Goal: Entertainment & Leisure: Consume media (video, audio)

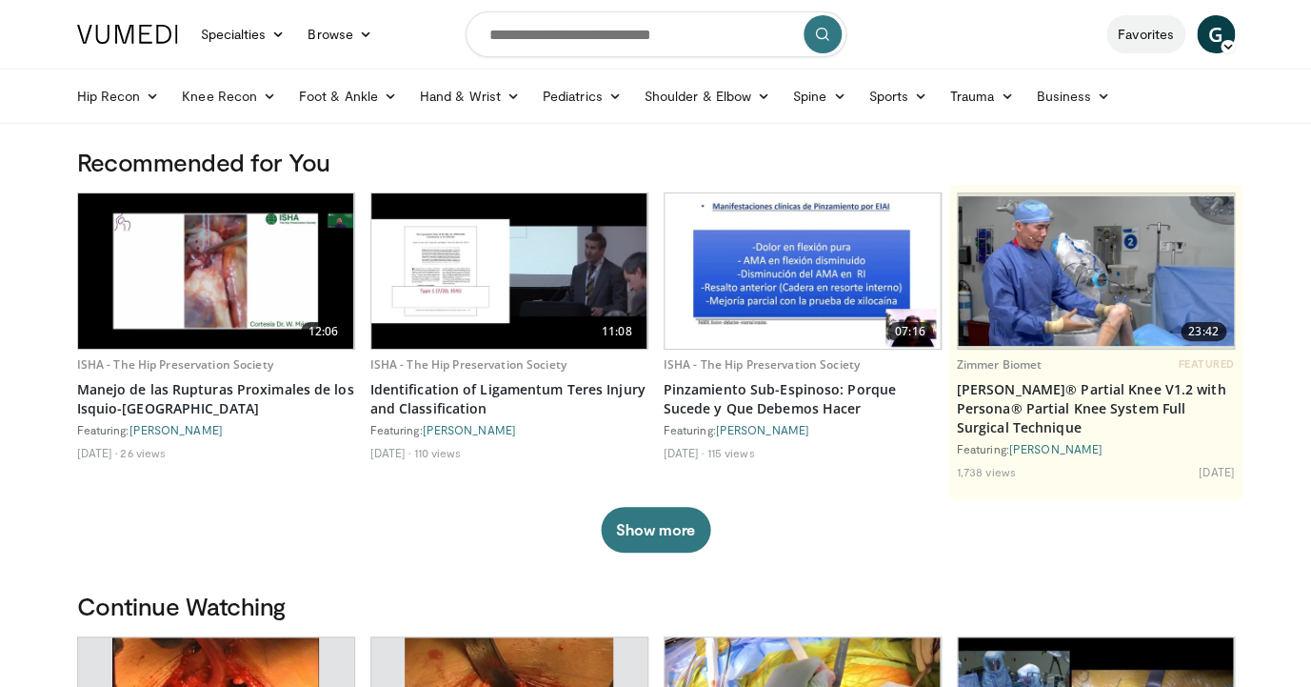
click at [1144, 30] on link "Favorites" at bounding box center [1146, 34] width 79 height 38
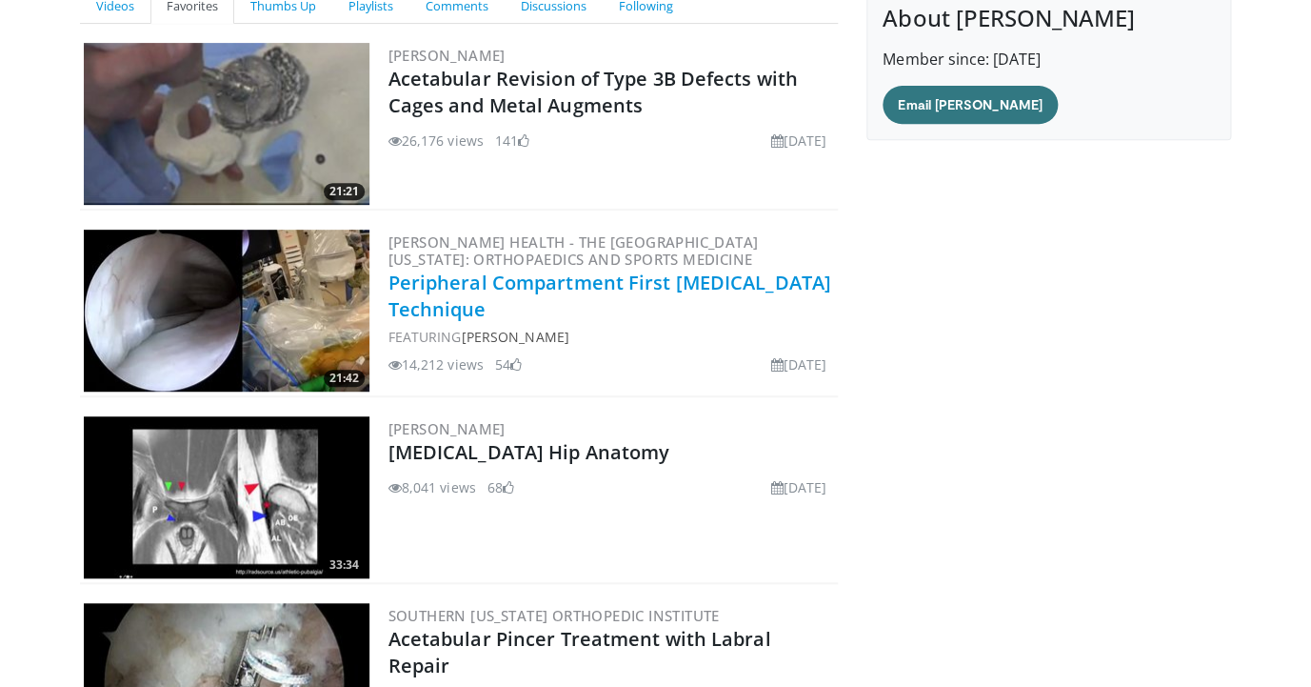
scroll to position [210, 0]
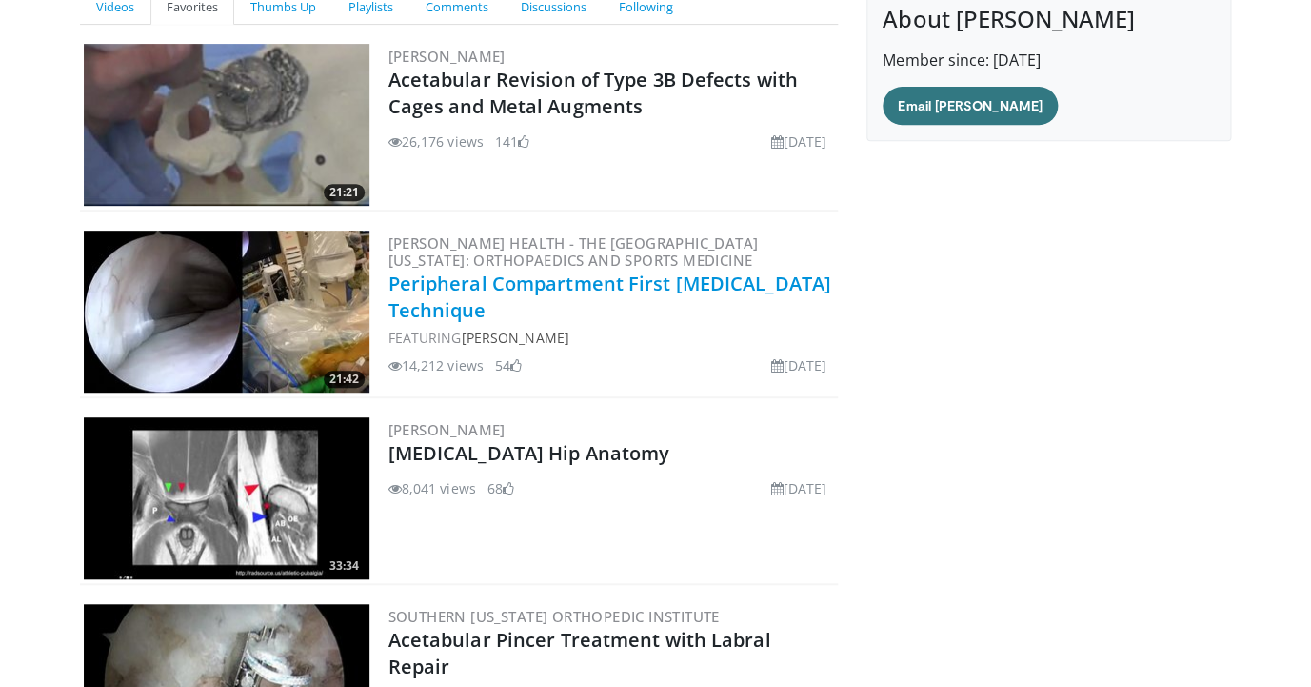
click at [513, 301] on link "Peripheral Compartment First [MEDICAL_DATA] Technique" at bounding box center [610, 296] width 443 height 52
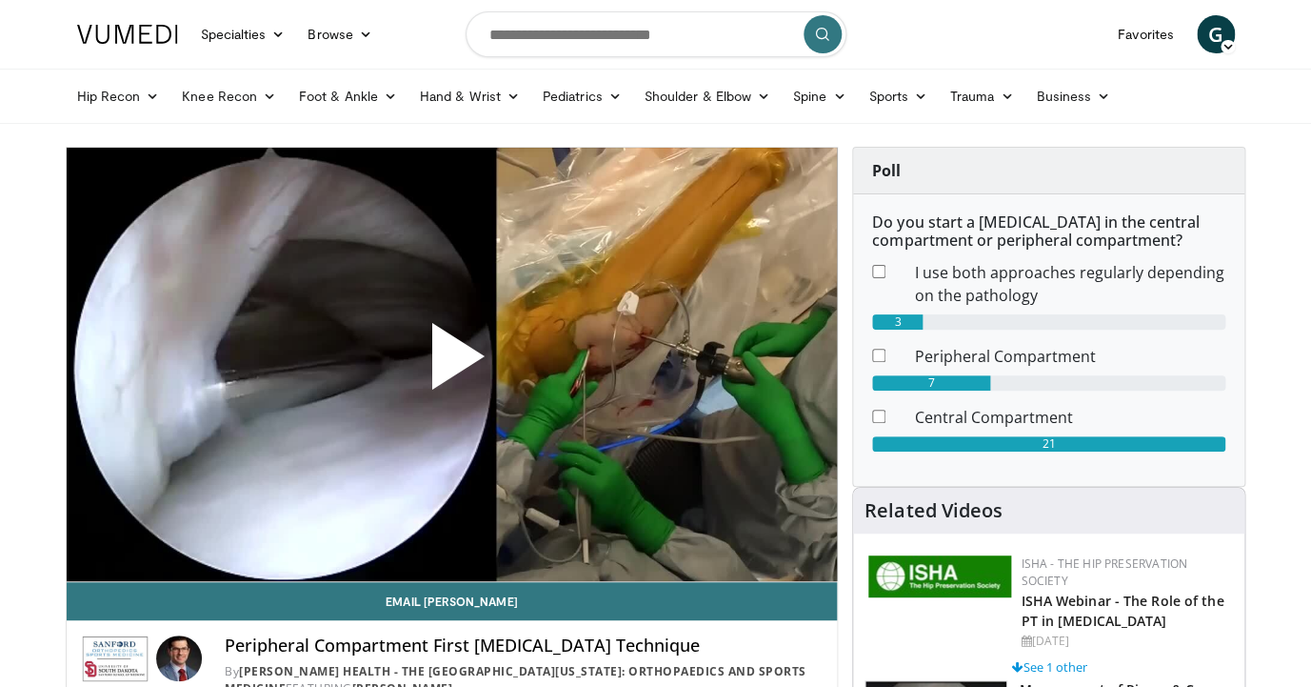
click at [451, 364] on span "Video Player" at bounding box center [451, 364] width 0 height 0
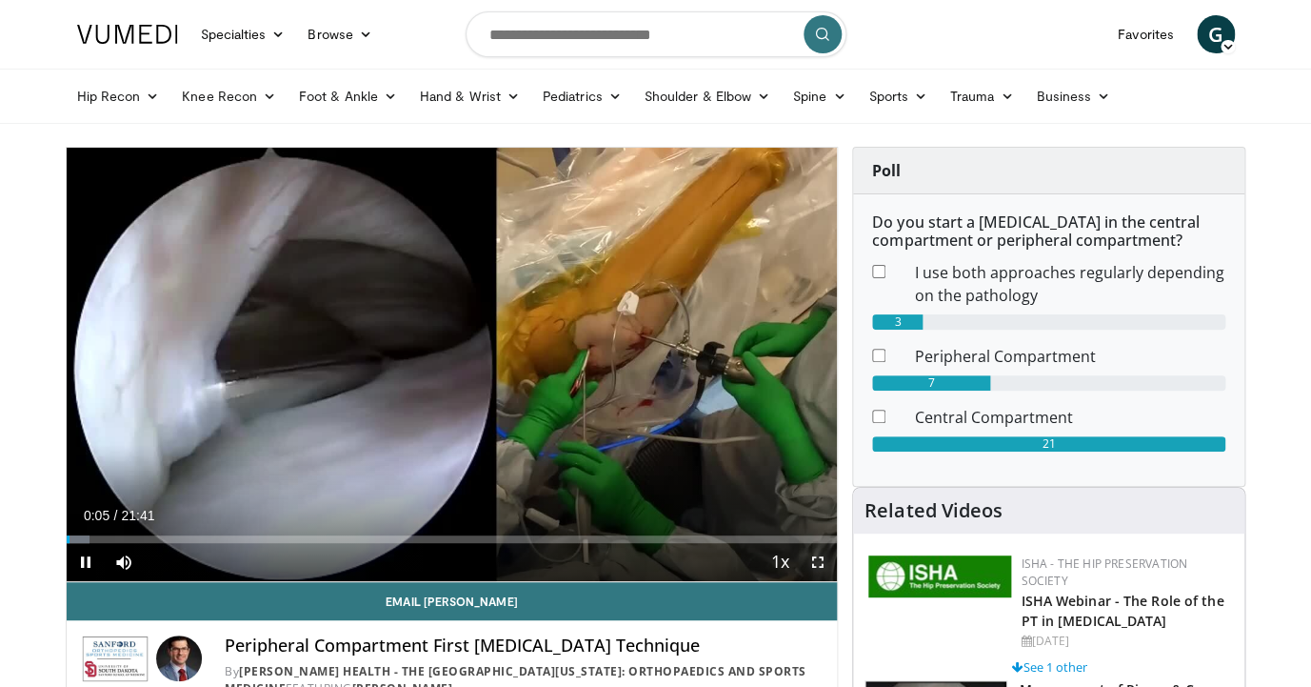
click at [816, 566] on span "Video Player" at bounding box center [818, 562] width 38 height 38
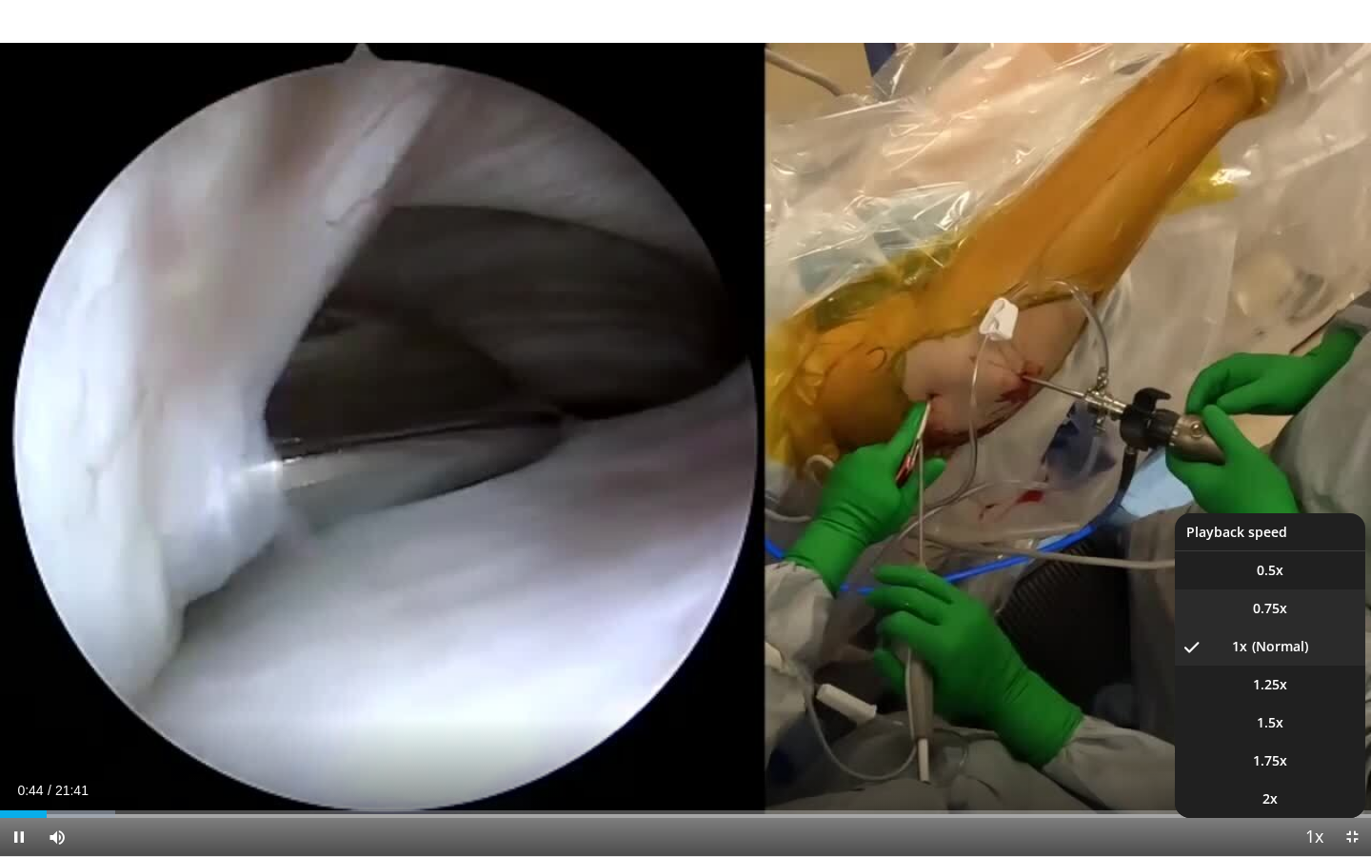
click at [1282, 610] on li "0.75x" at bounding box center [1270, 609] width 190 height 38
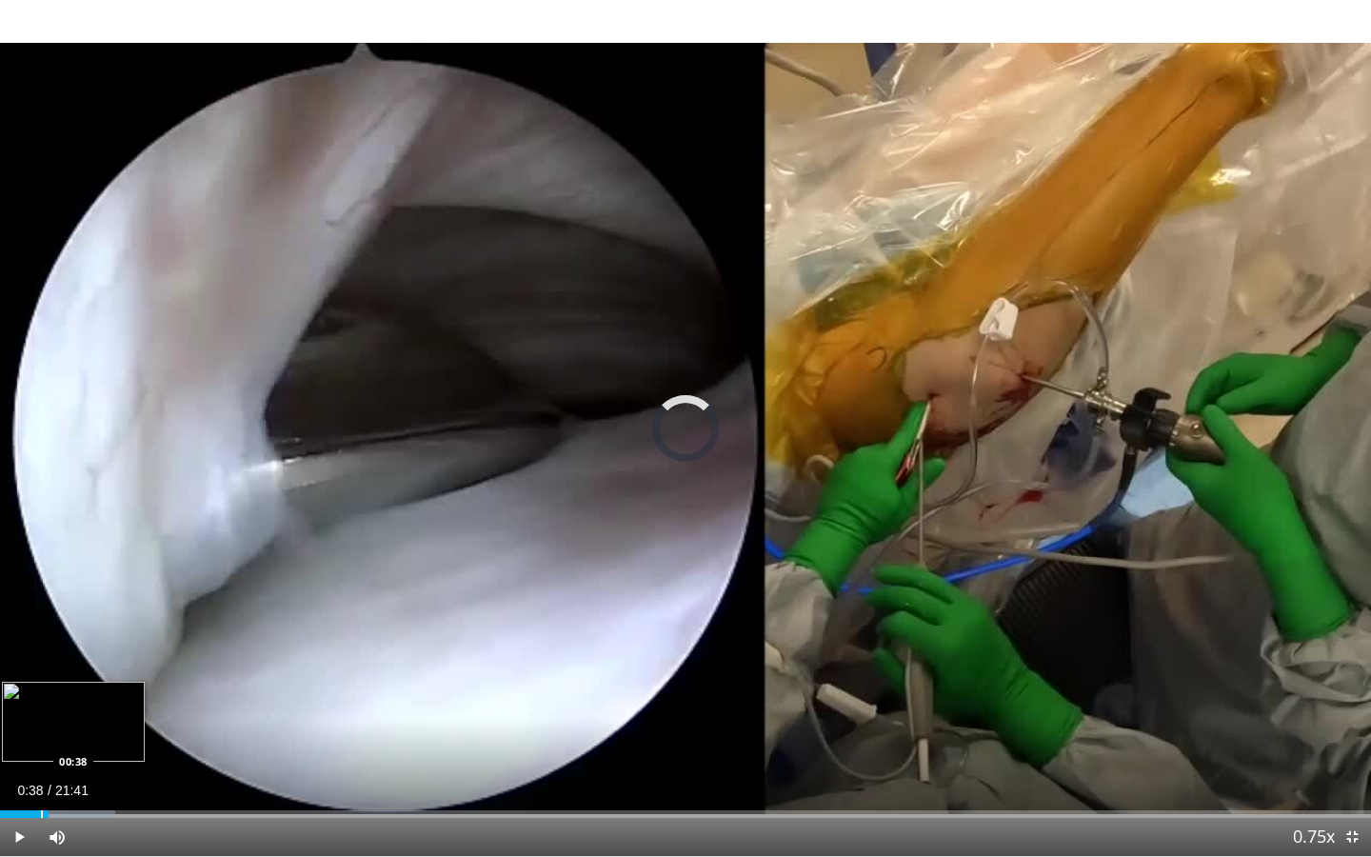
click at [41, 686] on div "00:46" at bounding box center [24, 814] width 49 height 8
click at [20, 686] on span "Video Player" at bounding box center [19, 837] width 38 height 38
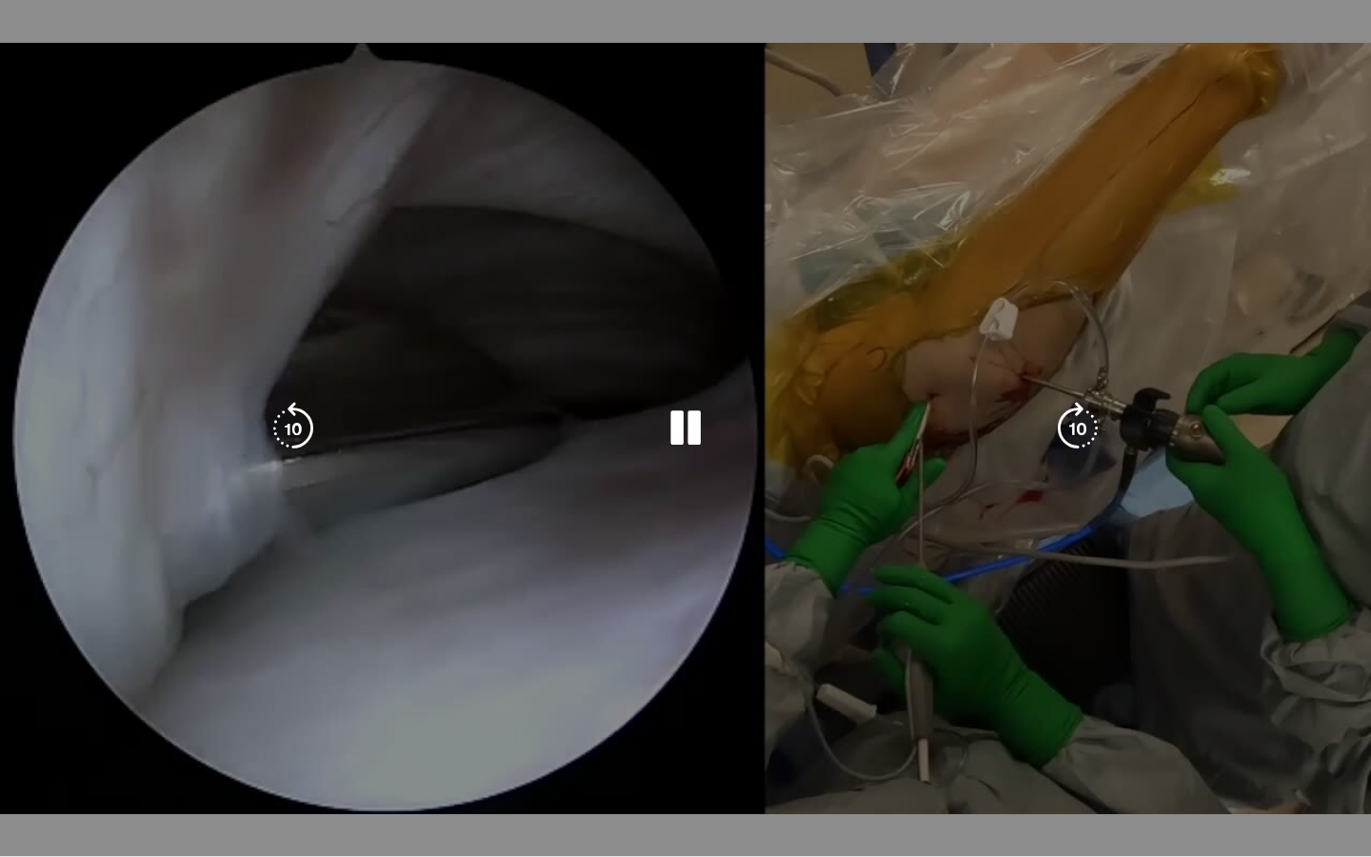
click at [1242, 644] on div "10 seconds Tap to unmute" at bounding box center [685, 428] width 1371 height 856
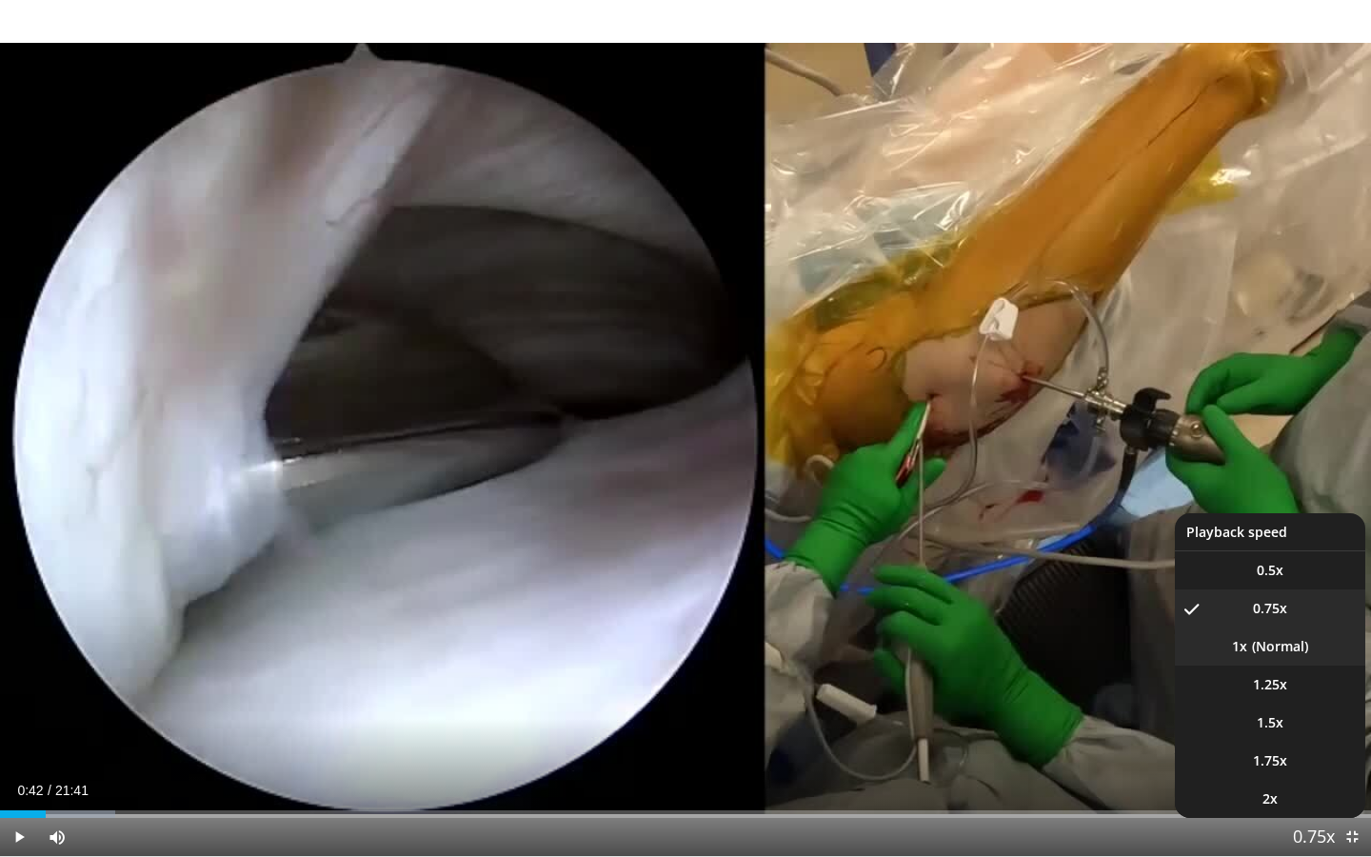
click at [1279, 646] on li "1x" at bounding box center [1270, 647] width 190 height 38
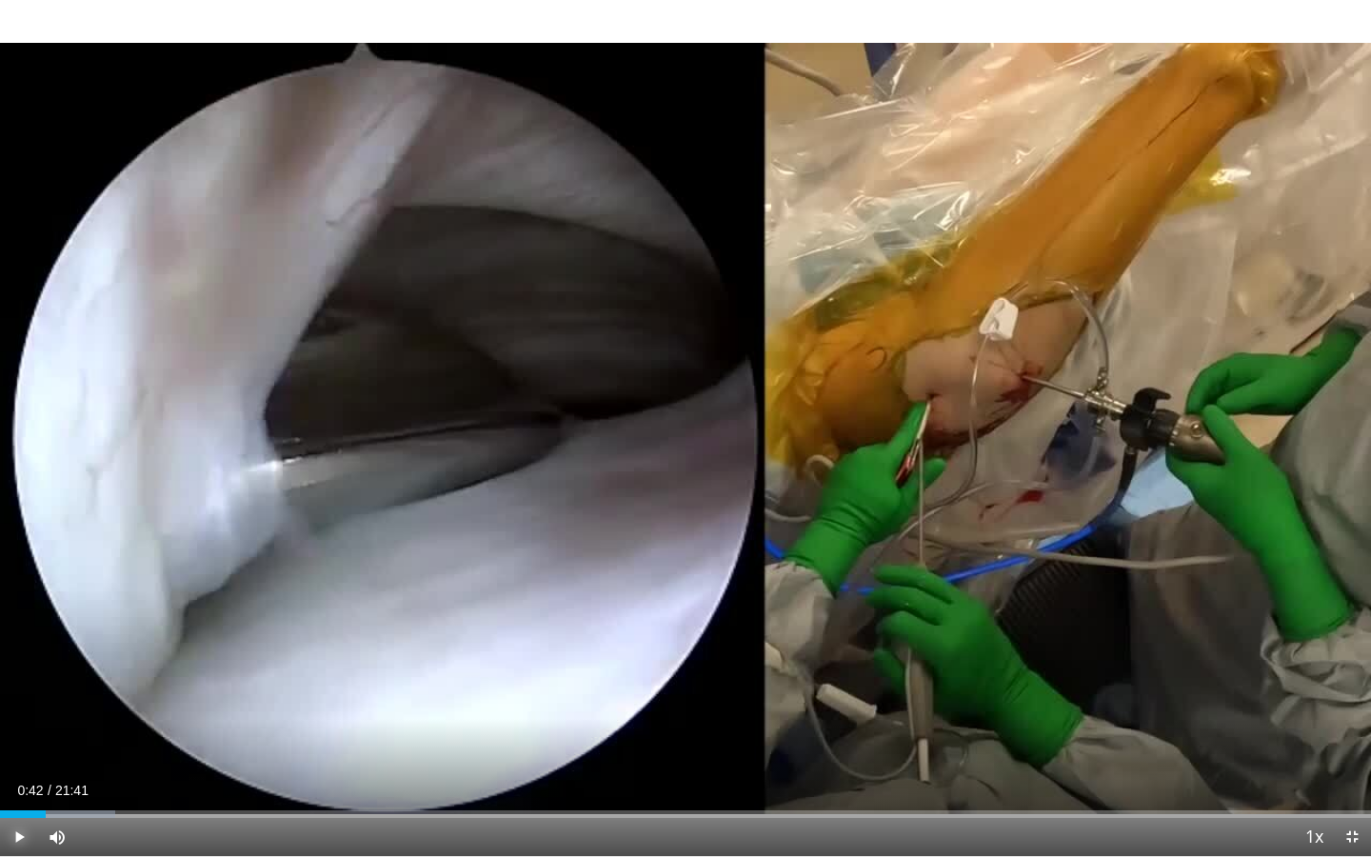
click at [25, 686] on span "Video Player" at bounding box center [19, 837] width 38 height 38
click at [20, 686] on span "Video Player" at bounding box center [19, 837] width 38 height 38
click at [25, 686] on span "Video Player" at bounding box center [19, 837] width 38 height 38
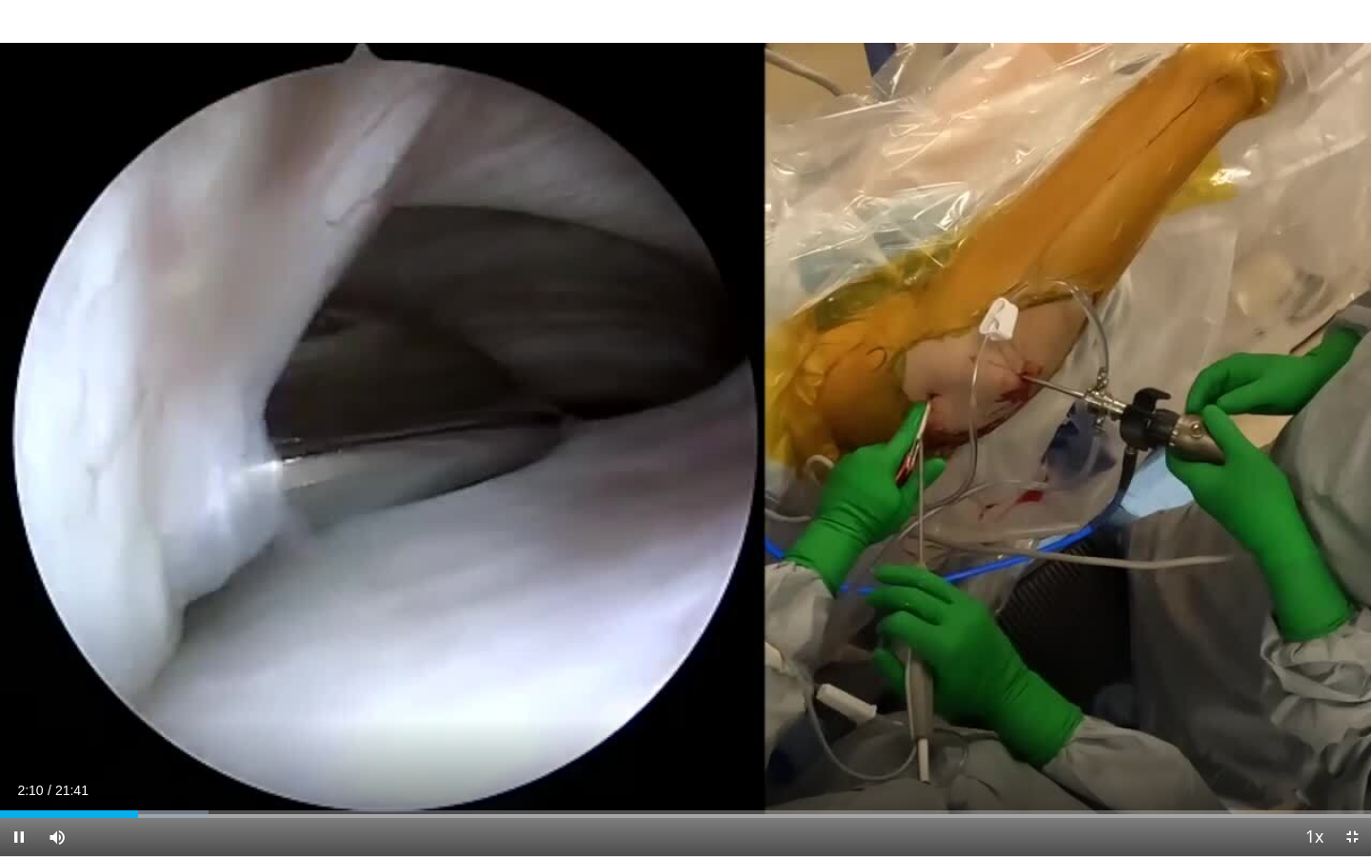
click at [25, 686] on video-js "**********" at bounding box center [685, 428] width 1371 height 857
click at [22, 686] on span "Video Player" at bounding box center [19, 837] width 38 height 38
click at [23, 686] on span "Video Player" at bounding box center [19, 837] width 38 height 38
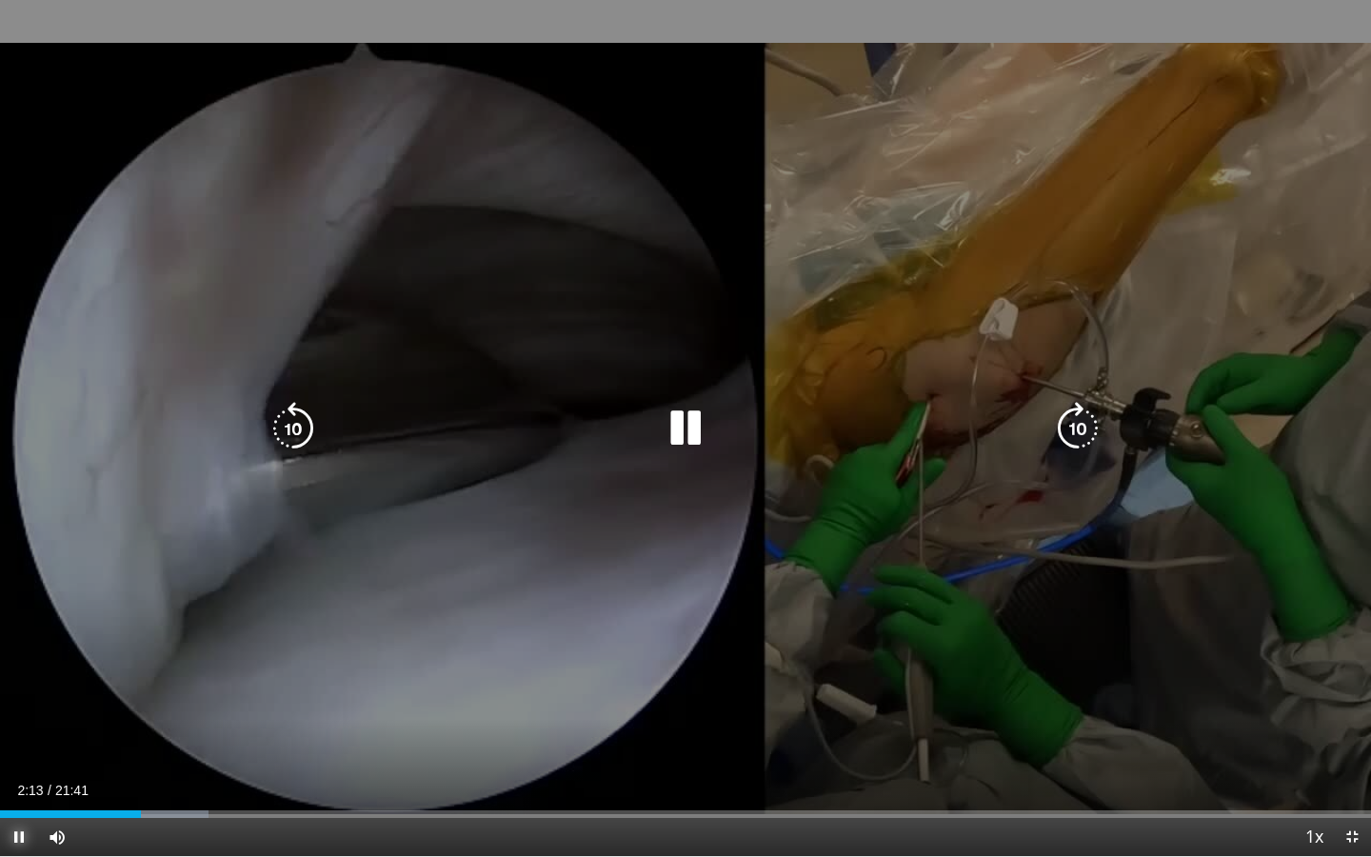
click at [23, 686] on span "Video Player" at bounding box center [19, 837] width 38 height 38
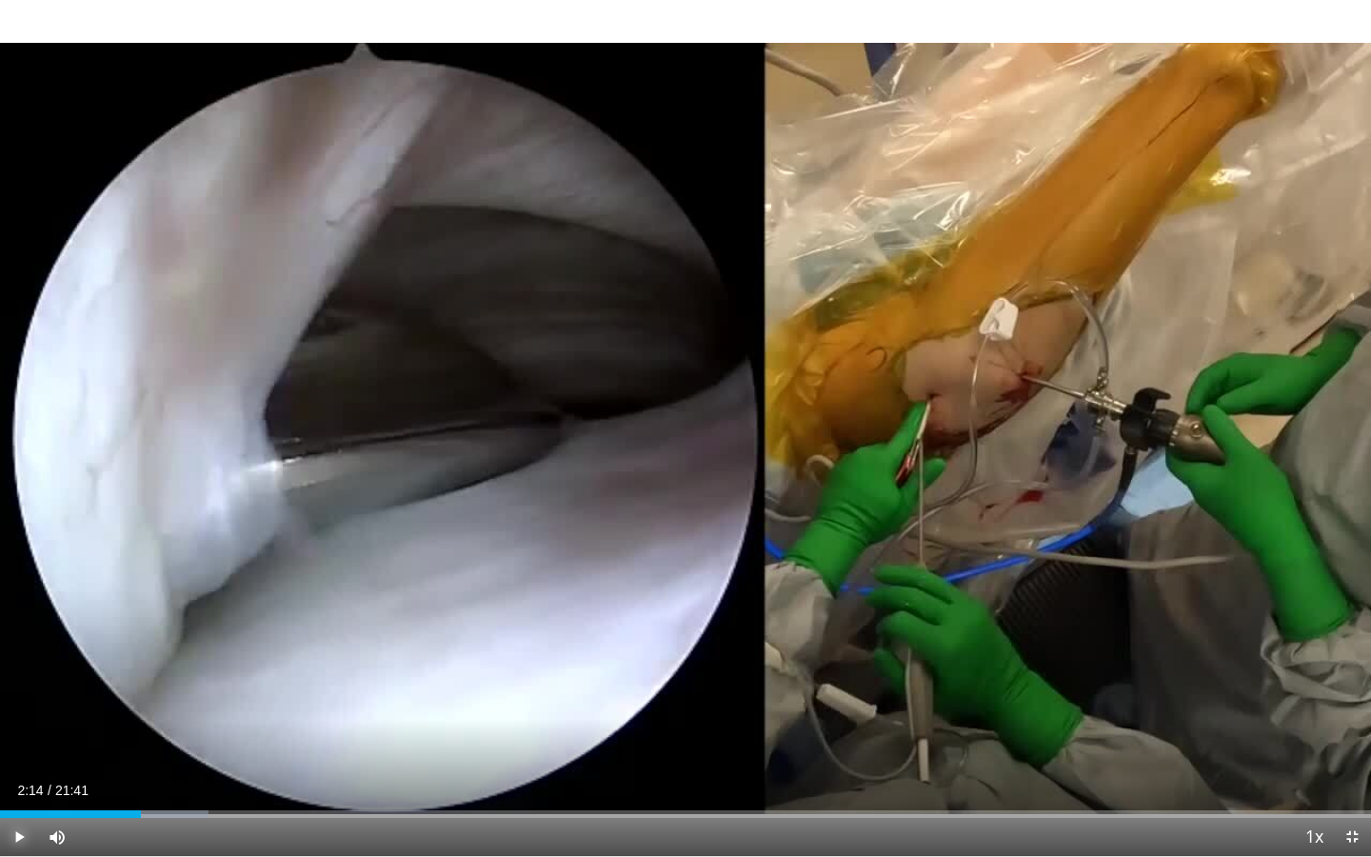
click at [23, 686] on span "Video Player" at bounding box center [19, 837] width 38 height 38
click at [15, 686] on video-js "**********" at bounding box center [685, 428] width 1371 height 857
click at [15, 686] on span "Video Player" at bounding box center [19, 837] width 38 height 38
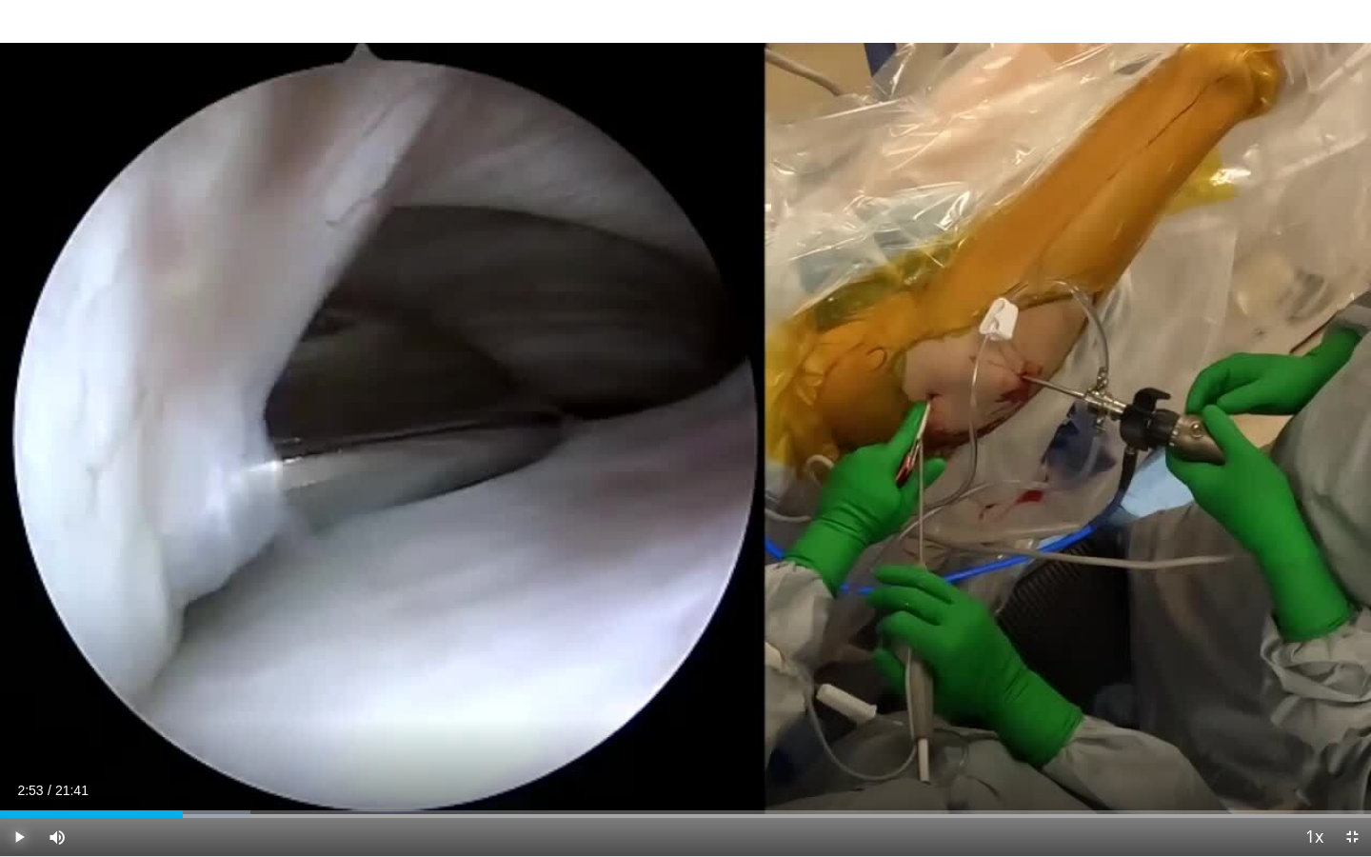
click at [15, 686] on span "Video Player" at bounding box center [19, 837] width 38 height 38
click at [17, 686] on span "Video Player" at bounding box center [19, 837] width 38 height 38
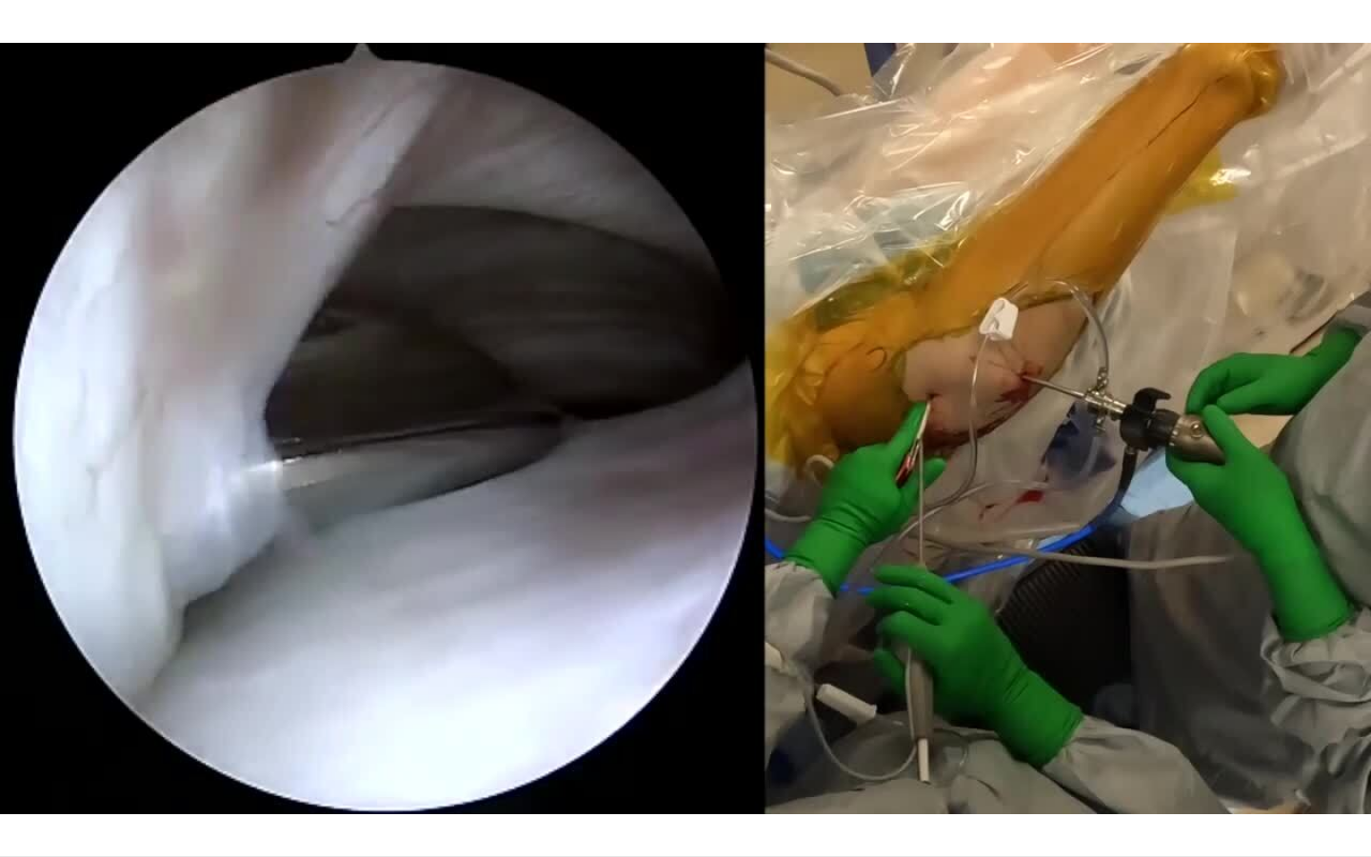
click at [17, 686] on div "10 seconds Tap to unmute" at bounding box center [685, 428] width 1371 height 856
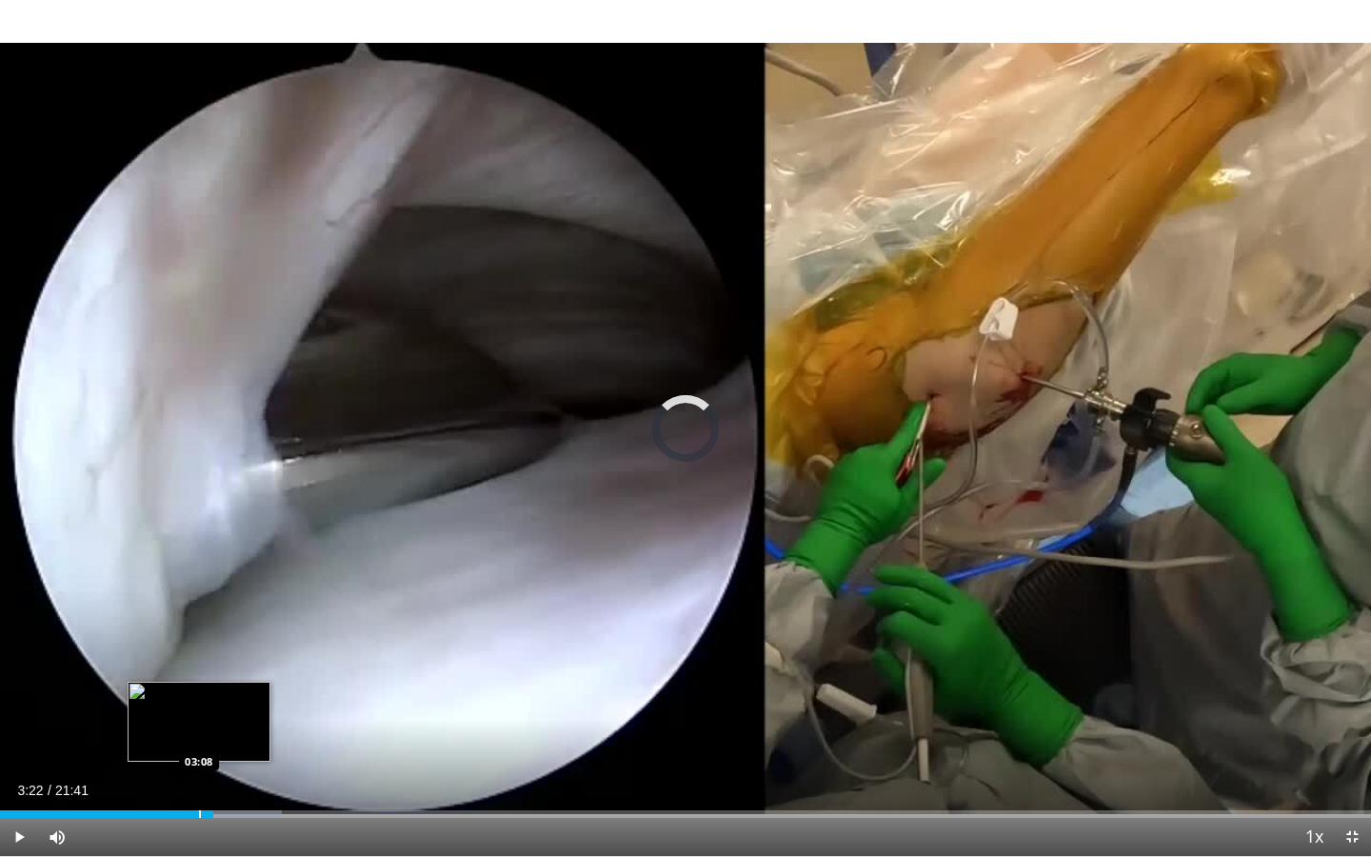
click at [199, 686] on div "Loaded : 20.58% 03:22 03:08" at bounding box center [685, 809] width 1371 height 18
click at [185, 686] on div "Progress Bar" at bounding box center [186, 814] width 2 height 8
click at [18, 686] on span "Video Player" at bounding box center [19, 837] width 38 height 38
click at [22, 686] on span "Video Player" at bounding box center [19, 837] width 38 height 38
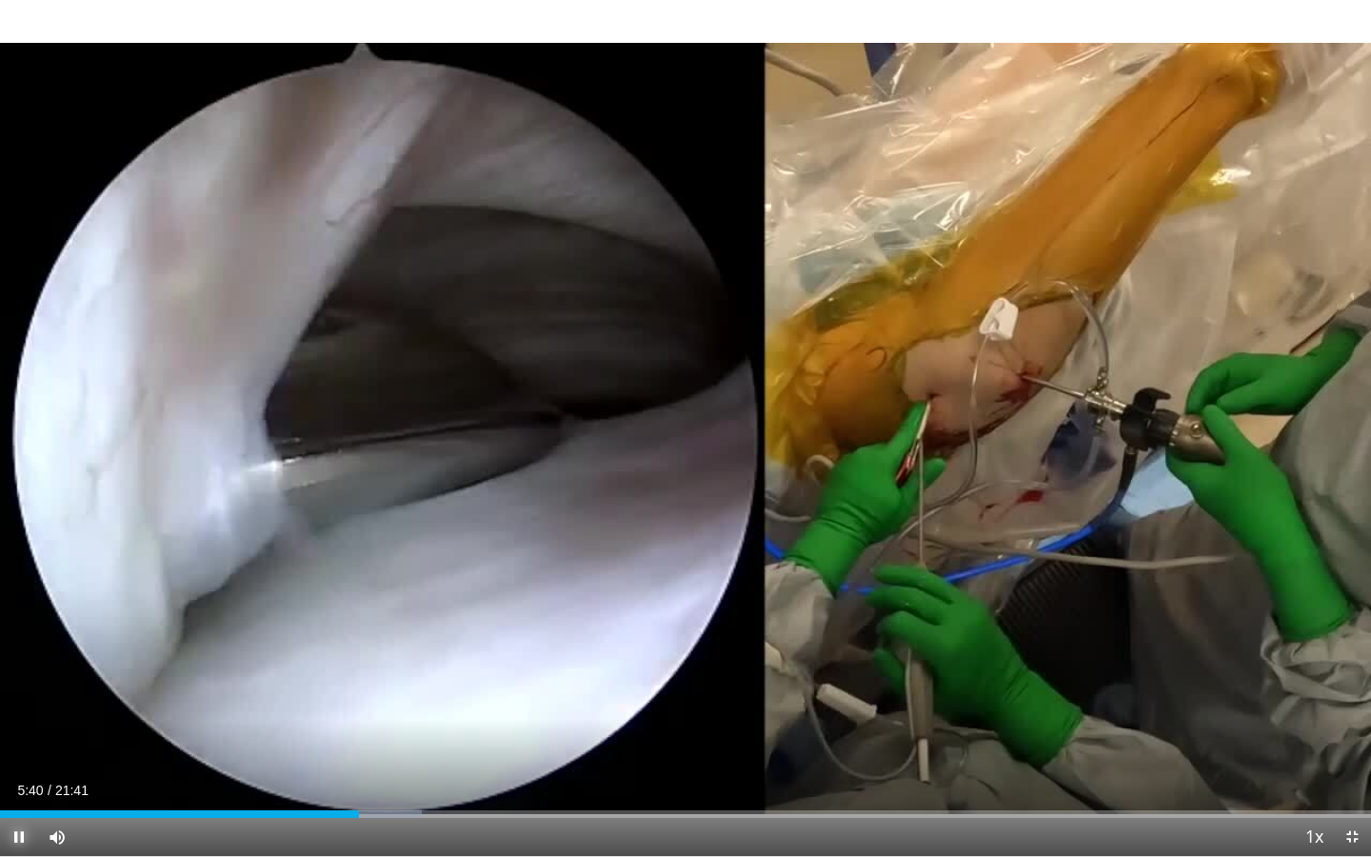
click at [28, 686] on span "Video Player" at bounding box center [19, 837] width 38 height 38
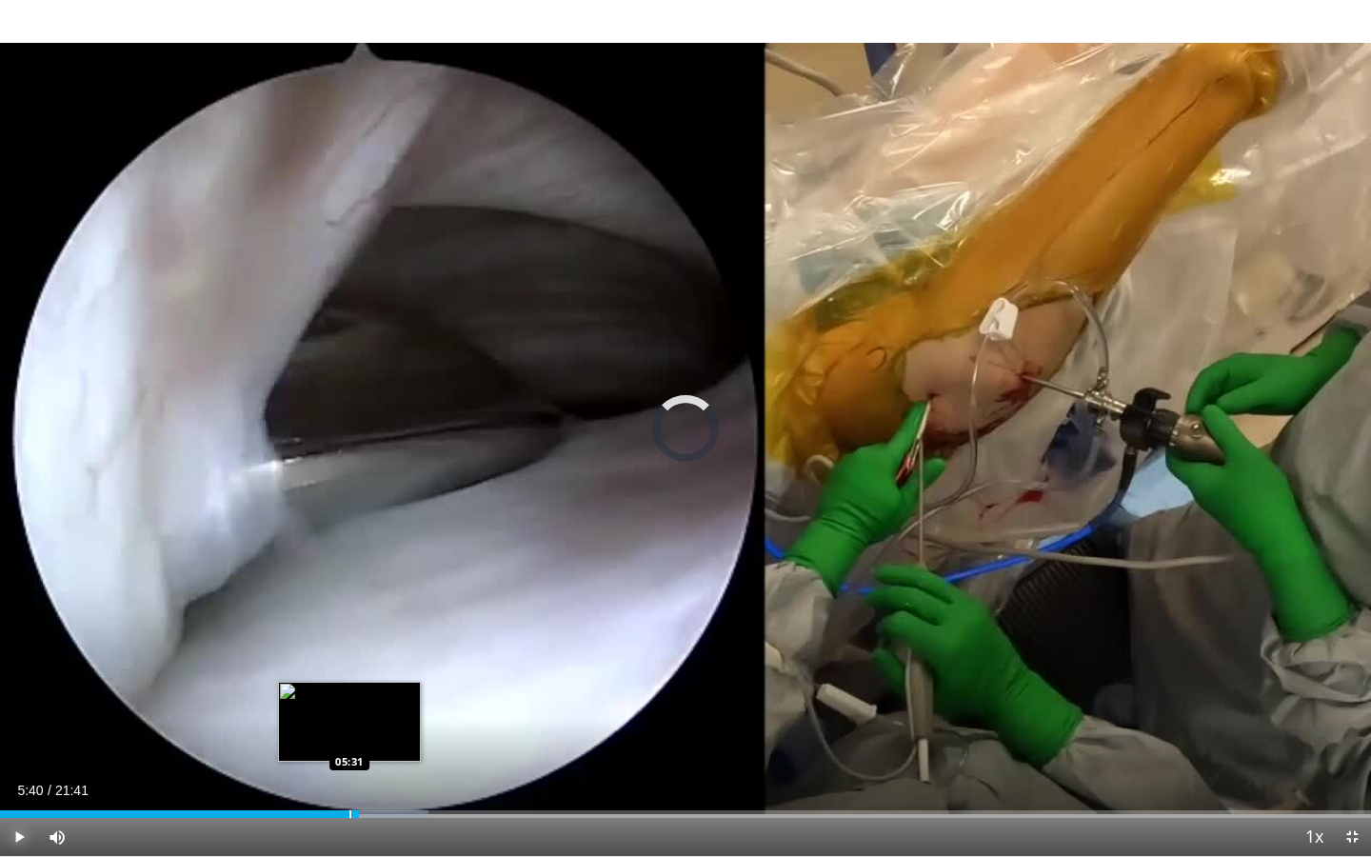
click at [350, 686] on div "Progress Bar" at bounding box center [351, 814] width 2 height 8
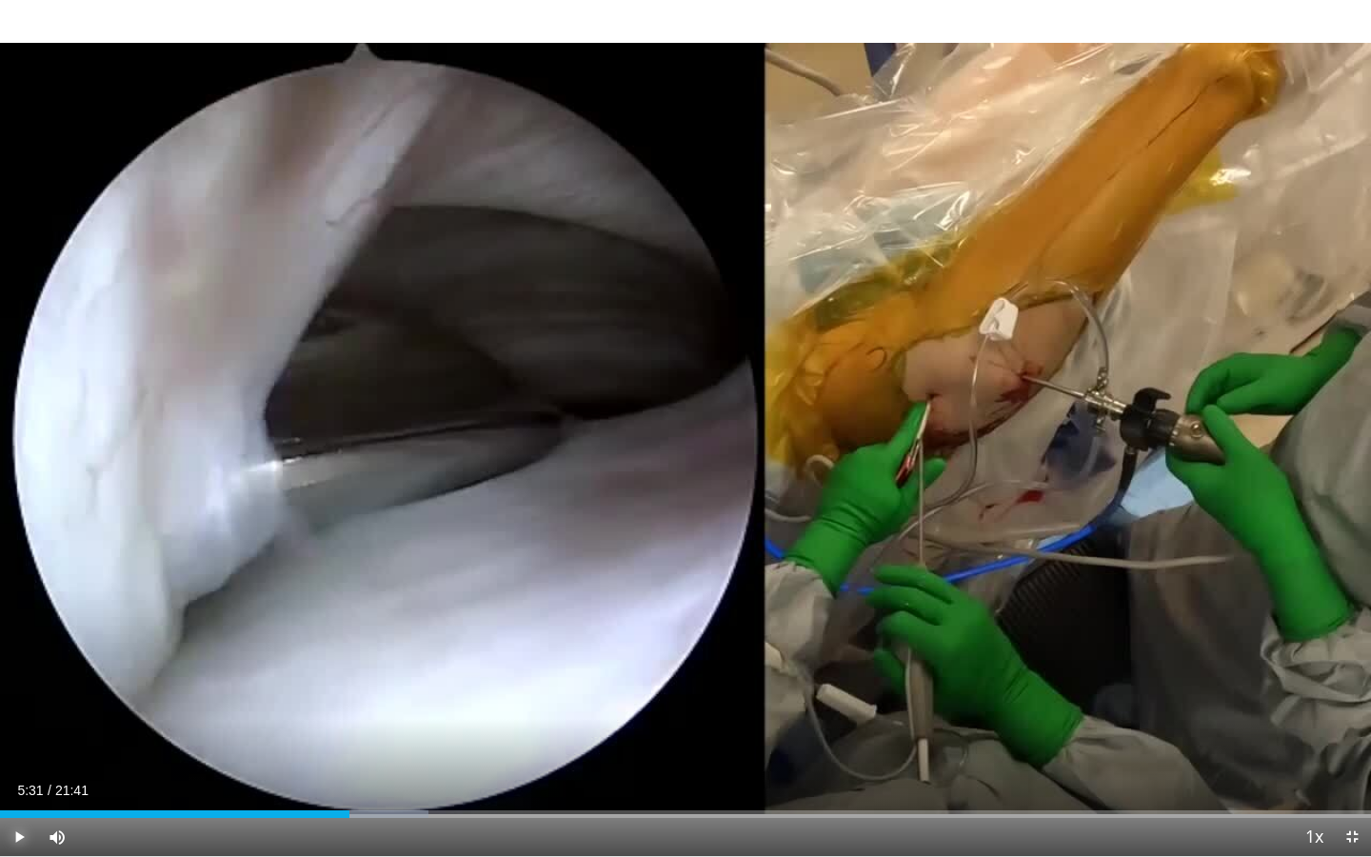
click at [19, 686] on span "Video Player" at bounding box center [19, 837] width 38 height 38
click at [22, 686] on span "Video Player" at bounding box center [19, 837] width 38 height 38
click at [23, 686] on span "Video Player" at bounding box center [19, 837] width 38 height 38
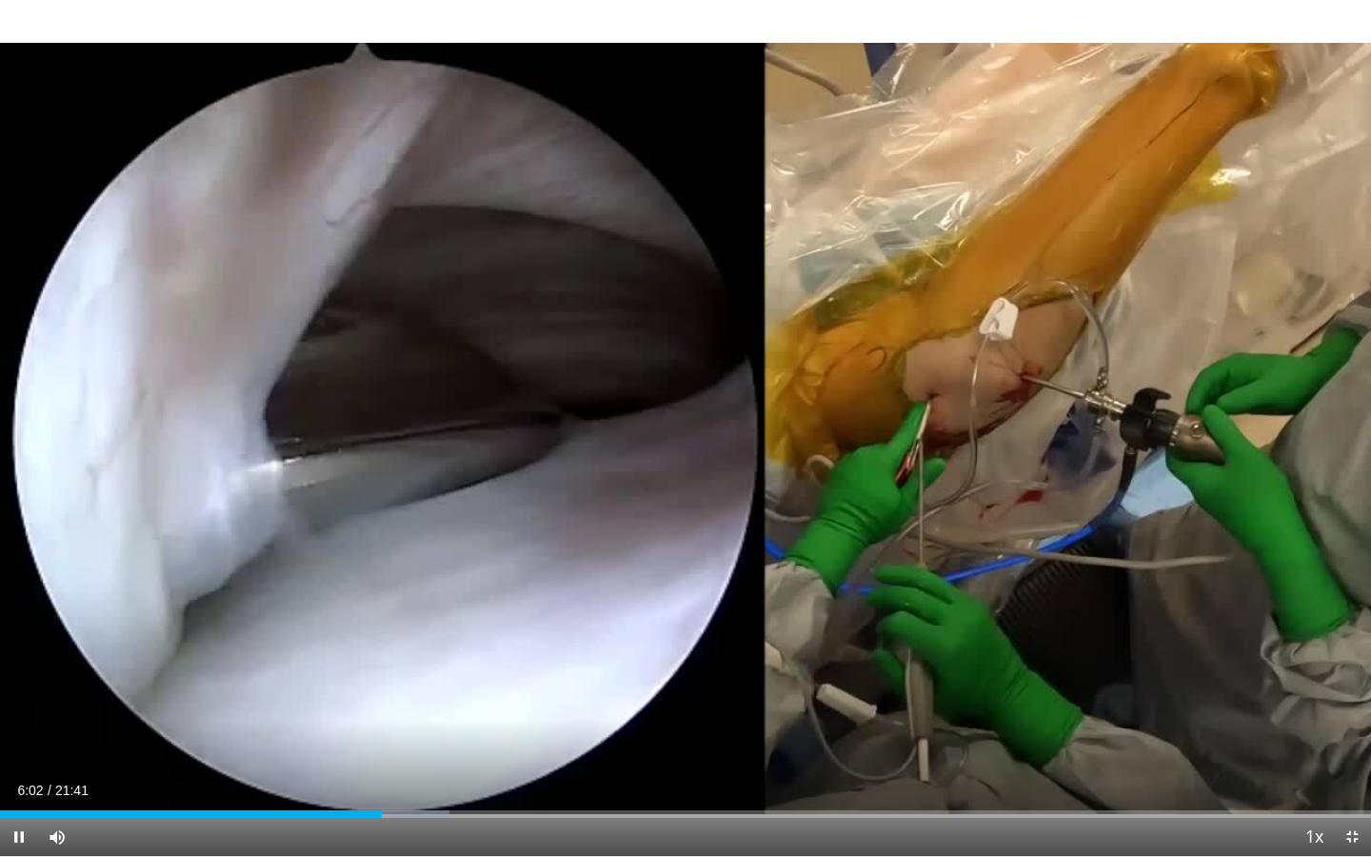
click at [21, 686] on video-js "**********" at bounding box center [685, 428] width 1371 height 857
click at [18, 686] on span "Video Player" at bounding box center [19, 837] width 38 height 38
click at [19, 686] on span "Video Player" at bounding box center [19, 837] width 38 height 38
click at [19, 686] on video-js "**********" at bounding box center [685, 428] width 1371 height 857
click at [20, 686] on span "Video Player" at bounding box center [19, 837] width 38 height 38
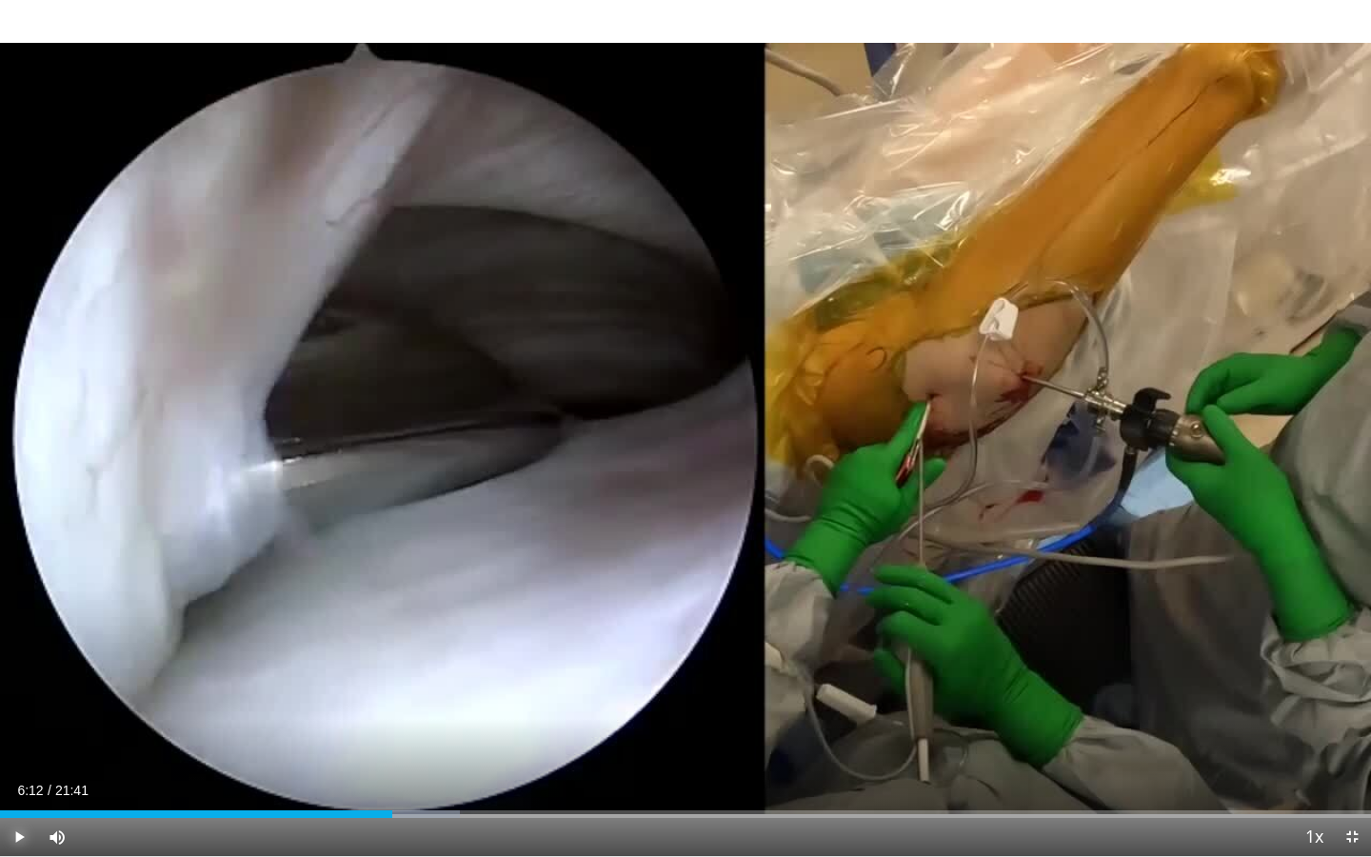
click at [20, 686] on span "Video Player" at bounding box center [19, 837] width 38 height 38
click at [21, 686] on span "Video Player" at bounding box center [19, 837] width 38 height 38
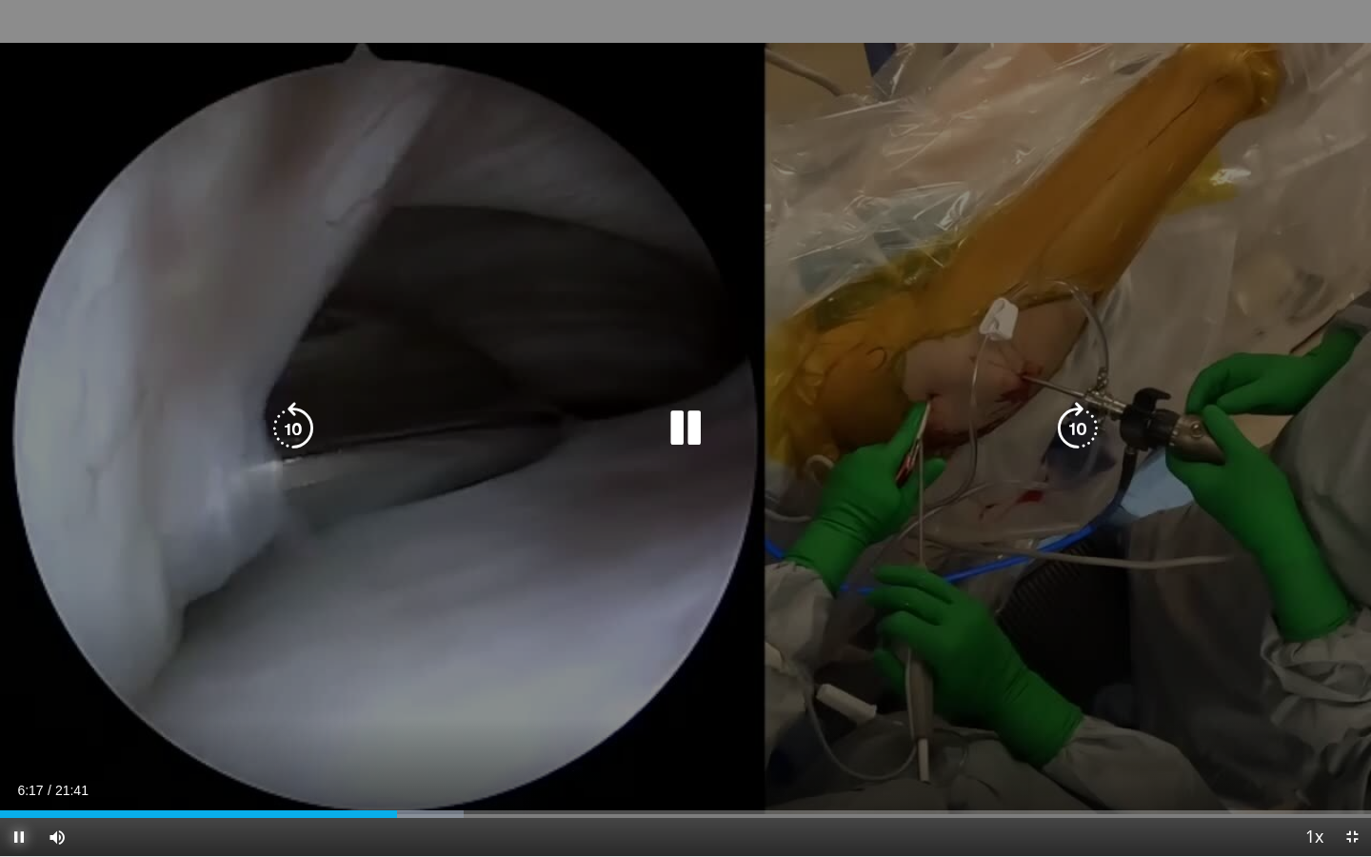
click at [21, 686] on span "Video Player" at bounding box center [19, 837] width 38 height 38
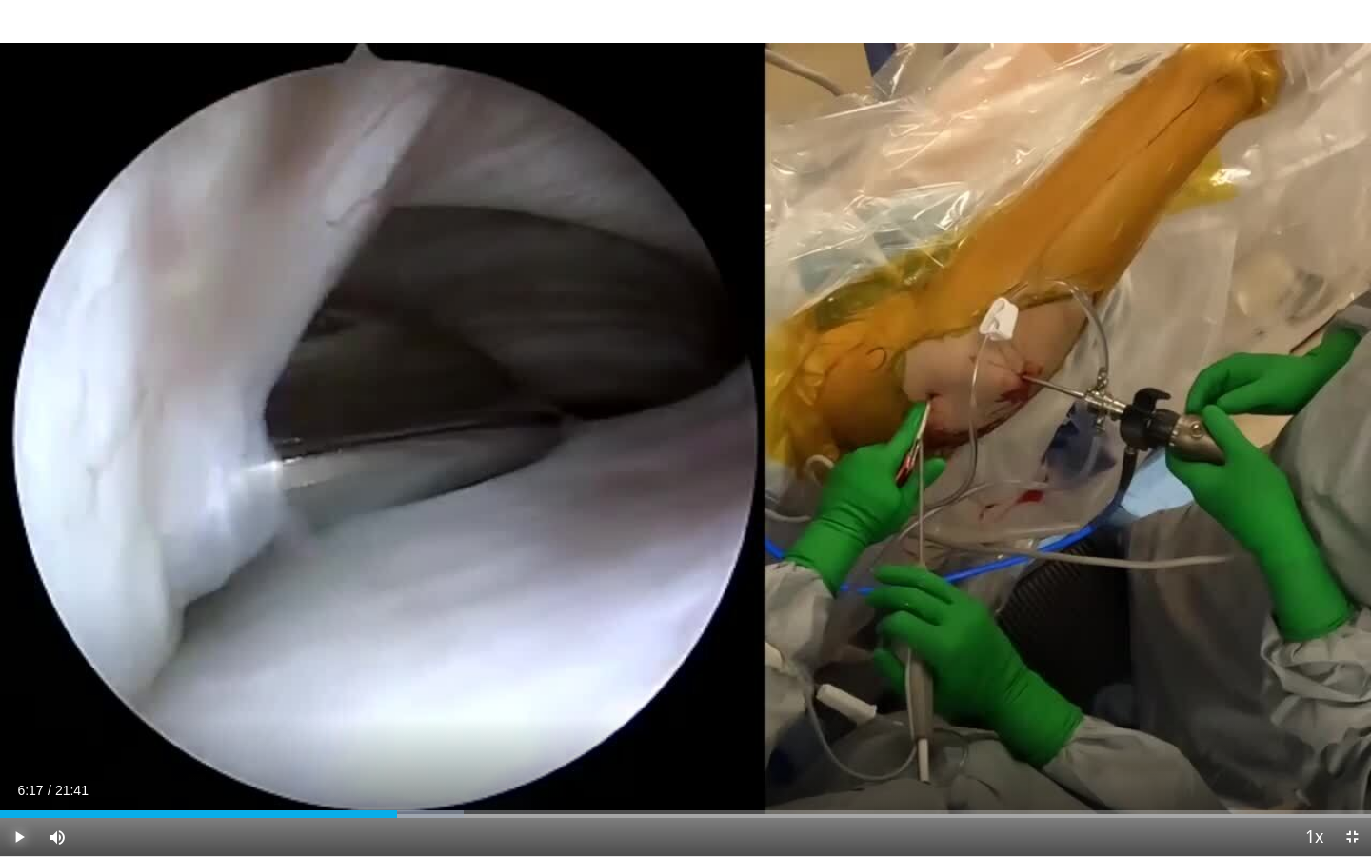
click at [21, 686] on span "Video Player" at bounding box center [19, 837] width 38 height 38
click at [19, 686] on span "Video Player" at bounding box center [19, 837] width 38 height 38
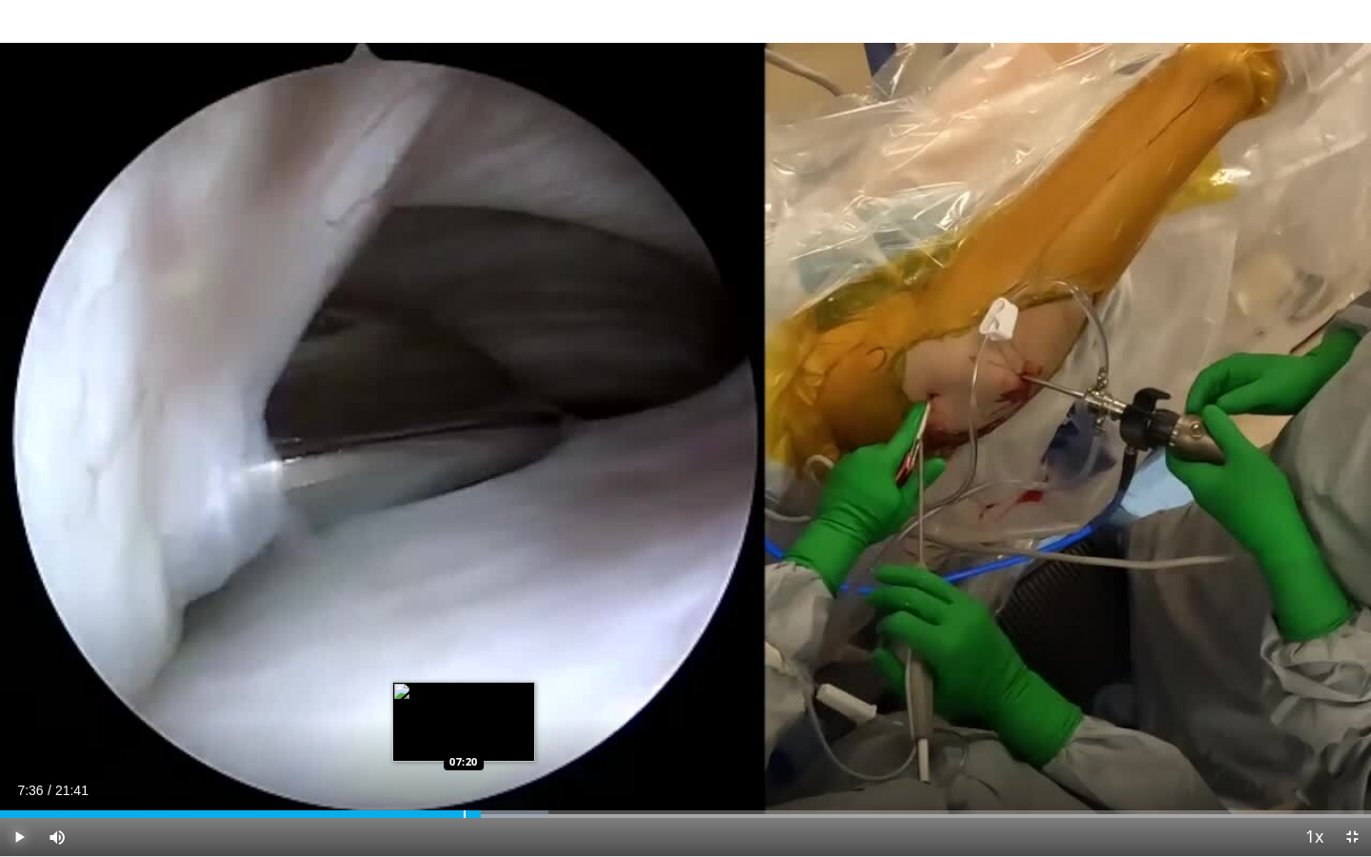
click at [464, 686] on div "Progress Bar" at bounding box center [465, 814] width 2 height 8
click at [22, 686] on span "Video Player" at bounding box center [19, 837] width 38 height 38
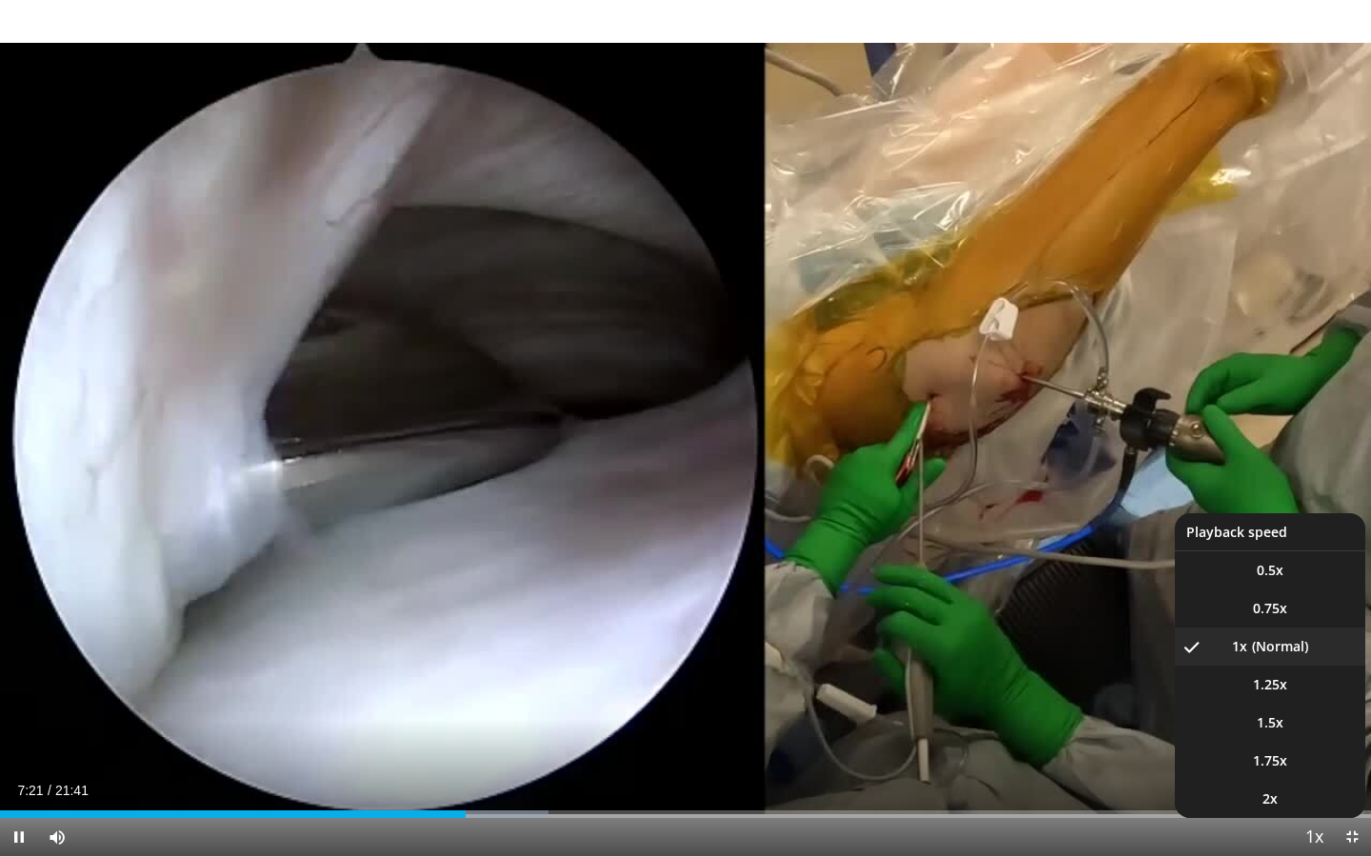
click at [1310, 686] on span "Video Player" at bounding box center [1314, 838] width 27 height 38
click at [1264, 620] on li "0.75x" at bounding box center [1270, 609] width 190 height 38
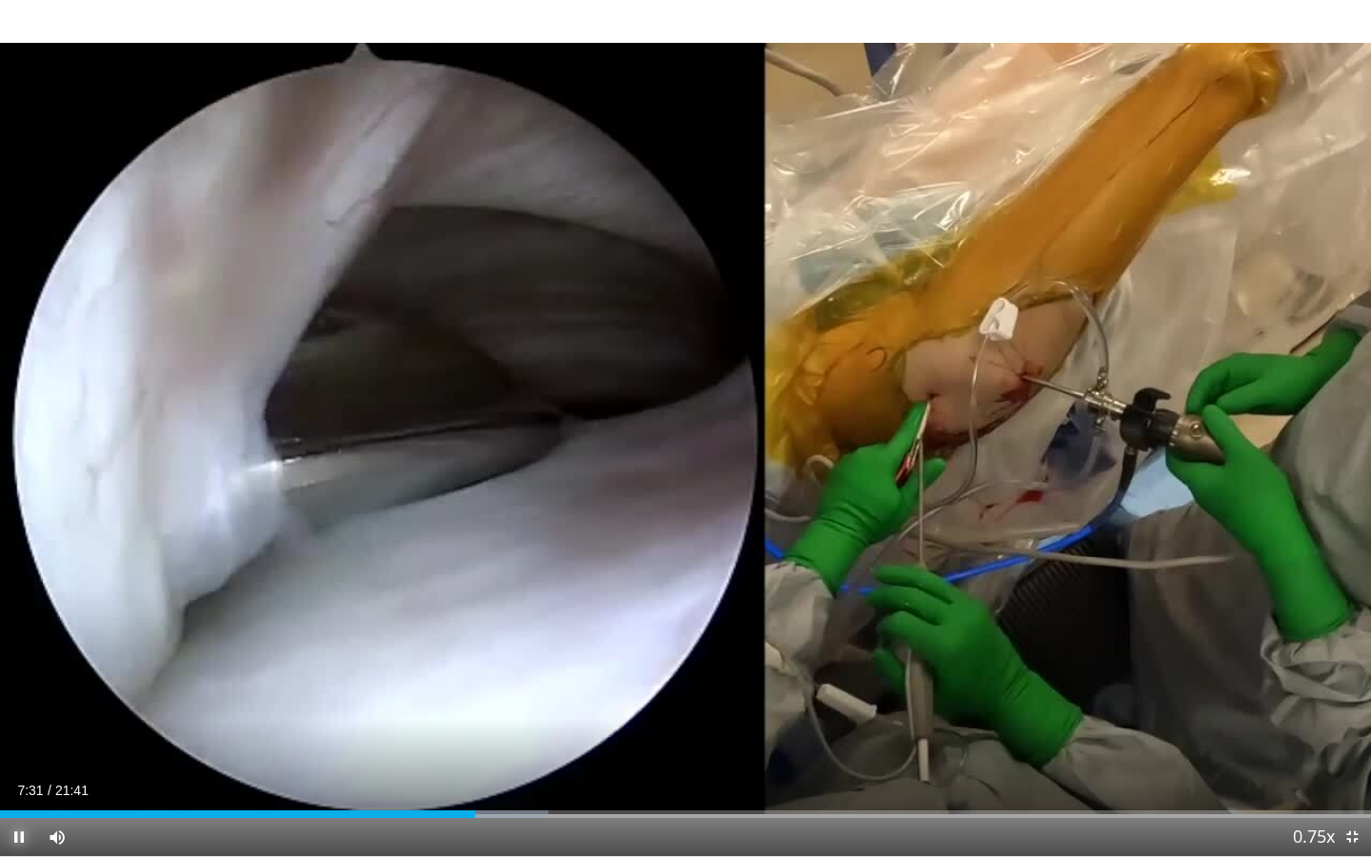
click at [20, 686] on span "Video Player" at bounding box center [19, 837] width 38 height 38
click at [20, 686] on video-js "**********" at bounding box center [685, 428] width 1371 height 857
click at [19, 686] on span "Video Player" at bounding box center [19, 837] width 38 height 38
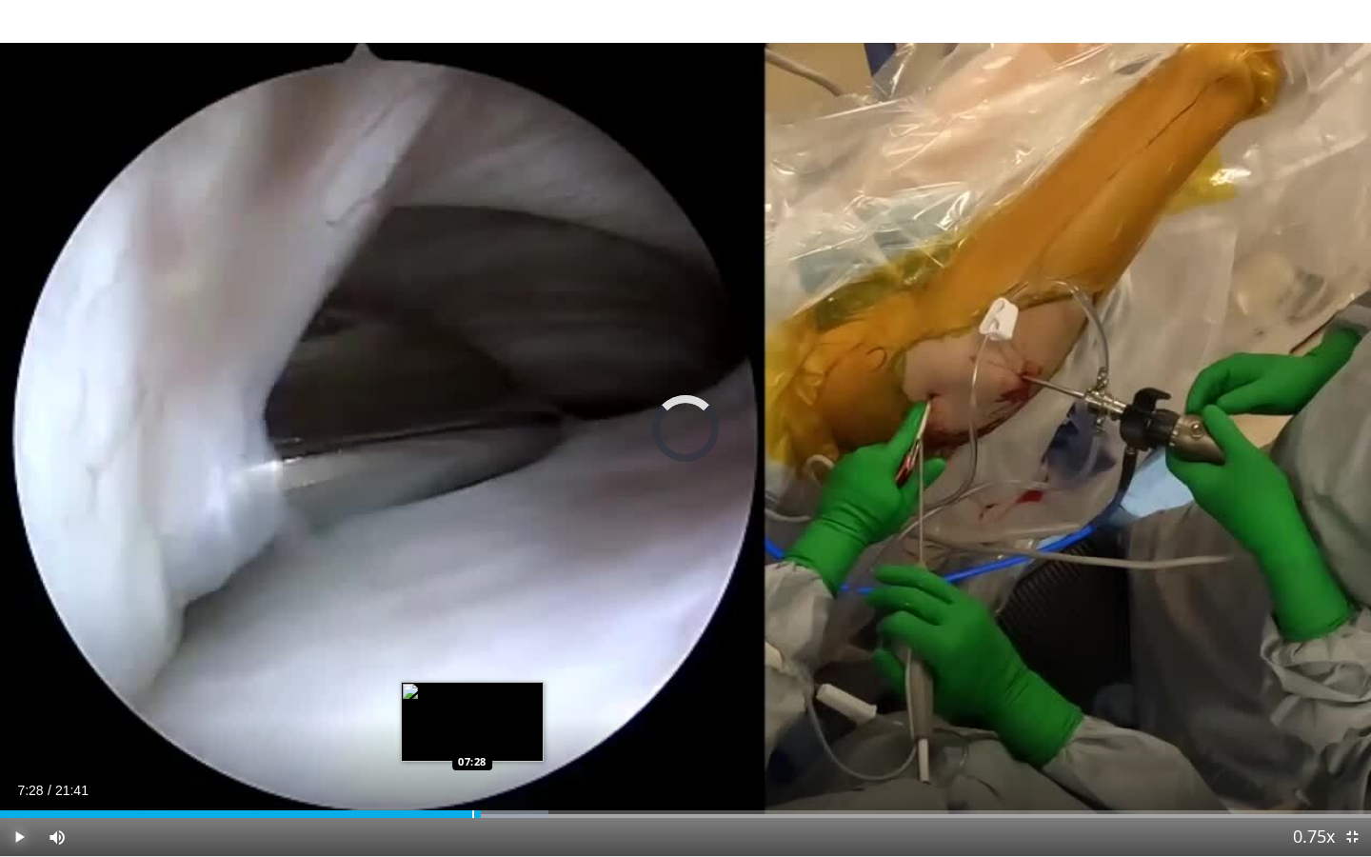
click at [472, 686] on div "07:36" at bounding box center [240, 814] width 481 height 8
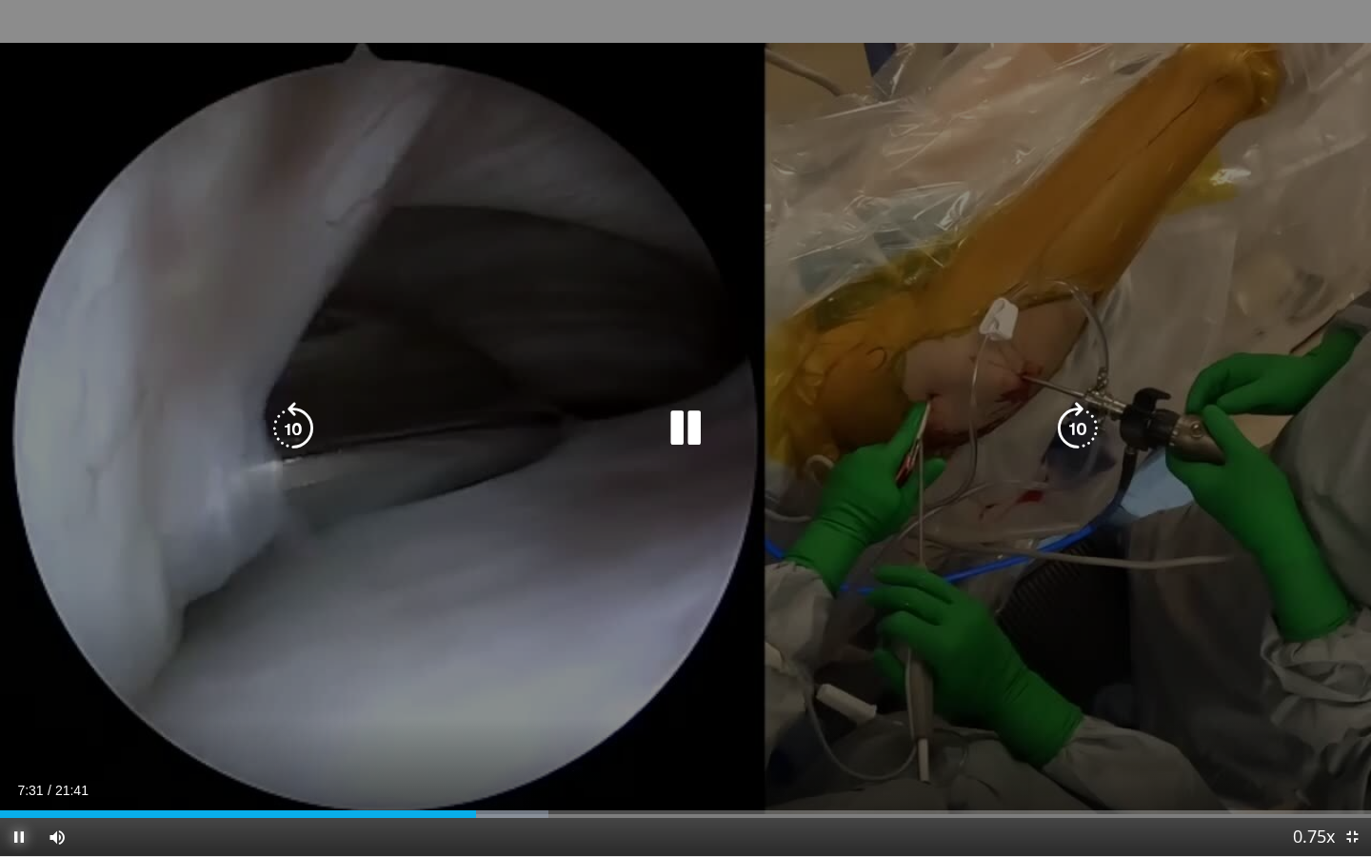
click at [17, 686] on span "Video Player" at bounding box center [19, 837] width 38 height 38
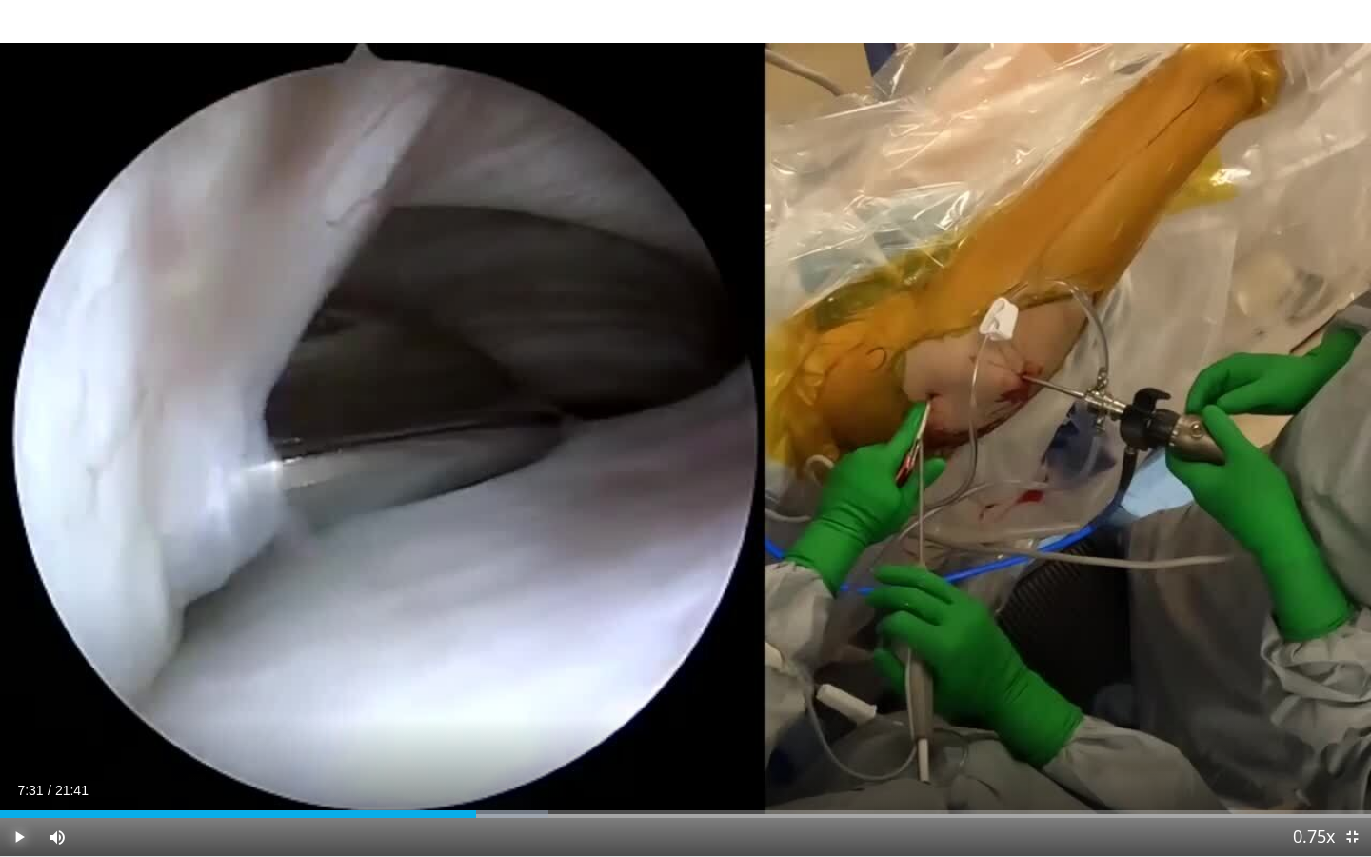
click at [17, 686] on span "Video Player" at bounding box center [19, 837] width 38 height 38
click at [20, 686] on span "Video Player" at bounding box center [19, 837] width 38 height 38
click at [19, 686] on span "Video Player" at bounding box center [19, 837] width 38 height 38
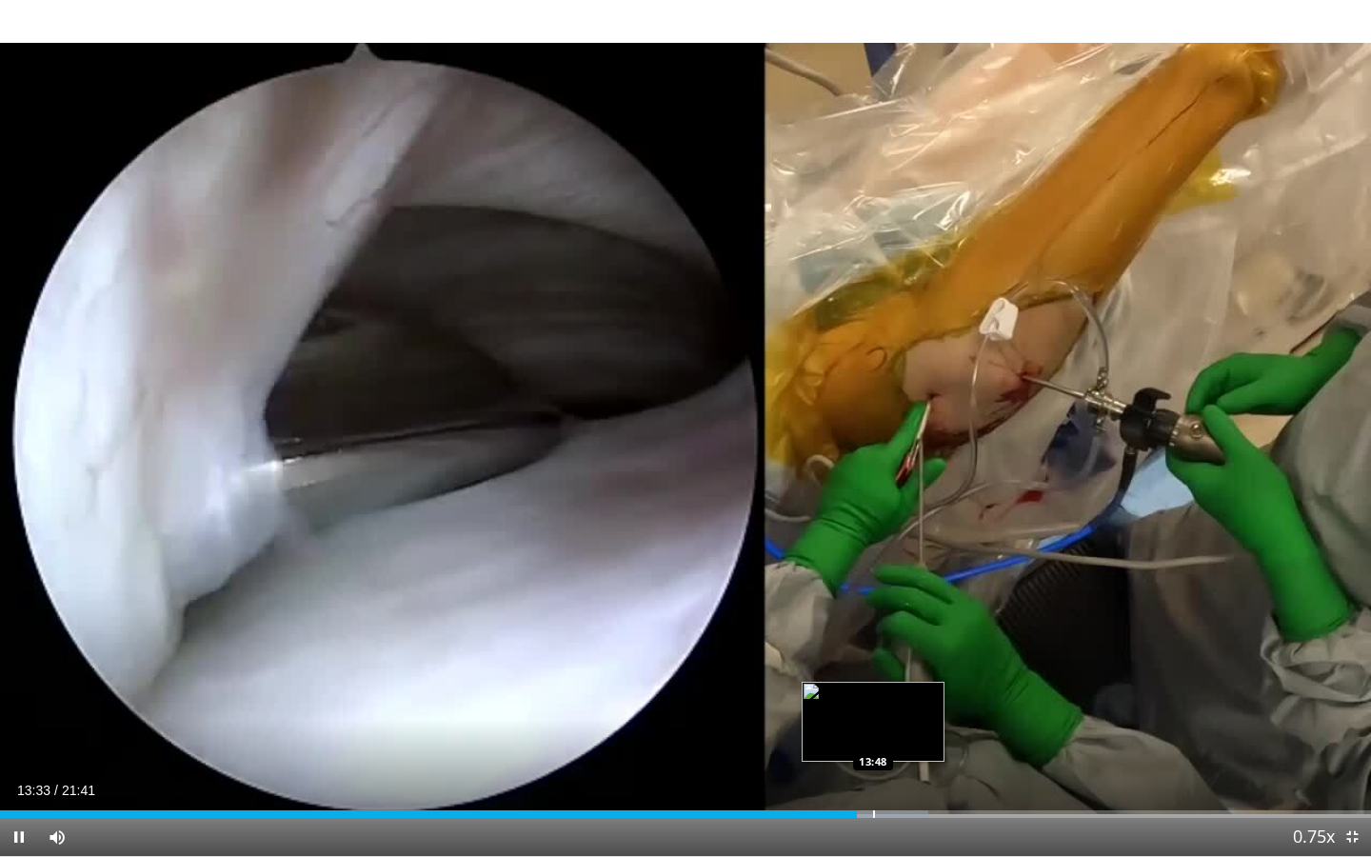
click at [873, 686] on video-js "**********" at bounding box center [685, 428] width 1371 height 857
click at [910, 686] on div "Progress Bar" at bounding box center [911, 814] width 2 height 8
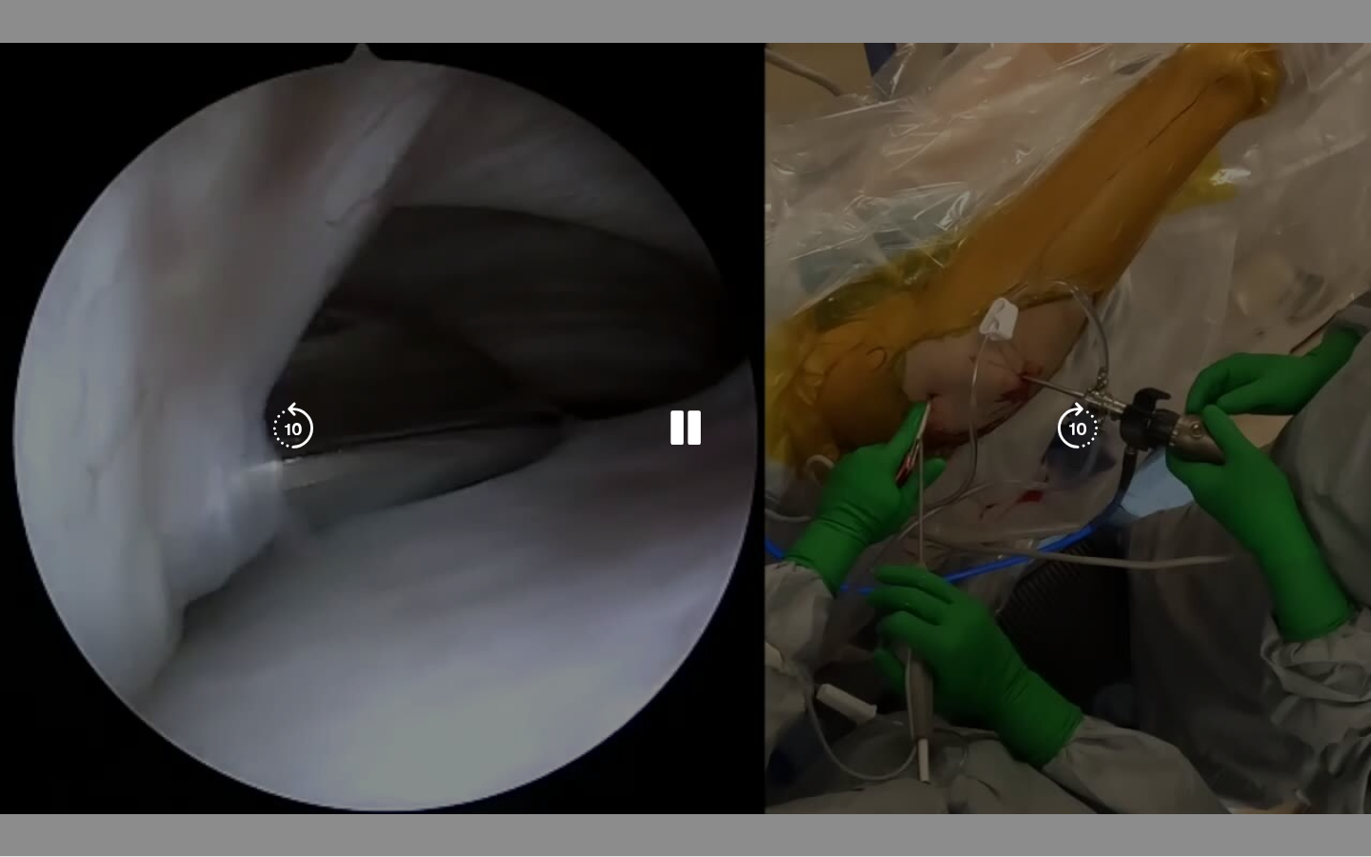
click at [950, 686] on div "10 seconds Tap to unmute" at bounding box center [685, 428] width 1371 height 856
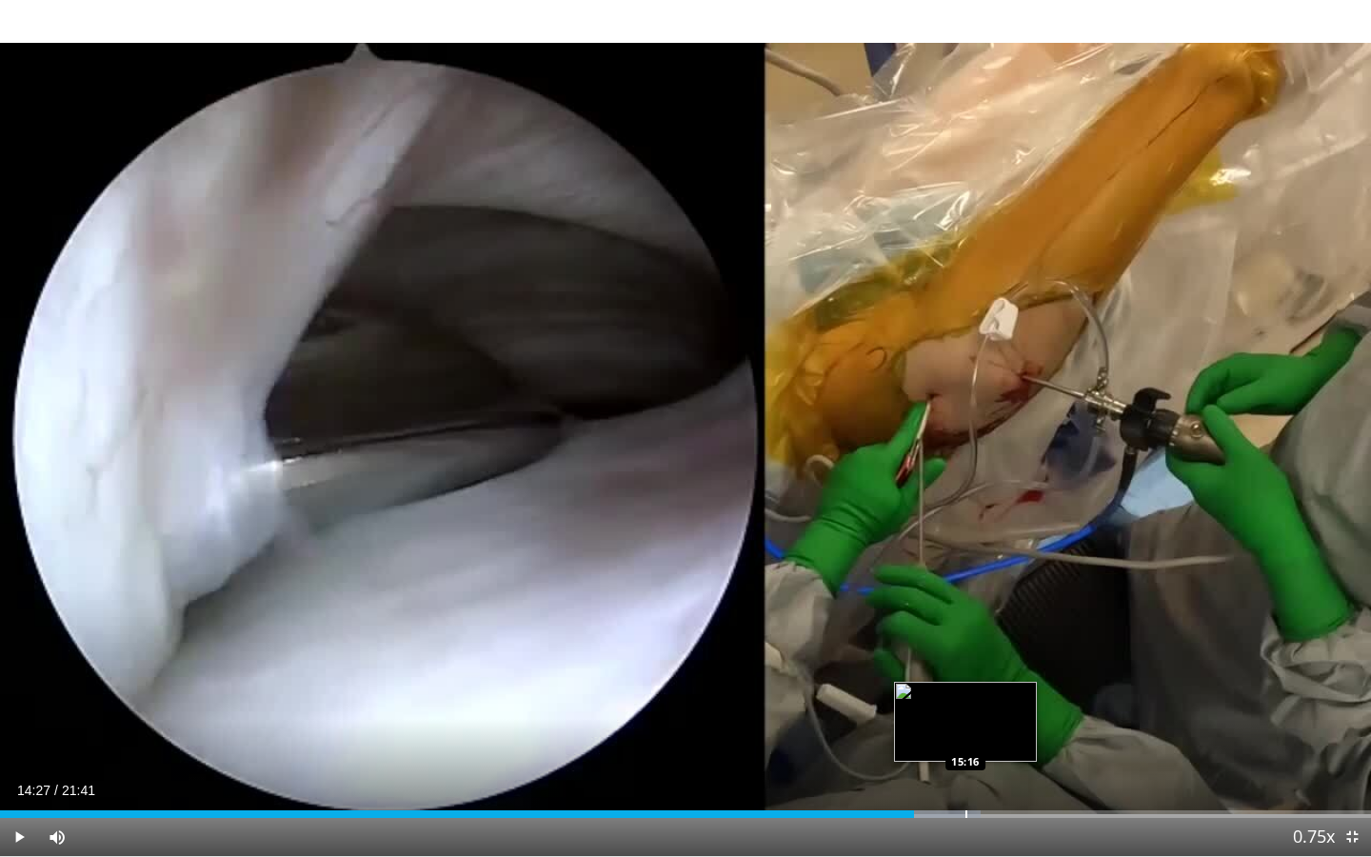
click at [966, 686] on div "Loaded : 71.55% 14:27 15:16" at bounding box center [685, 814] width 1371 height 8
click at [991, 686] on div "Progress Bar" at bounding box center [992, 814] width 2 height 8
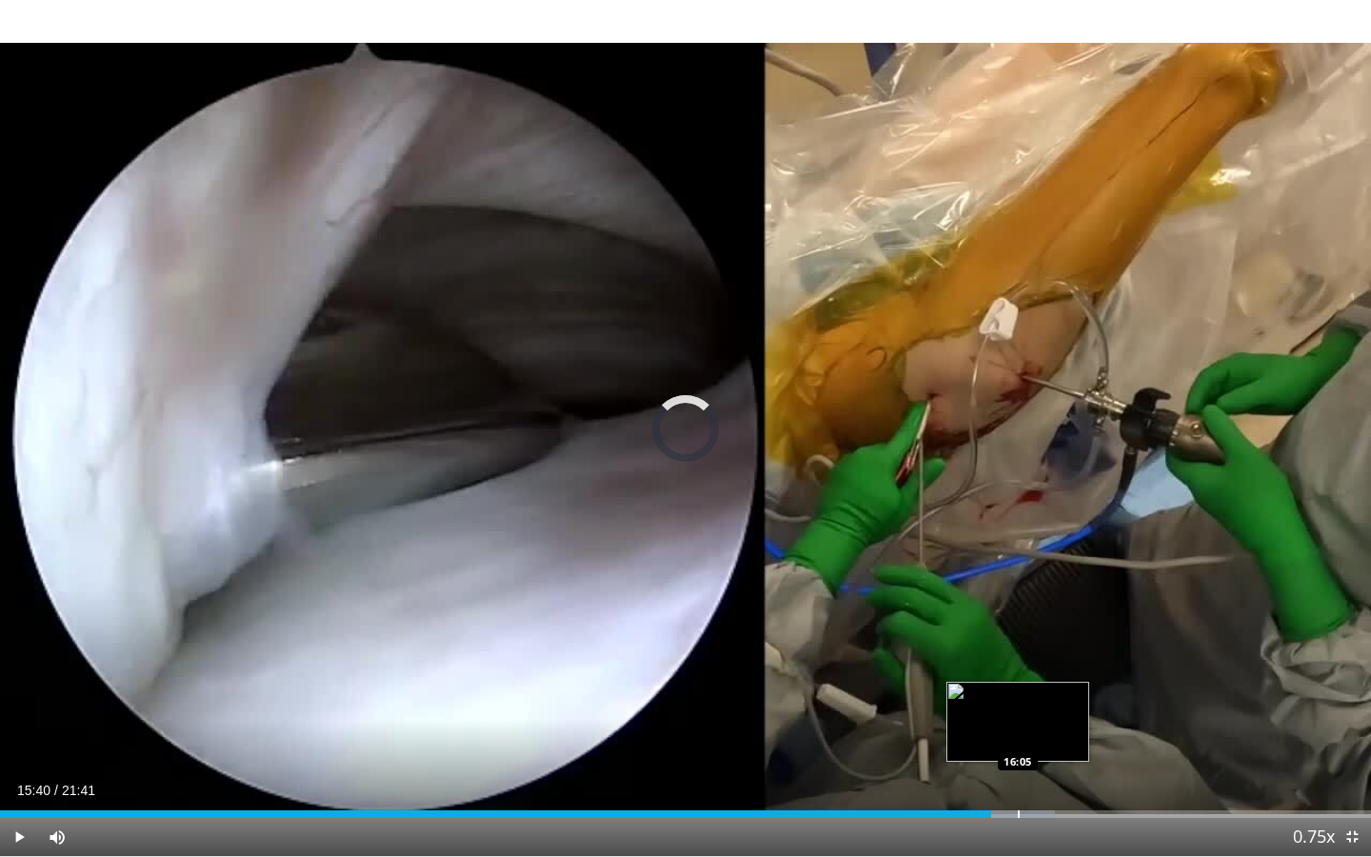
click at [1018, 686] on div "Loaded : 76.93% 16:05 16:05" at bounding box center [685, 814] width 1371 height 8
click at [1039, 686] on div "Loaded : 79.24% 16:05 16:24" at bounding box center [685, 814] width 1371 height 8
click at [1054, 686] on div "Loaded : 80.78% 16:25 16:40" at bounding box center [685, 814] width 1371 height 8
click at [1058, 686] on div "Loaded : 81.55% 16:40 16:43" at bounding box center [685, 814] width 1371 height 8
click at [1041, 686] on div "Progress Bar" at bounding box center [1042, 814] width 2 height 8
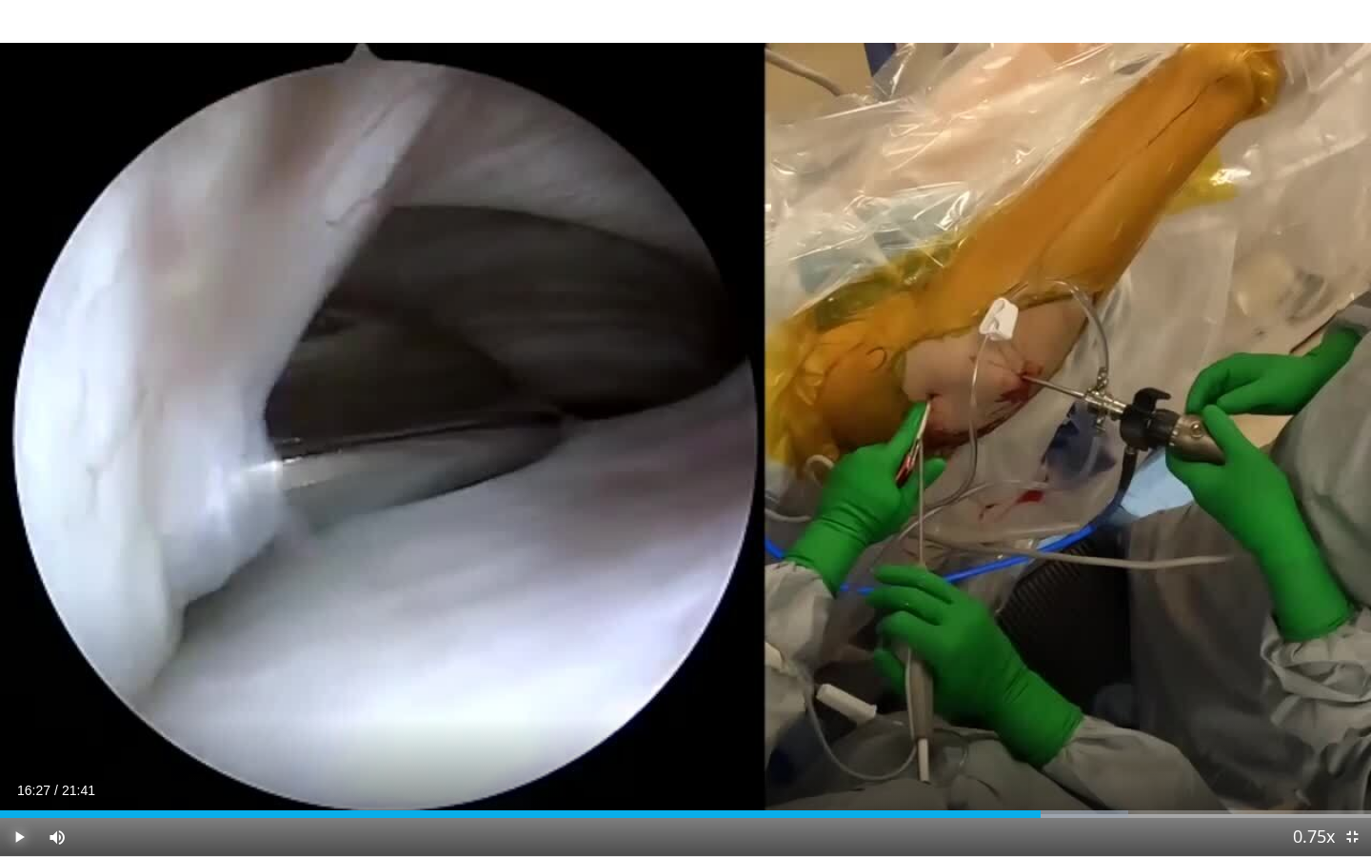
click at [15, 686] on span "Video Player" at bounding box center [19, 837] width 38 height 38
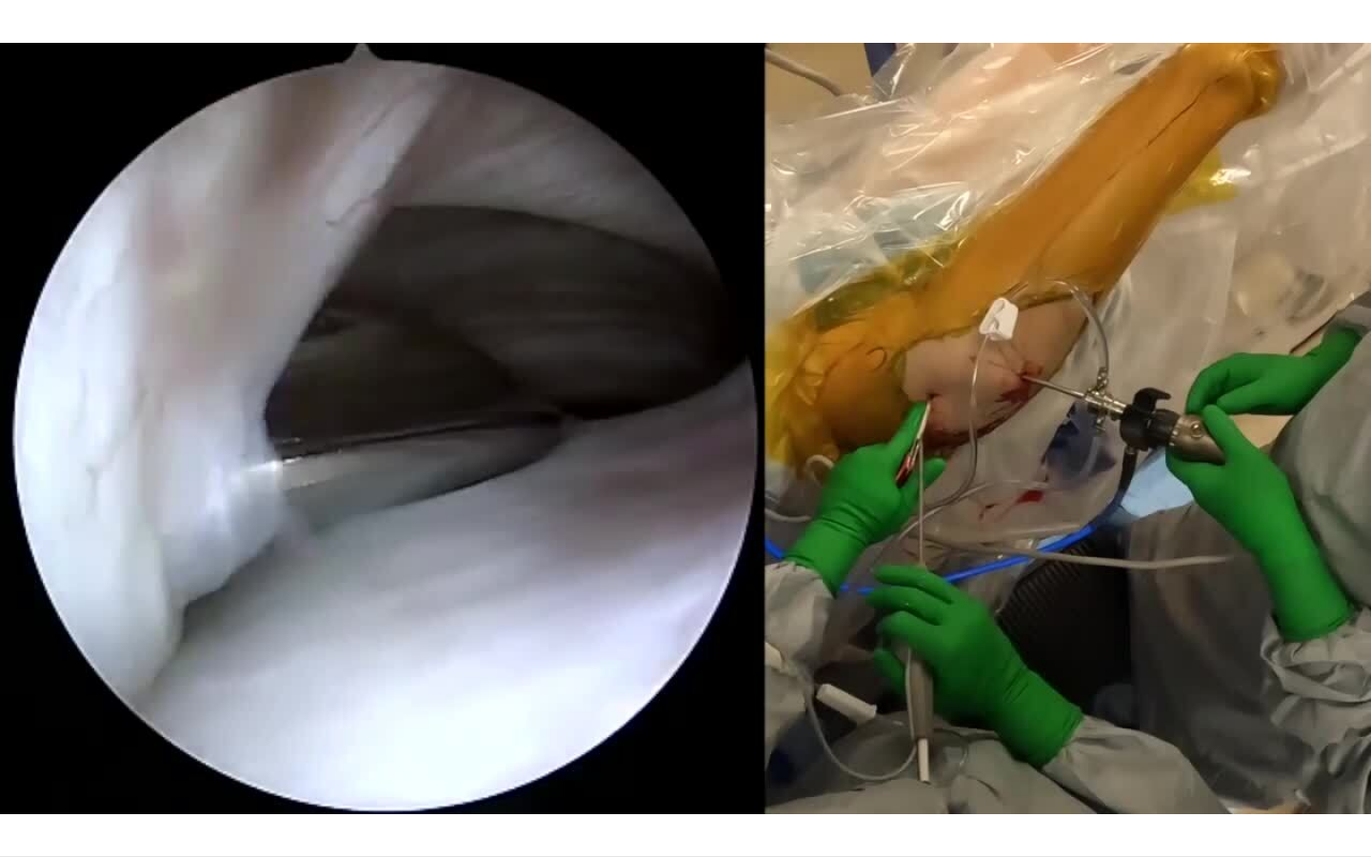
click at [15, 686] on div "10 seconds Tap to unmute" at bounding box center [685, 428] width 1371 height 856
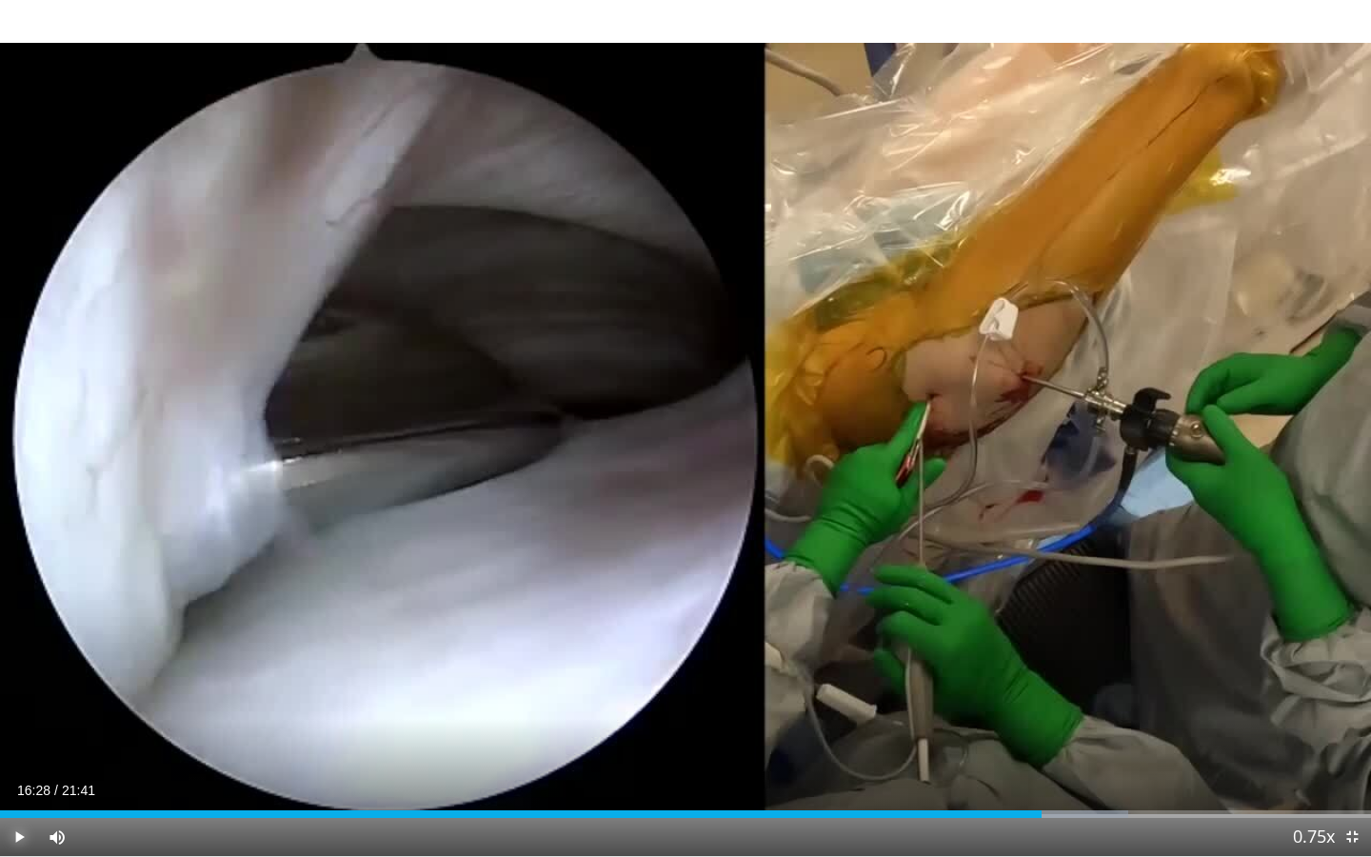
click at [15, 686] on span "Video Player" at bounding box center [19, 837] width 38 height 38
click at [1065, 686] on div "Loaded : 82.32% 16:33 16:50" at bounding box center [685, 814] width 1371 height 8
click at [1082, 686] on div "Progress Bar" at bounding box center [1083, 814] width 2 height 8
click at [1140, 686] on div "Progress Bar" at bounding box center [1124, 814] width 94 height 8
click at [1130, 686] on div "18:02" at bounding box center [570, 814] width 1141 height 8
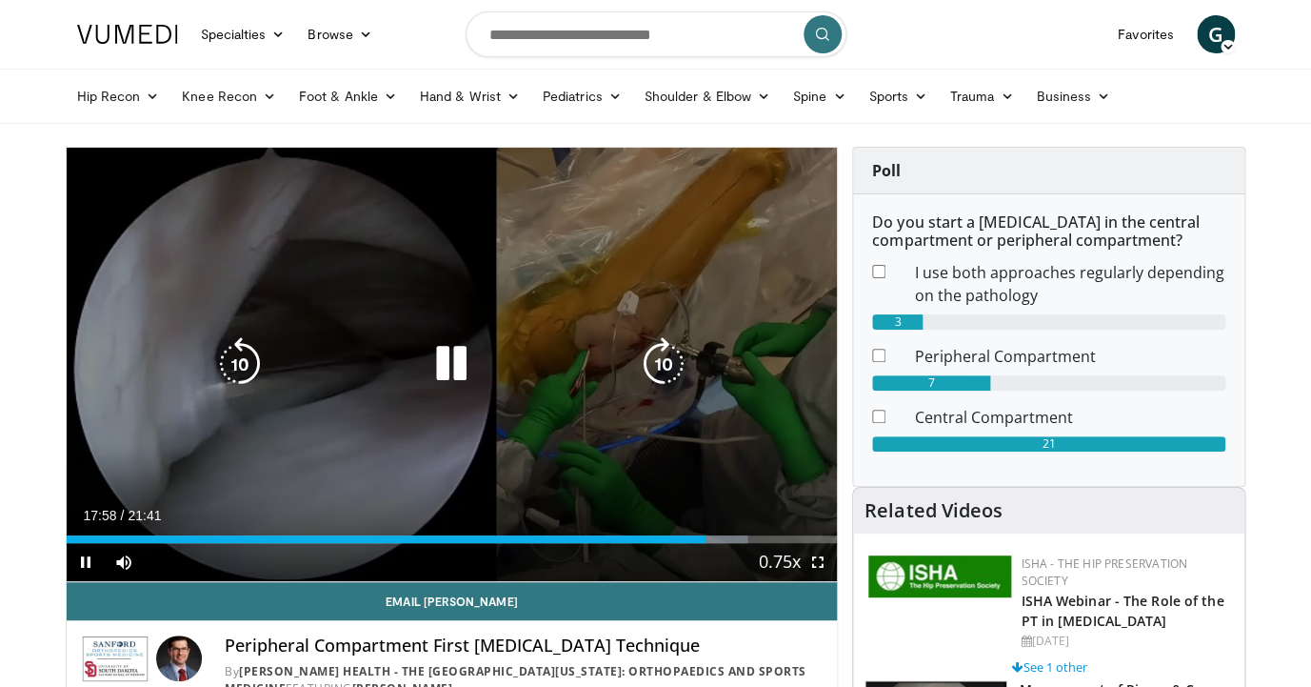
click at [454, 357] on icon "Video Player" at bounding box center [451, 363] width 53 height 53
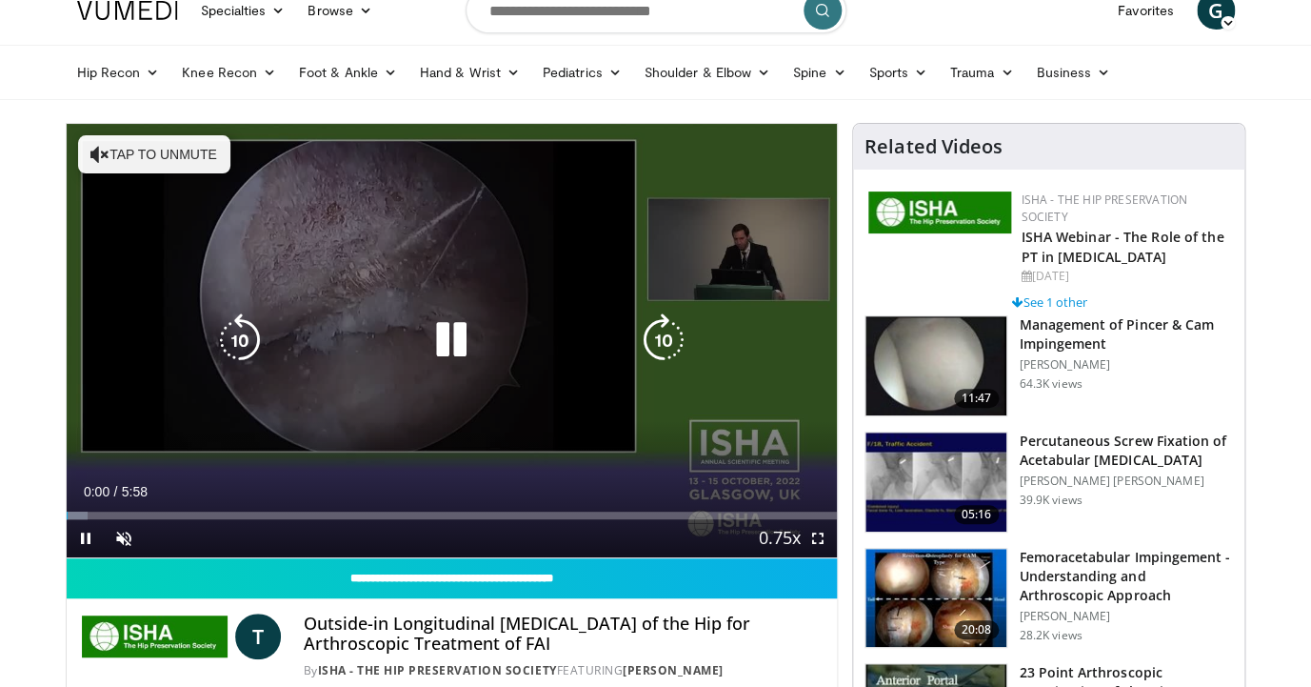
scroll to position [35, 0]
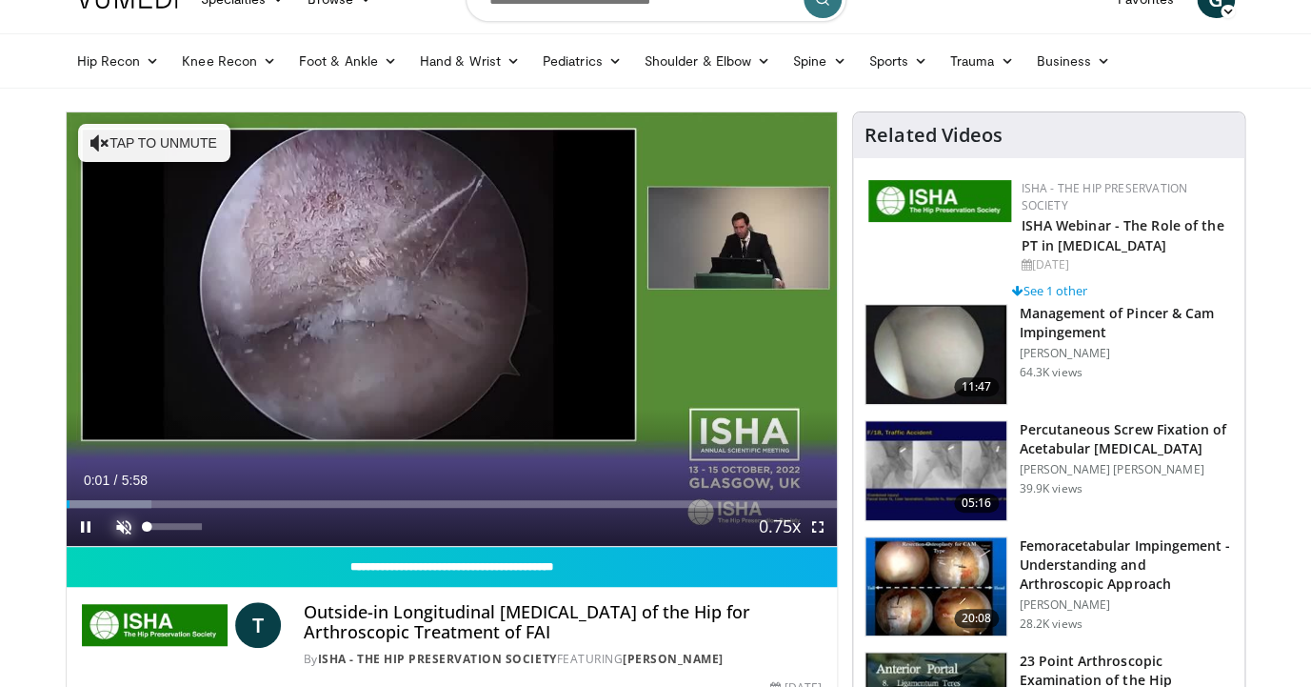
click at [124, 527] on span "Video Player" at bounding box center [124, 527] width 38 height 38
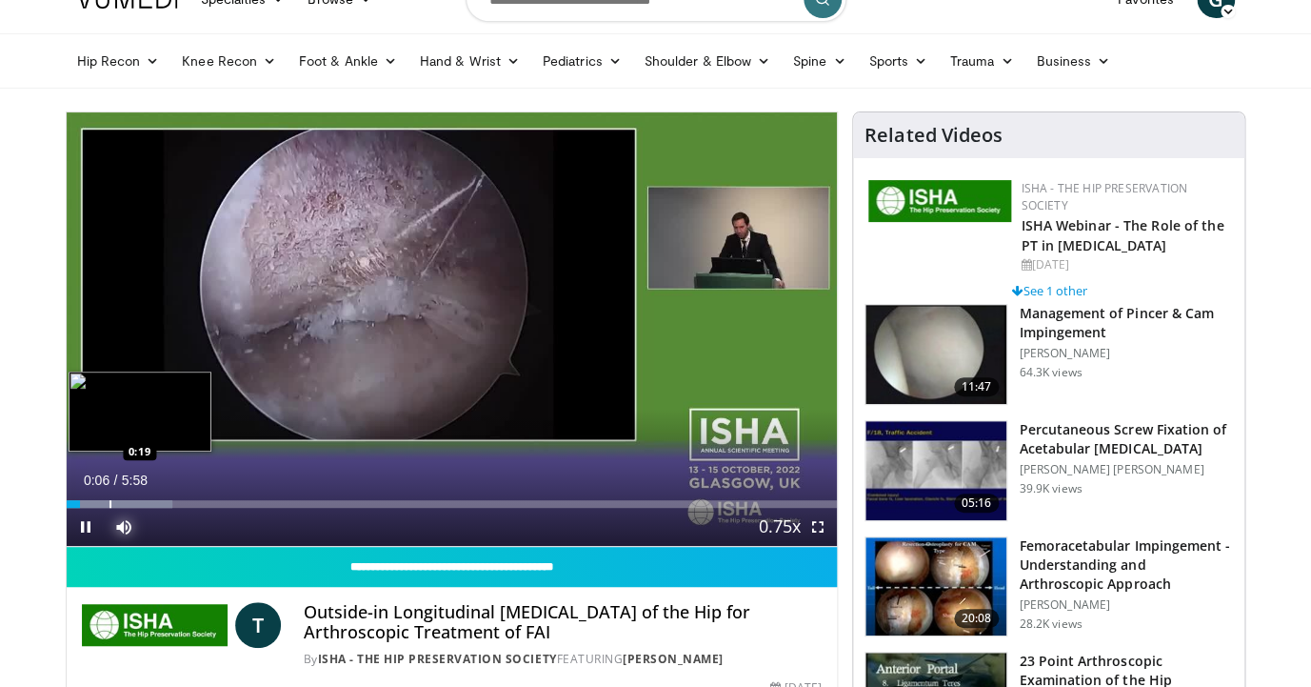
click at [107, 499] on div "Loaded : 13.81% 0:06 0:19" at bounding box center [452, 499] width 771 height 18
click at [130, 503] on div "Loaded : 19.34% 0:30 0:30" at bounding box center [452, 504] width 771 height 8
click at [813, 528] on span "Video Player" at bounding box center [818, 527] width 38 height 38
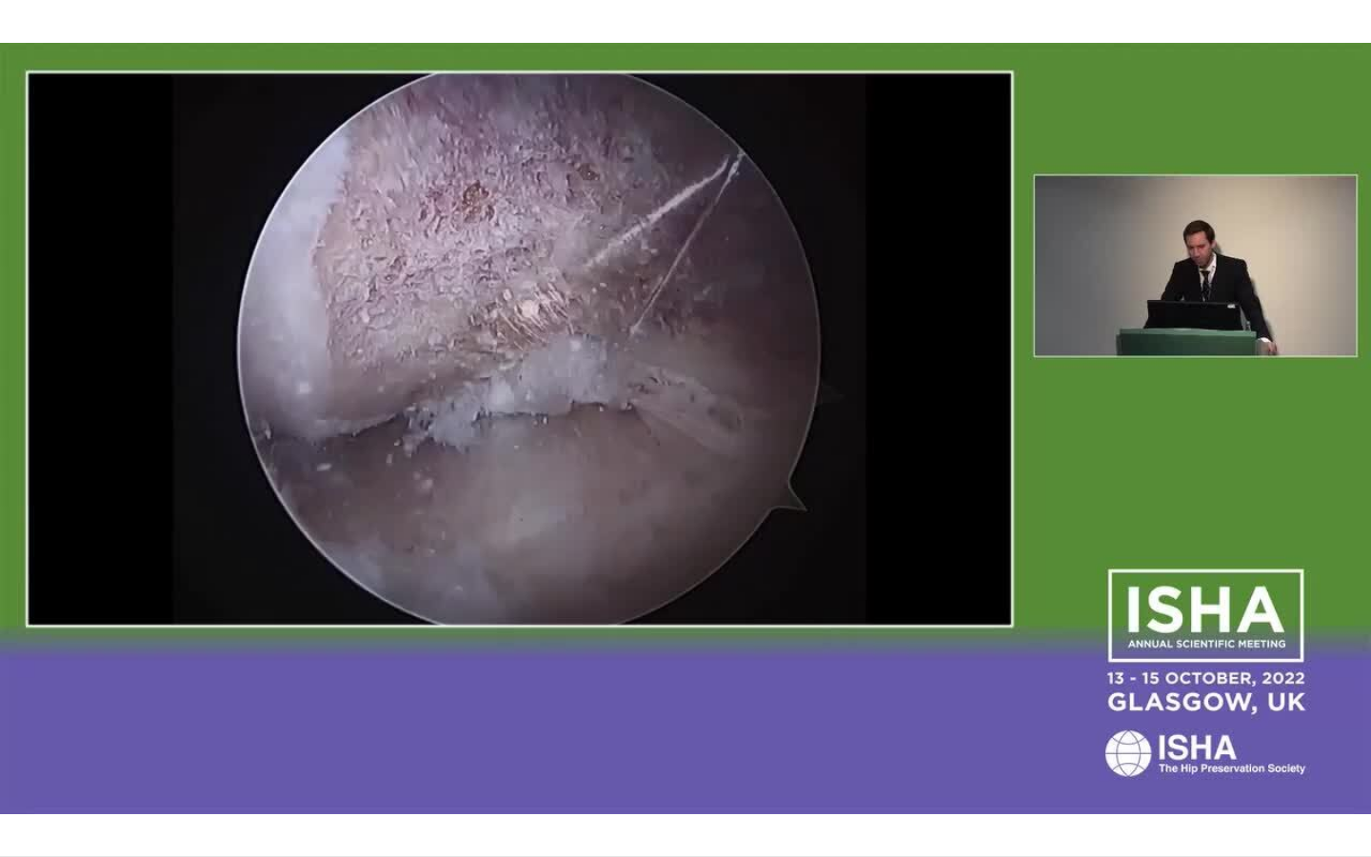
click at [22, 686] on div "10 seconds Tap to unmute" at bounding box center [685, 428] width 1371 height 856
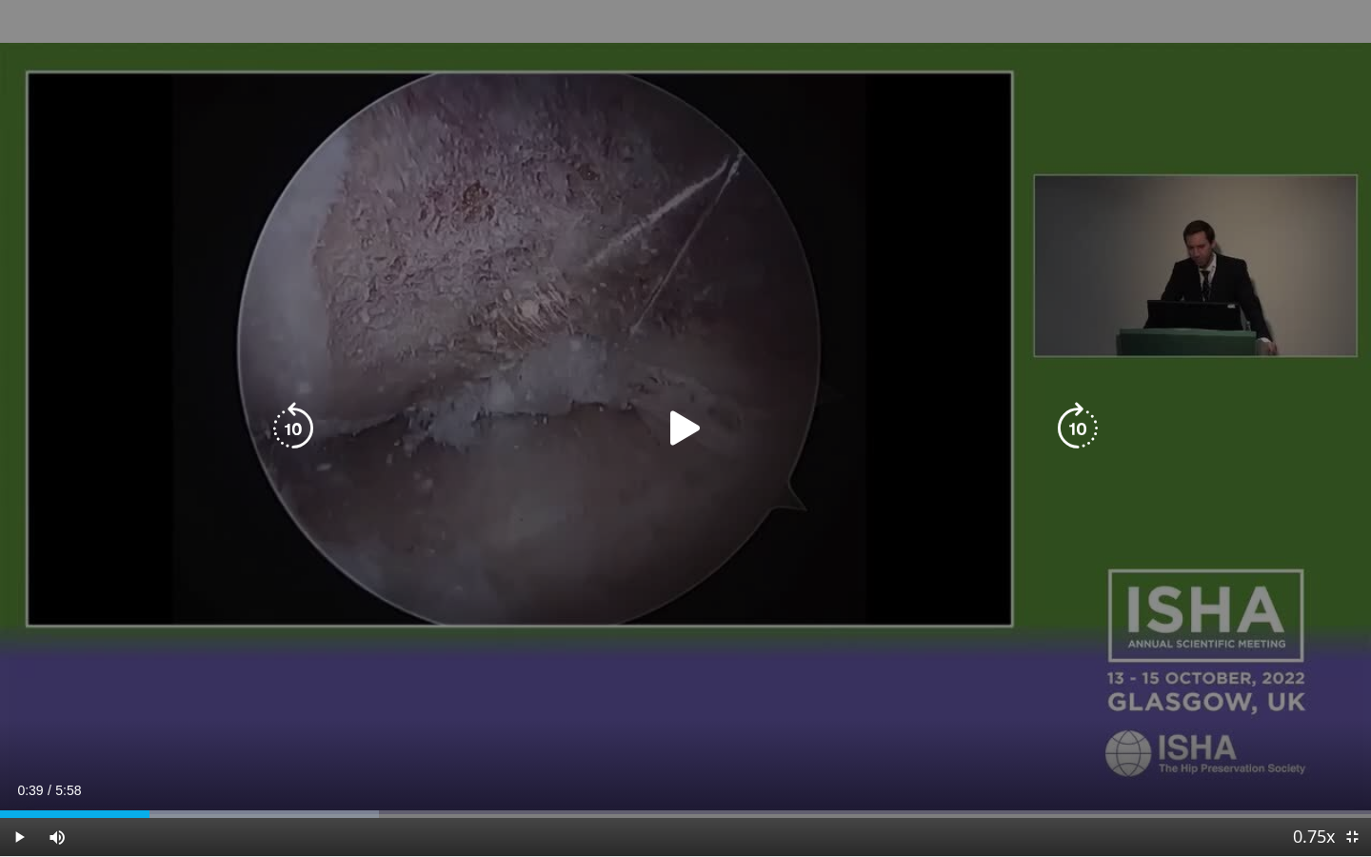
click at [689, 437] on icon "Video Player" at bounding box center [685, 428] width 53 height 53
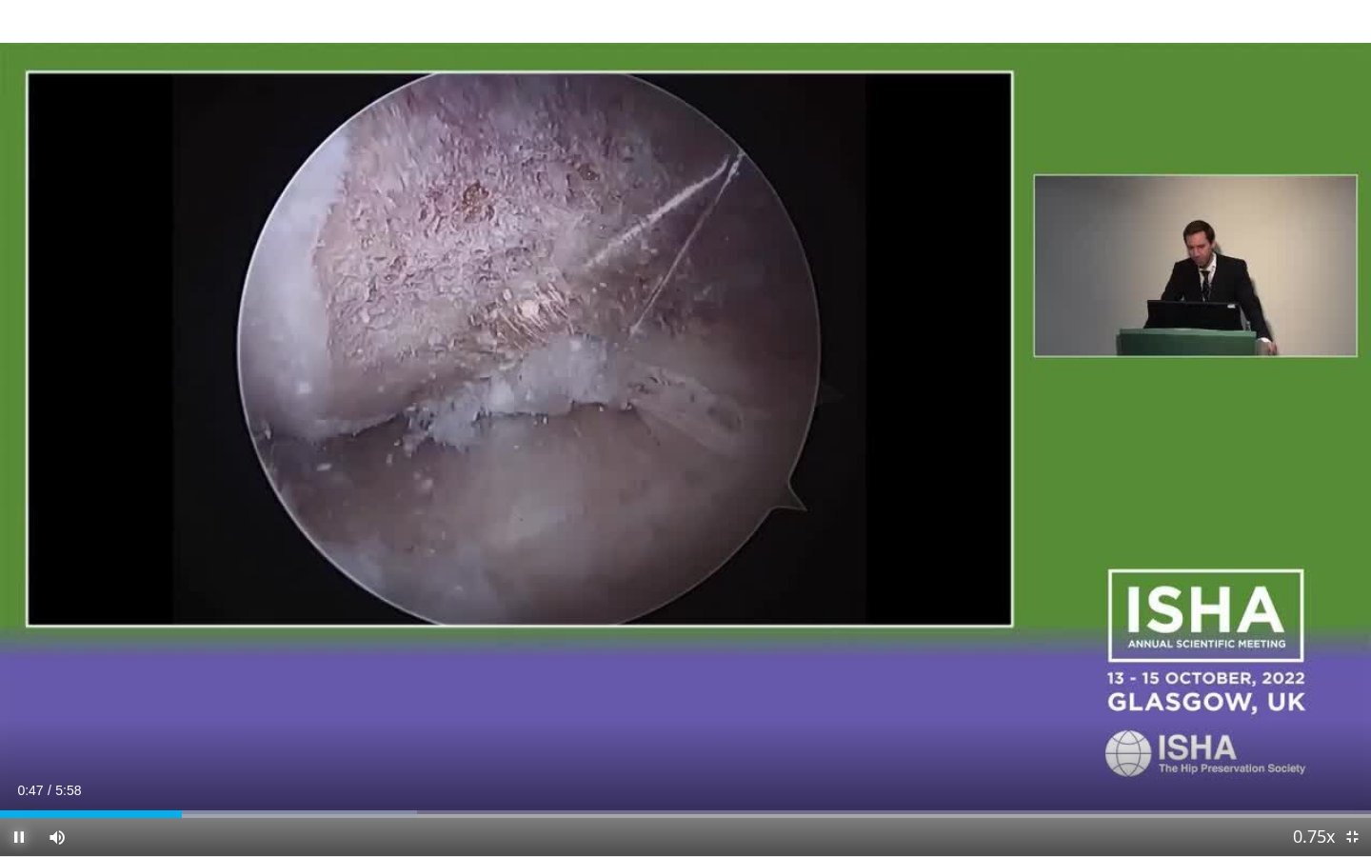
click at [18, 686] on span "Video Player" at bounding box center [19, 837] width 38 height 38
click at [24, 686] on span "Video Player" at bounding box center [19, 837] width 38 height 38
click at [20, 686] on span "Video Player" at bounding box center [19, 837] width 38 height 38
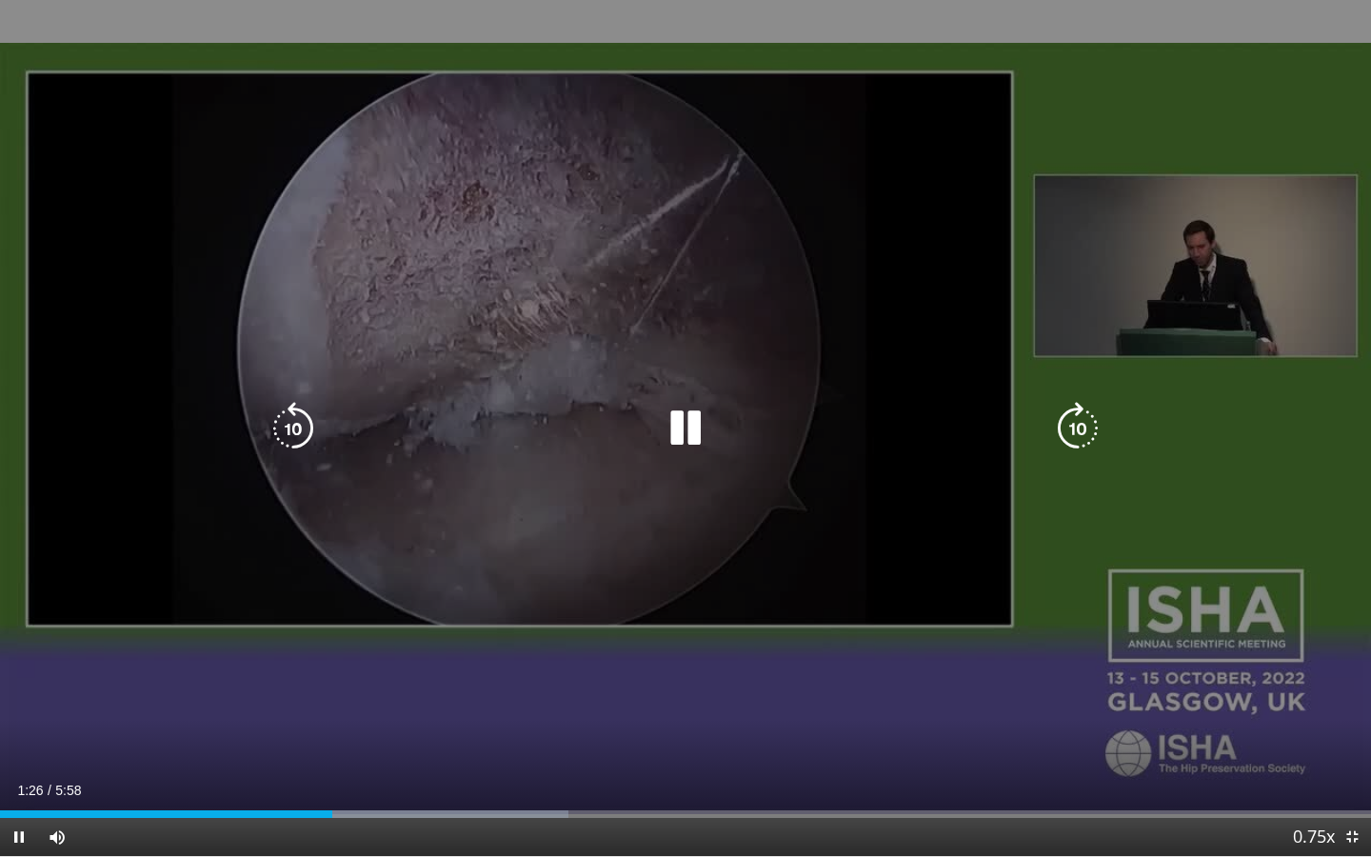
click at [20, 686] on video-js "**********" at bounding box center [685, 428] width 1371 height 857
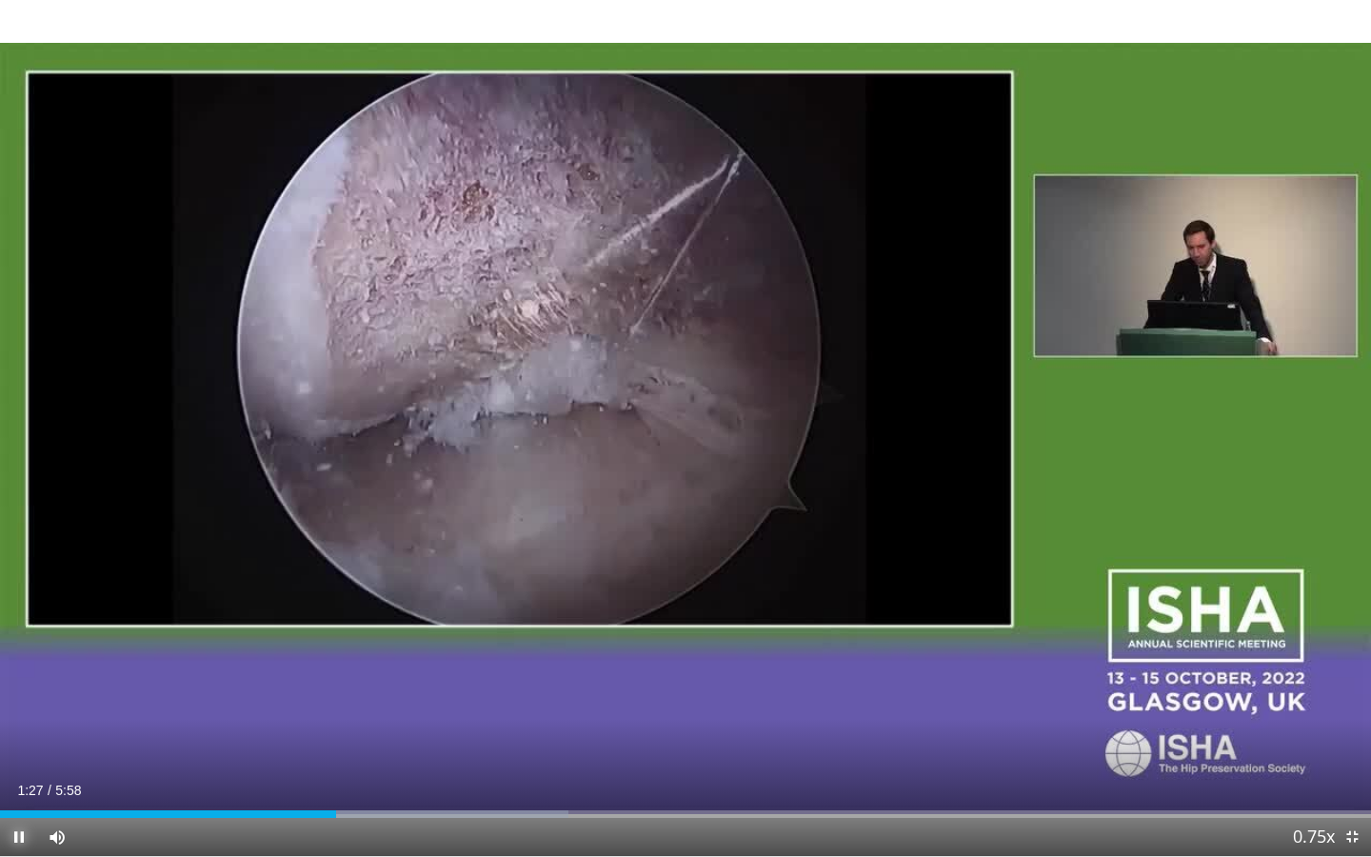
click at [17, 686] on span "Video Player" at bounding box center [19, 837] width 38 height 38
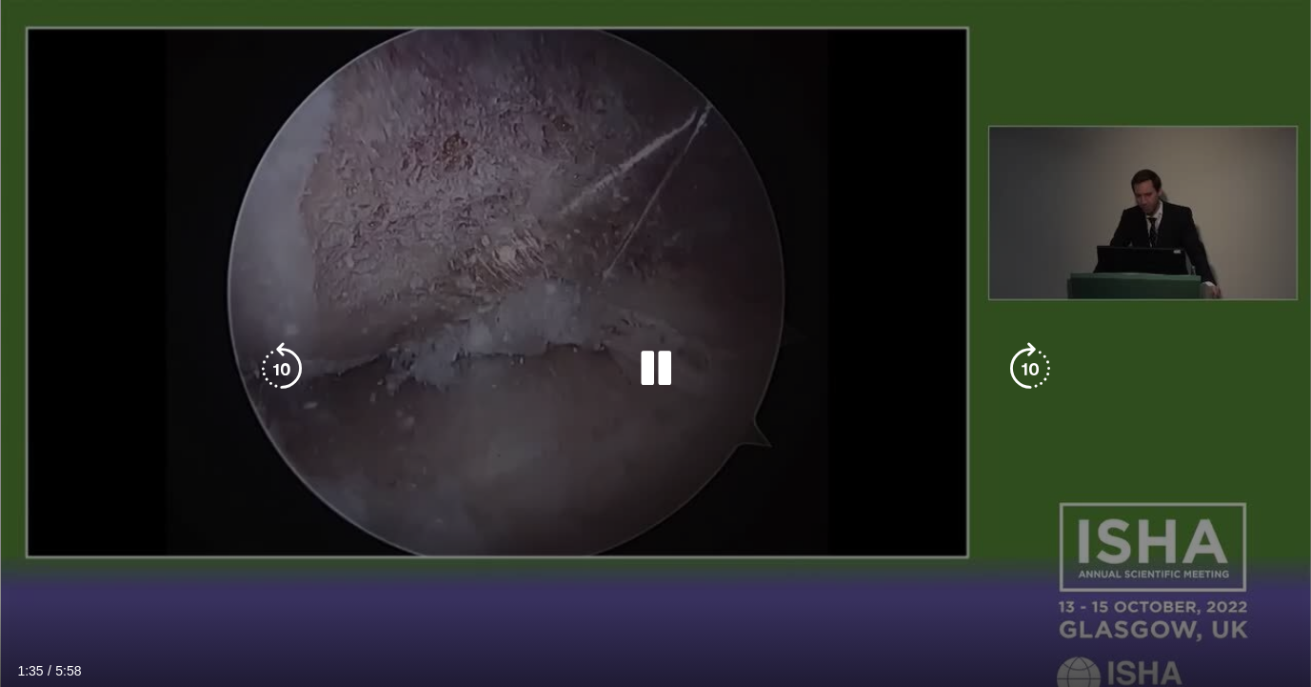
scroll to position [95, 0]
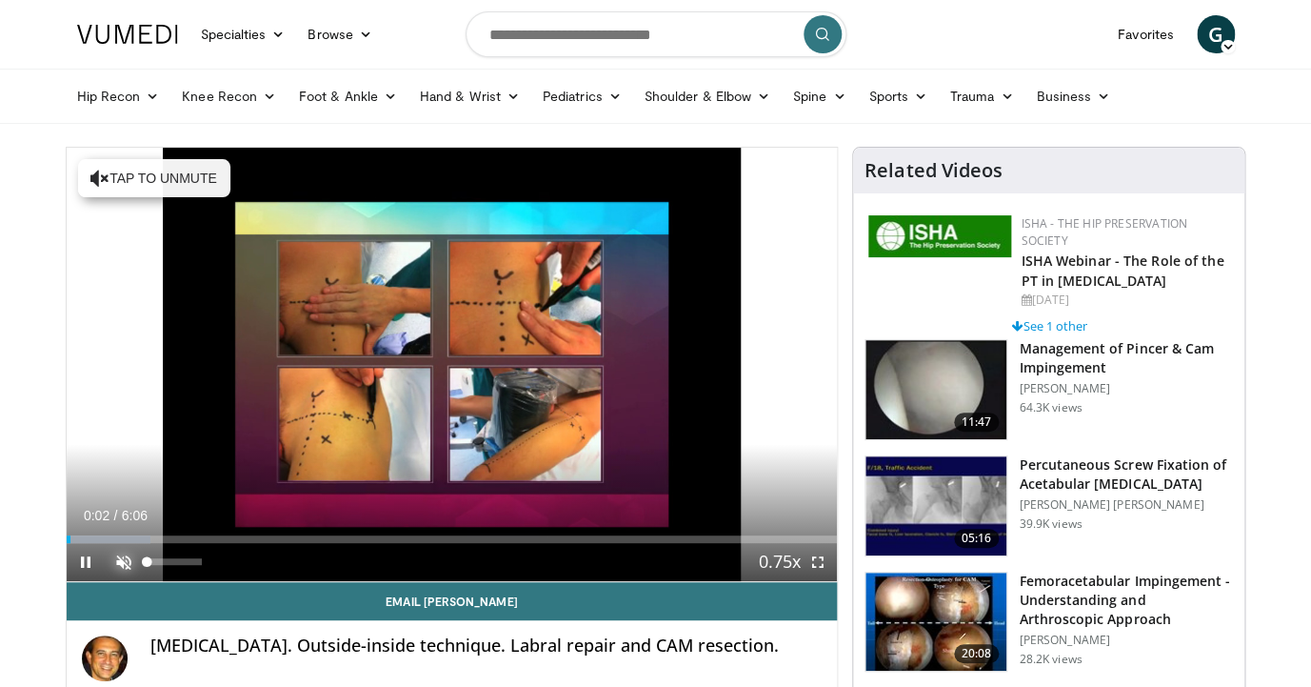
click at [125, 560] on span "Video Player" at bounding box center [124, 562] width 38 height 38
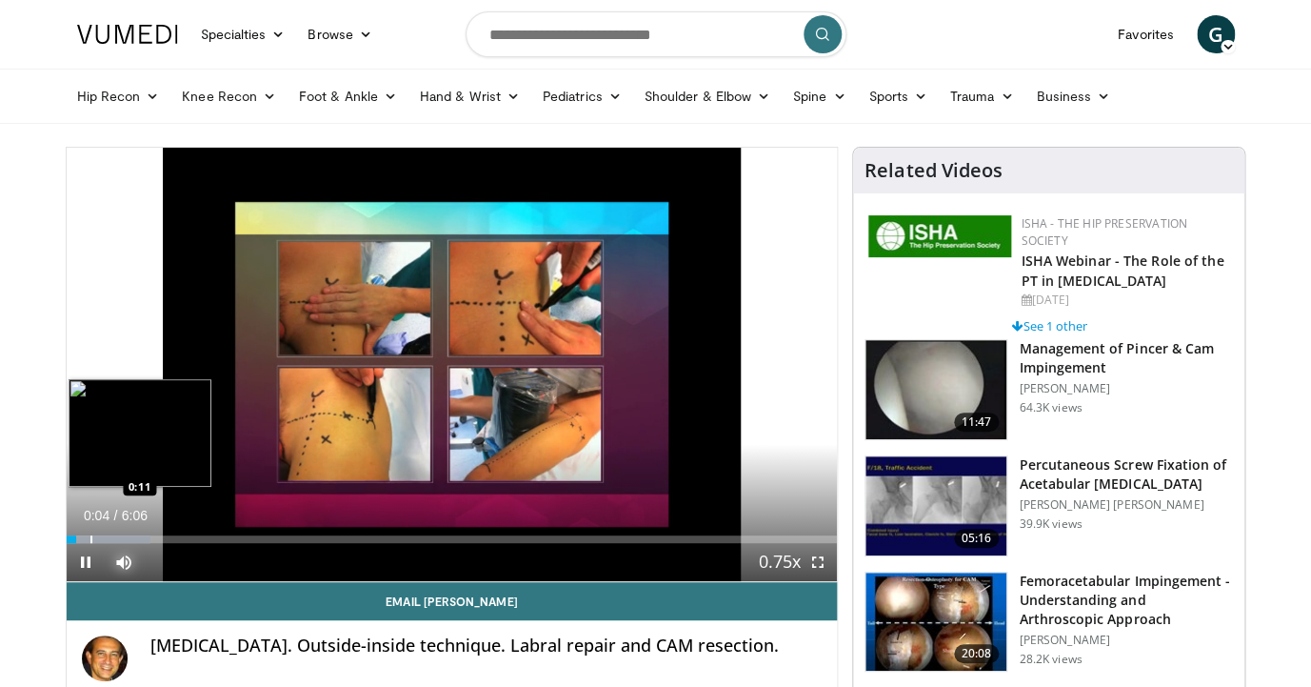
click at [90, 532] on div "Loaded : 10.92% 0:04 0:11" at bounding box center [452, 534] width 771 height 18
click at [108, 534] on div "Loaded : 16.39% 0:12 0:19" at bounding box center [452, 534] width 771 height 18
click at [128, 533] on div "Loaded : 19.12% 0:20 0:29" at bounding box center [452, 534] width 771 height 18
click at [158, 535] on div "Loaded : 24.58% 0:30 0:43" at bounding box center [452, 534] width 771 height 18
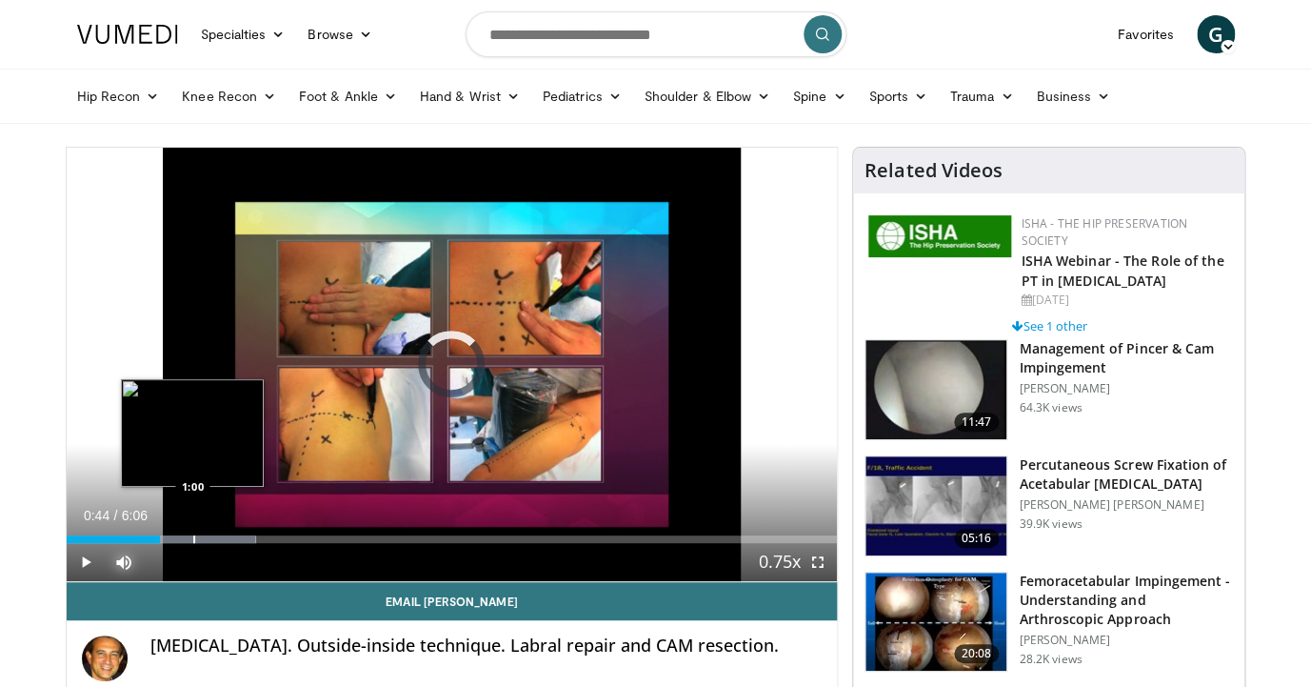
click at [192, 538] on div "Loaded : 24.58% 0:44 1:00" at bounding box center [452, 539] width 771 height 8
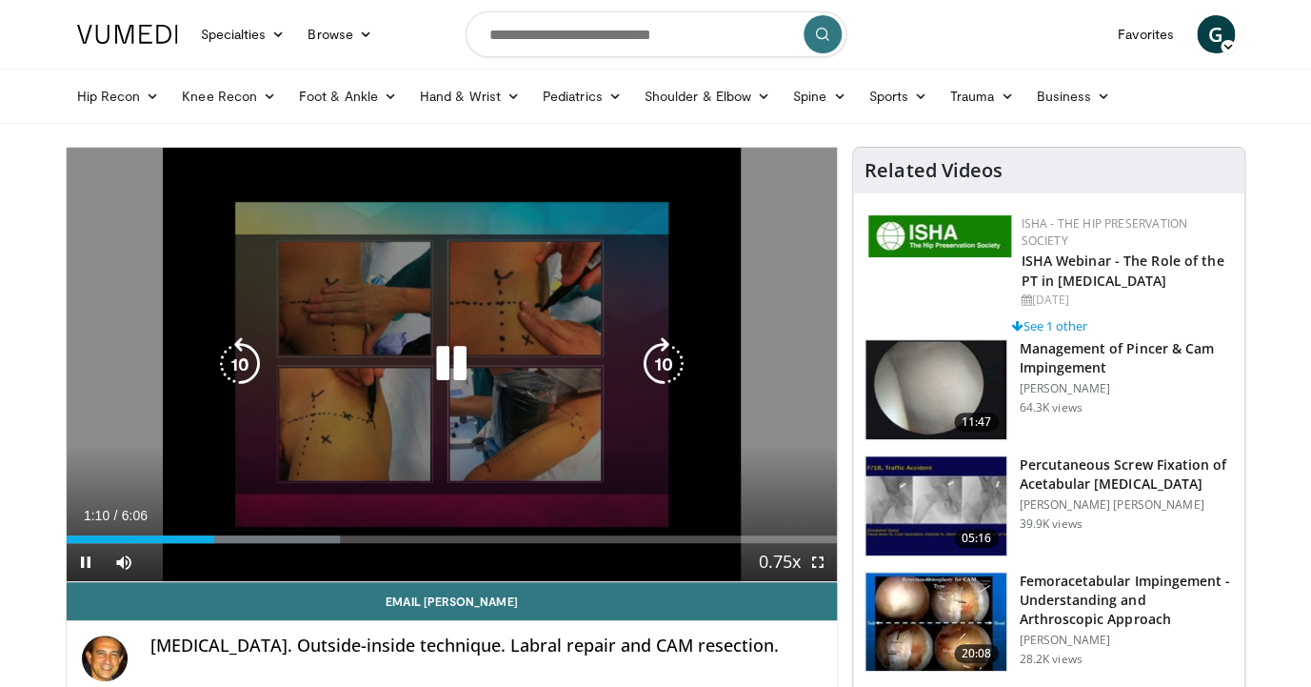
click at [263, 467] on div "10 seconds Tap to unmute" at bounding box center [452, 364] width 771 height 433
click at [442, 354] on icon "Video Player" at bounding box center [451, 363] width 53 height 53
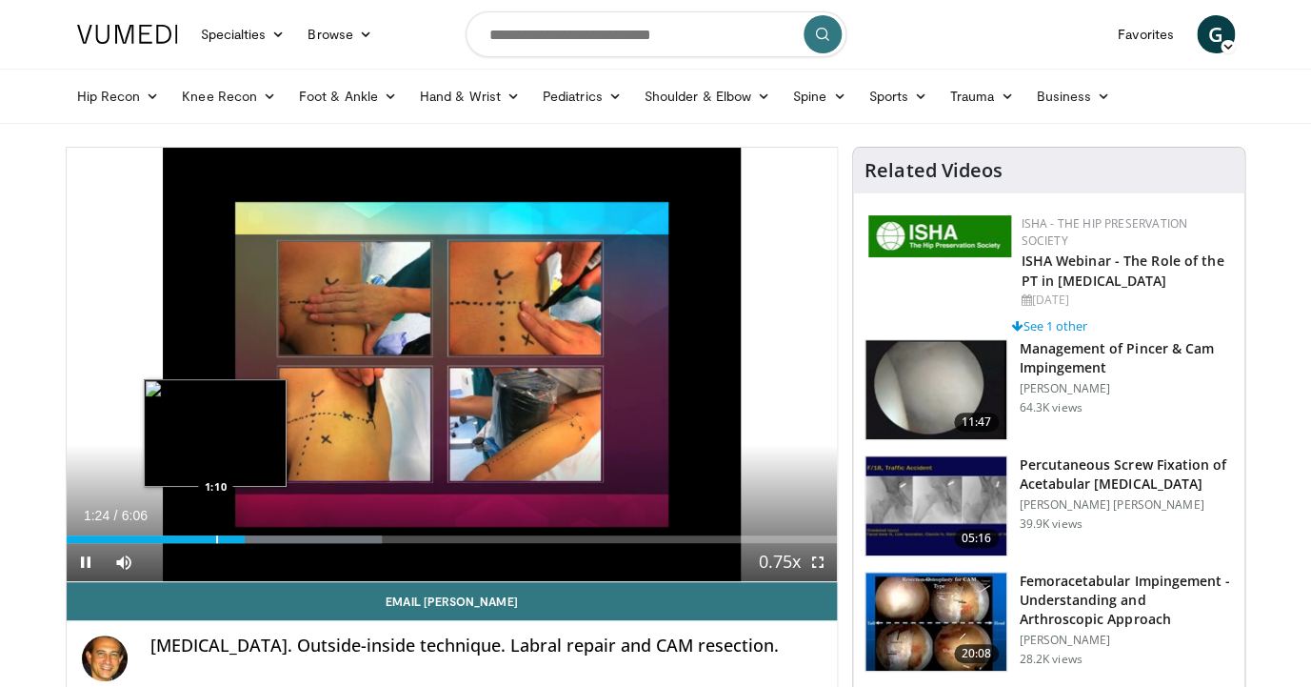
click at [215, 534] on div "Loaded : 40.96% 1:24 1:10" at bounding box center [452, 534] width 771 height 18
click at [192, 539] on div "Progress Bar" at bounding box center [193, 539] width 2 height 8
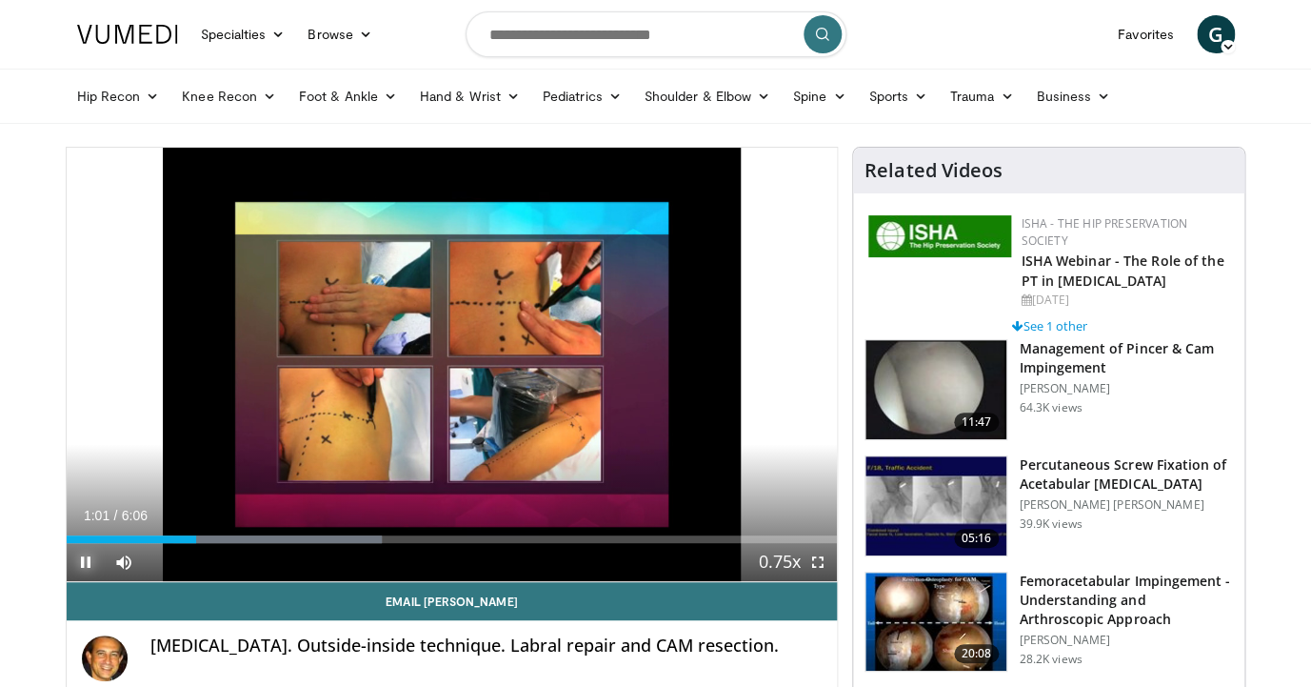
click at [87, 561] on span "Video Player" at bounding box center [86, 562] width 38 height 38
click at [112, 557] on span "Video Player" at bounding box center [124, 562] width 38 height 38
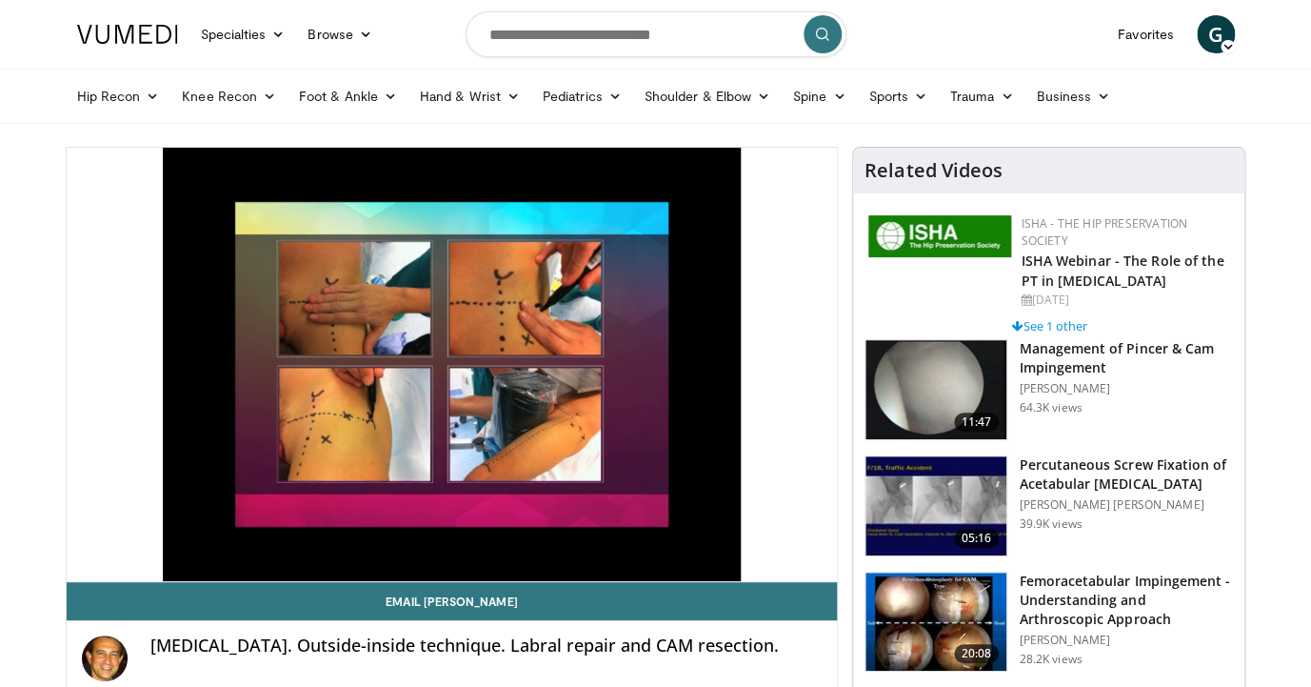
click at [112, 557] on div "10 seconds Tap to unmute" at bounding box center [452, 364] width 771 height 433
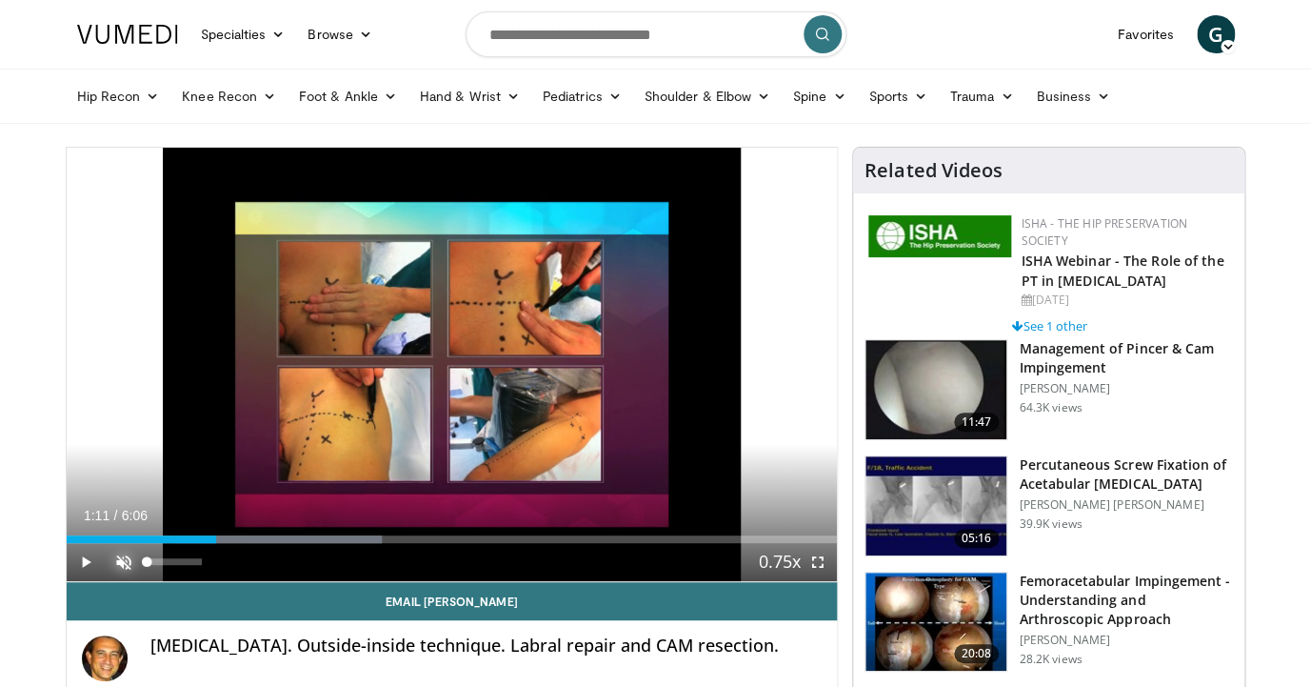
click at [120, 562] on span "Video Player" at bounding box center [124, 562] width 38 height 38
click at [91, 565] on span "Video Player" at bounding box center [86, 562] width 38 height 38
click at [87, 559] on span "Video Player" at bounding box center [86, 562] width 38 height 38
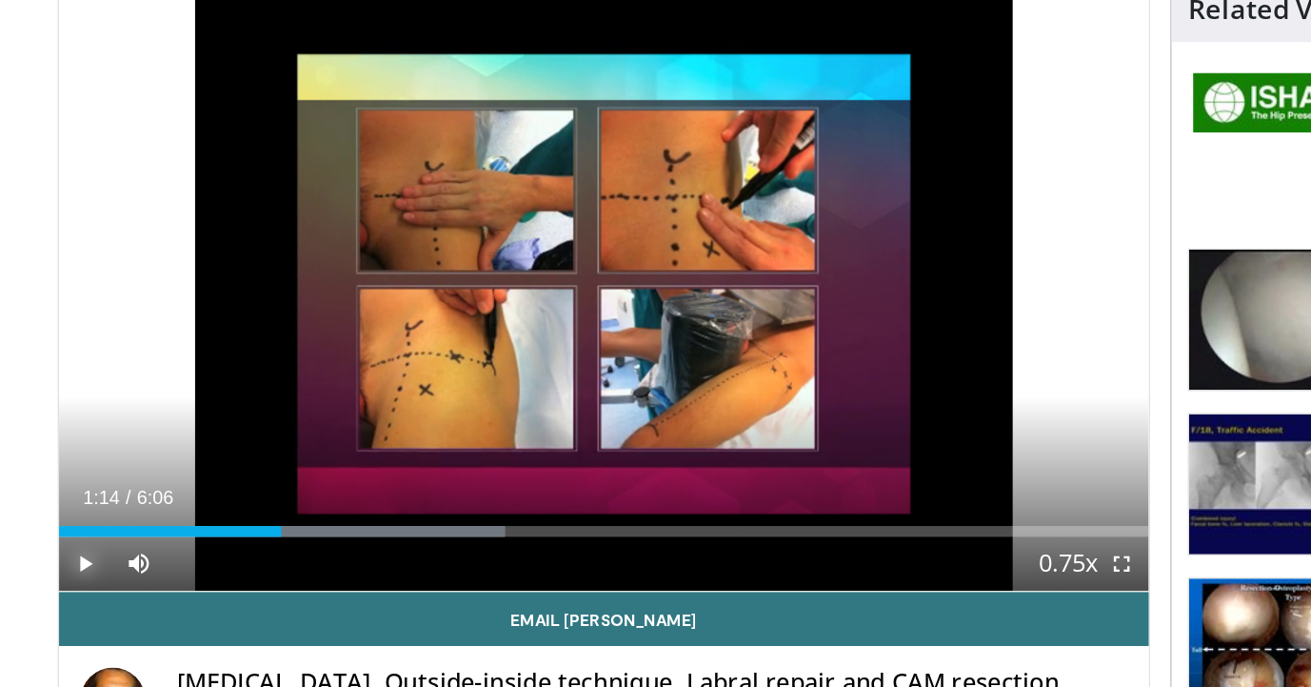
click at [85, 563] on span "Video Player" at bounding box center [86, 562] width 38 height 38
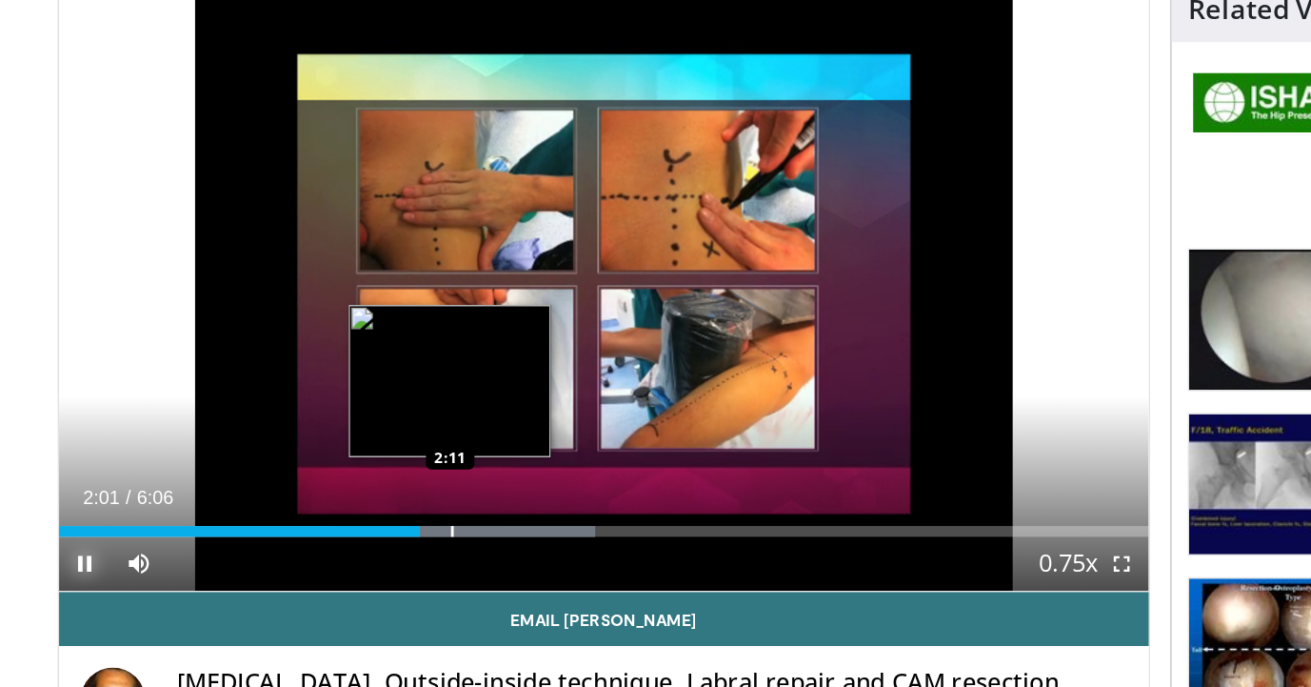
click at [343, 542] on div "Progress Bar" at bounding box center [352, 539] width 188 height 8
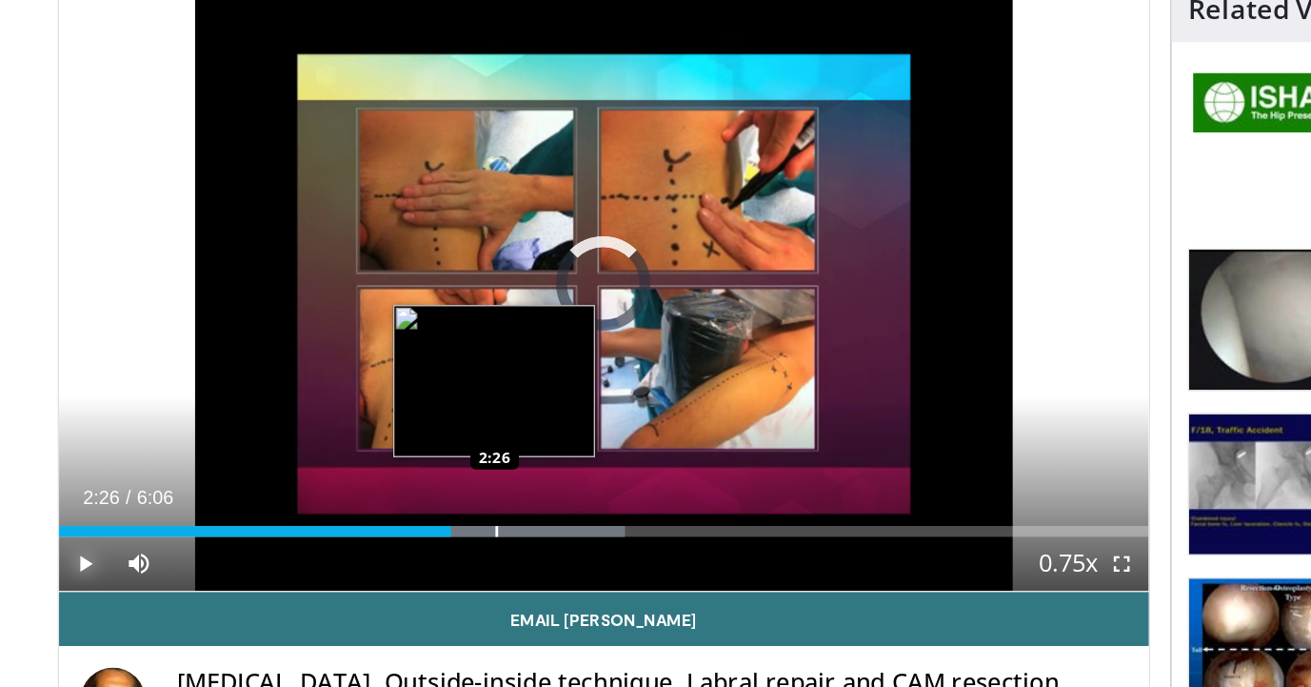
click at [374, 541] on div "Progress Bar" at bounding box center [374, 539] width 186 height 8
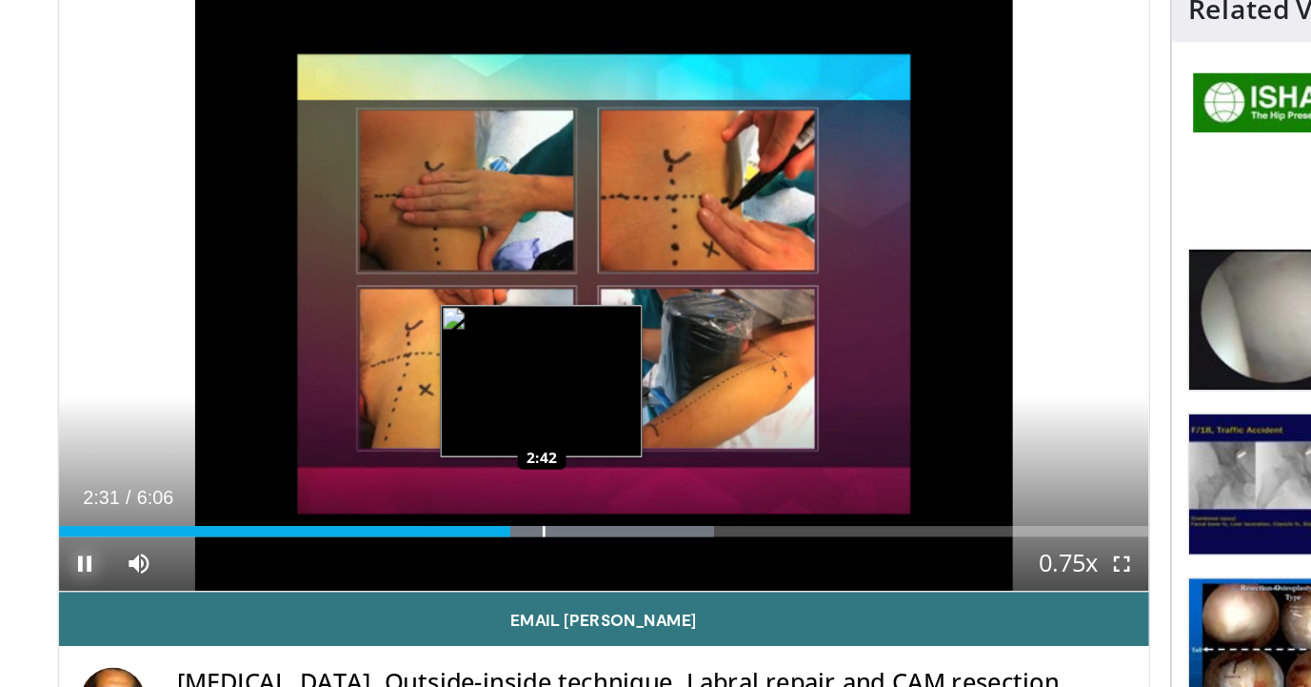
click at [407, 539] on div "Loaded : 60.08% 2:31 2:42" at bounding box center [452, 539] width 771 height 8
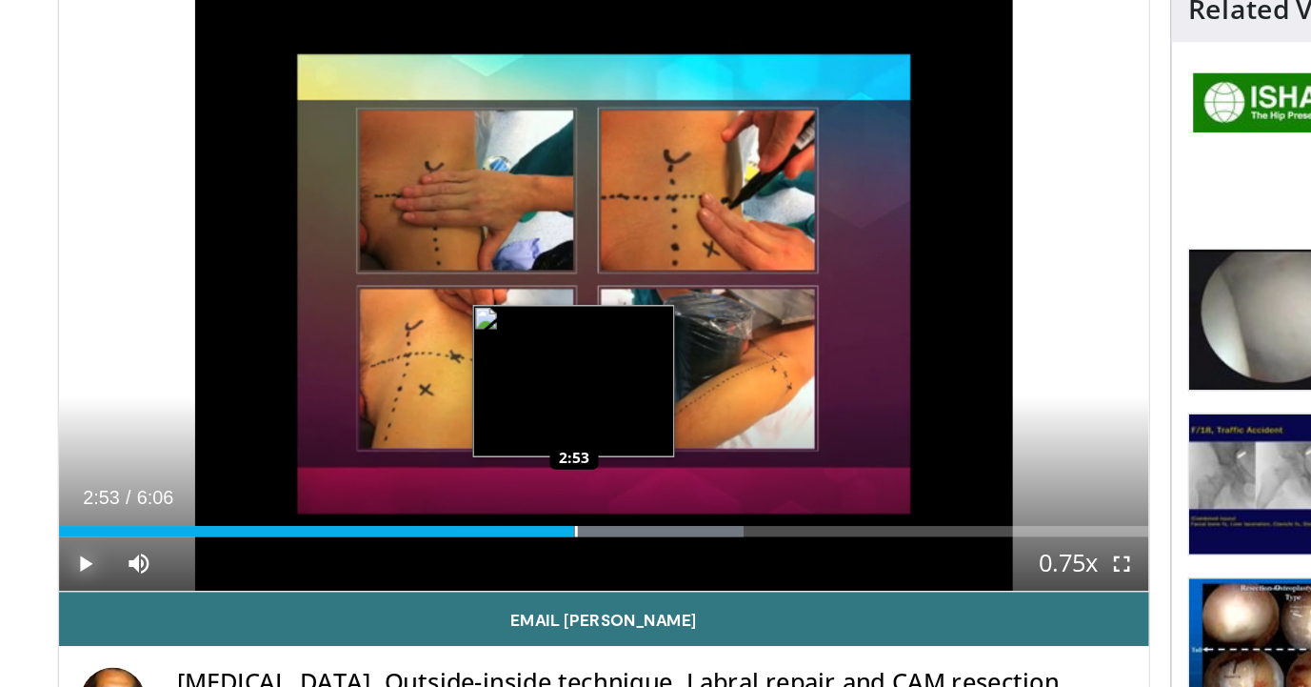
click at [430, 540] on div "Progress Bar" at bounding box center [447, 539] width 207 height 8
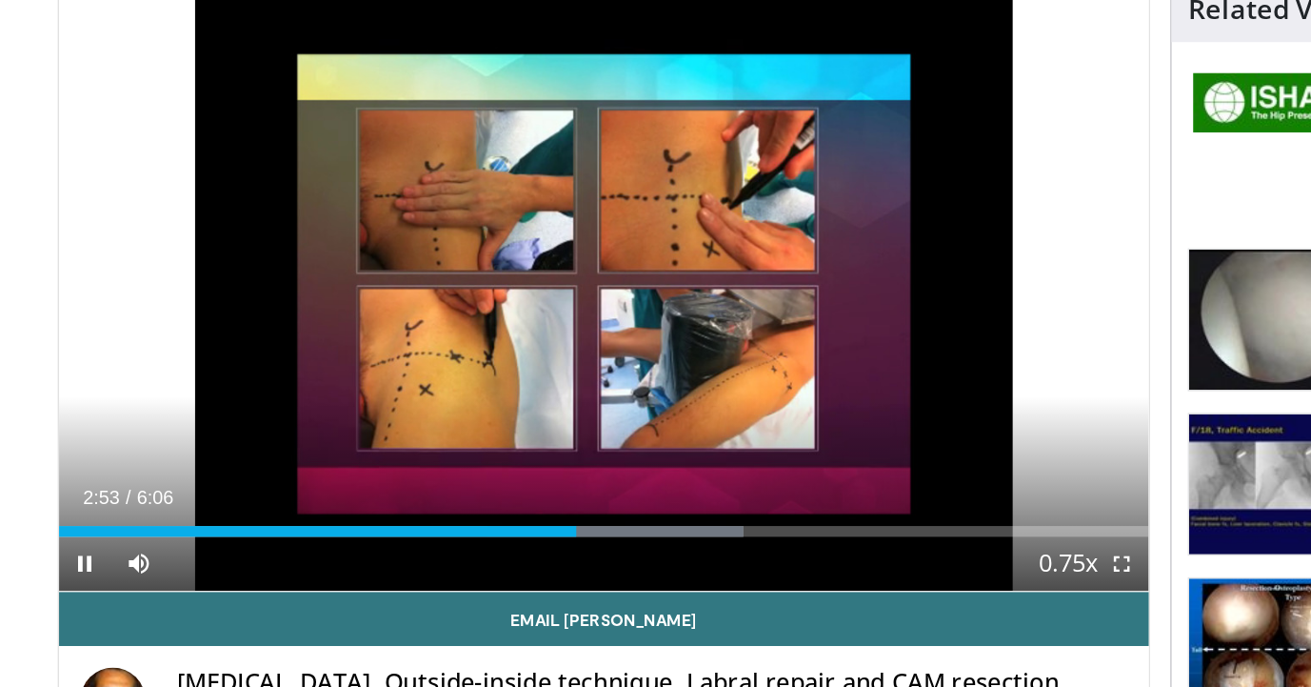
click at [462, 544] on div "Current Time 2:53 / Duration 6:06 Pause Skip Backward Skip Forward Mute 100% Lo…" at bounding box center [452, 562] width 771 height 38
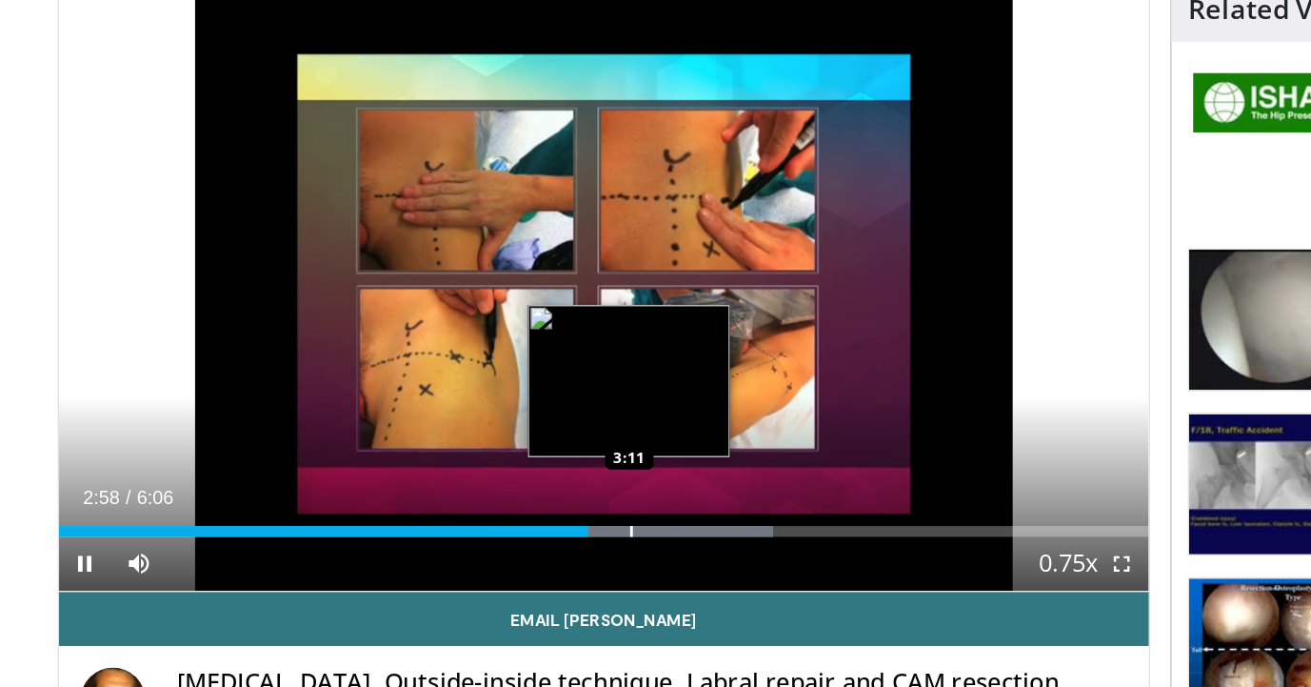
click at [470, 541] on div "Progress Bar" at bounding box center [471, 539] width 202 height 8
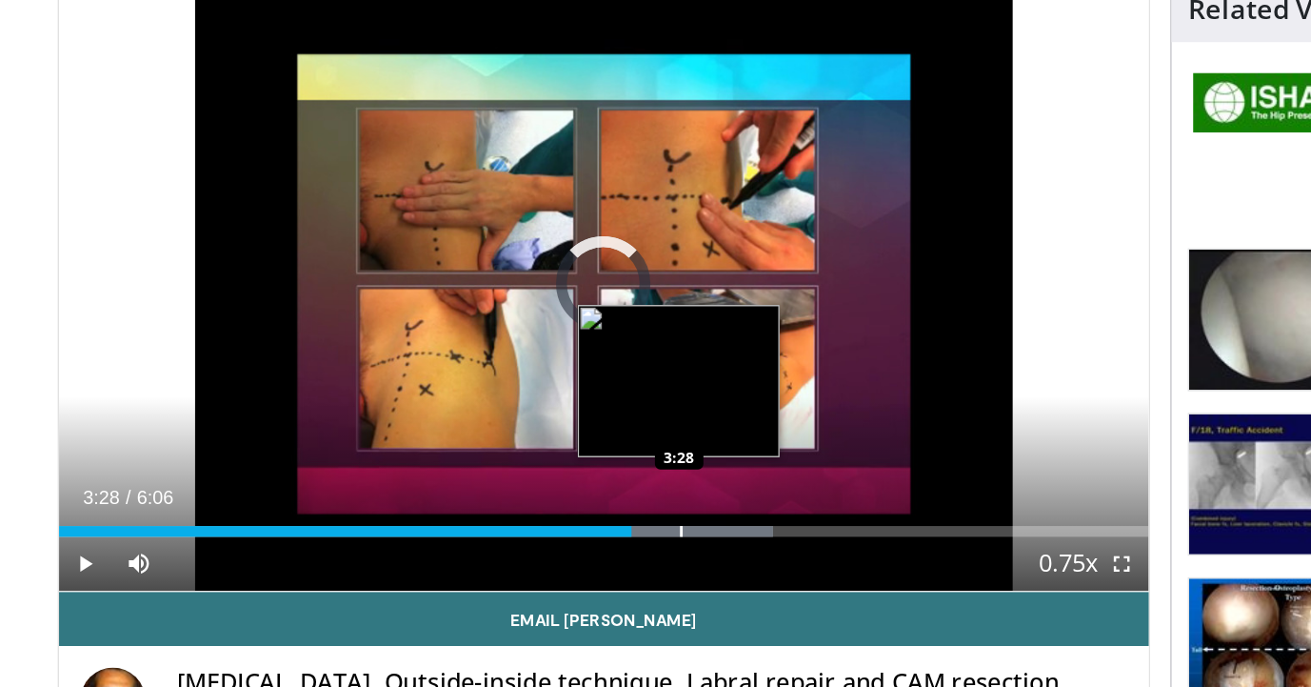
click at [506, 542] on div "Progress Bar" at bounding box center [507, 539] width 2 height 8
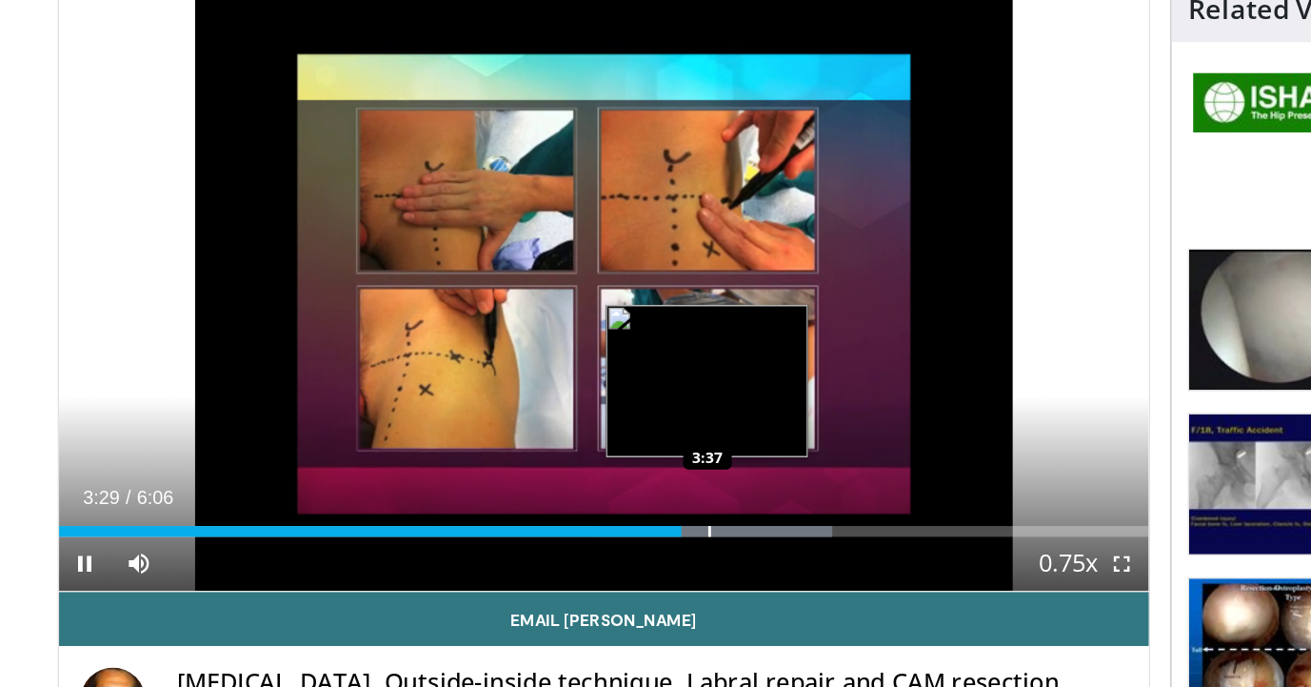
click at [528, 541] on div "Progress Bar" at bounding box center [527, 539] width 2 height 8
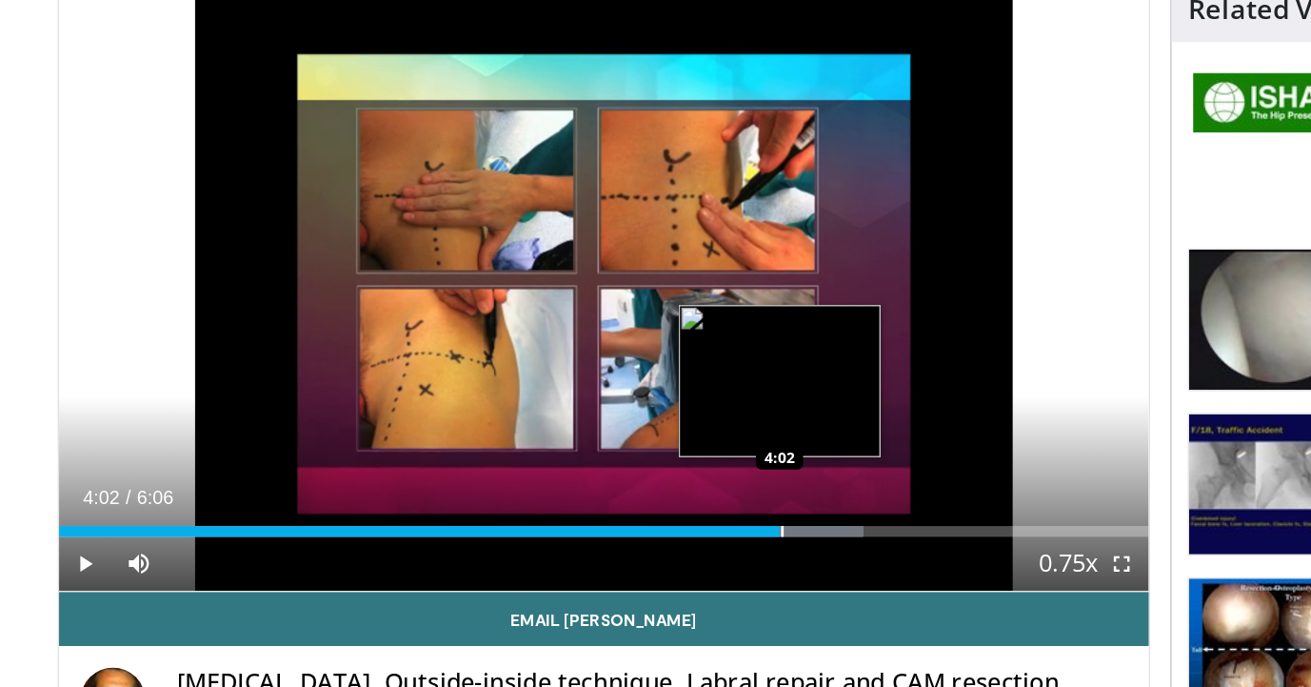
click at [577, 542] on div "Progress Bar" at bounding box center [578, 539] width 2 height 8
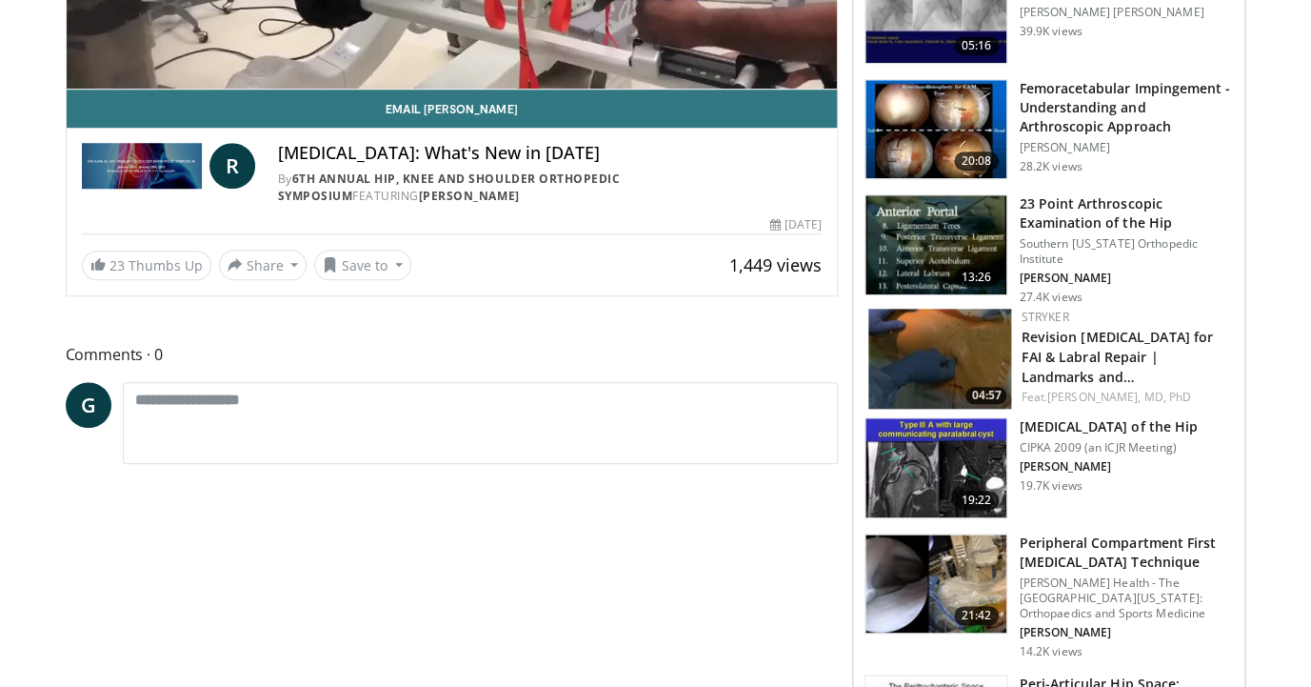
scroll to position [493, 0]
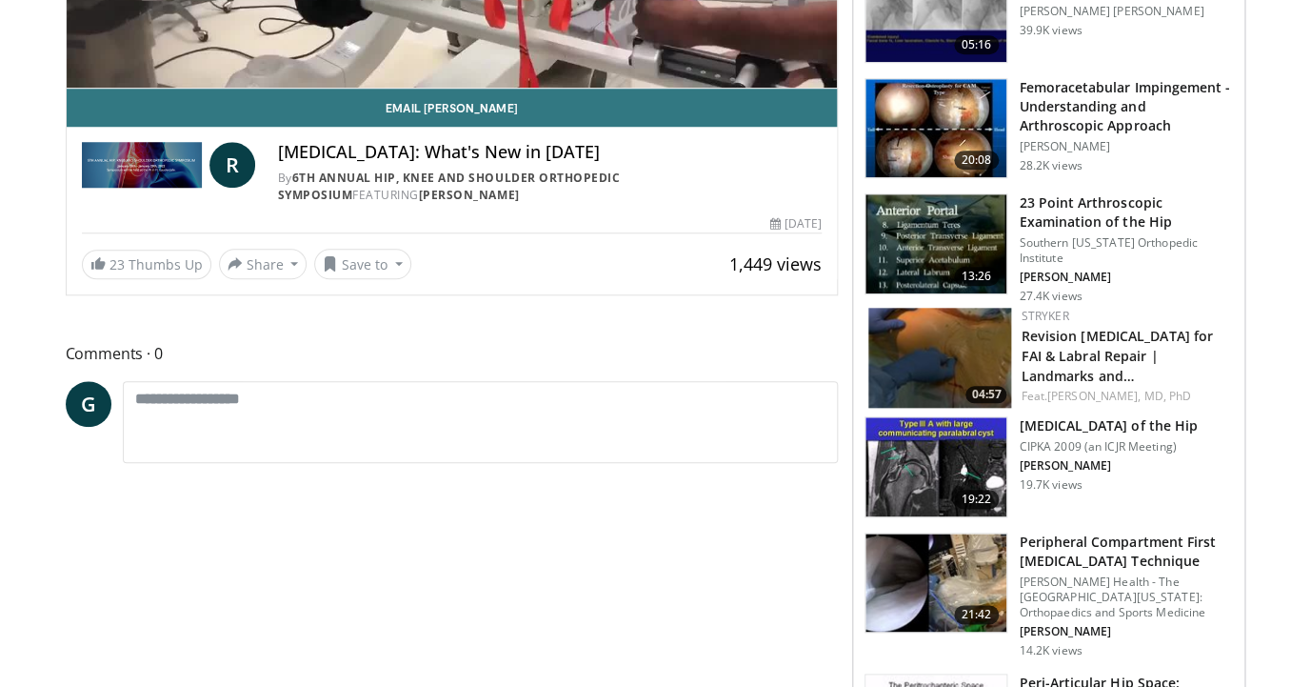
click at [926, 572] on img at bounding box center [936, 582] width 141 height 99
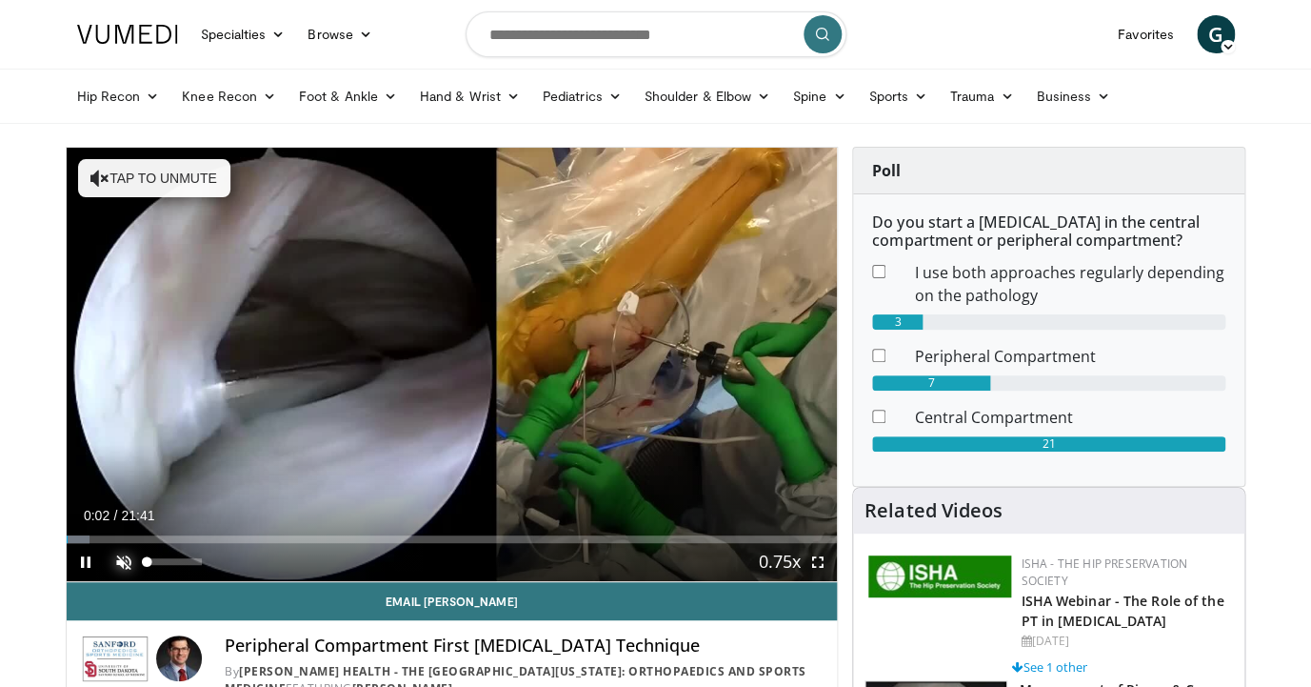
click at [124, 561] on span "Video Player" at bounding box center [124, 562] width 38 height 38
click at [92, 559] on span "Video Player" at bounding box center [86, 562] width 38 height 38
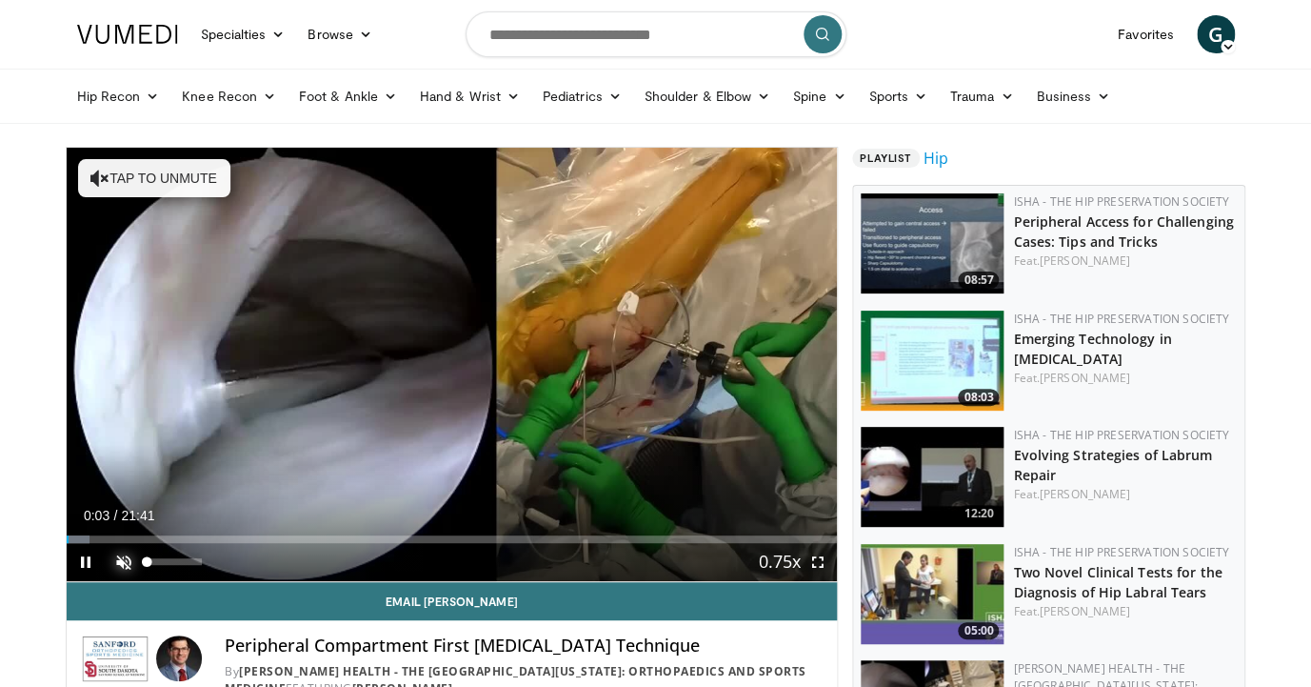
click at [128, 560] on span "Video Player" at bounding box center [124, 562] width 38 height 38
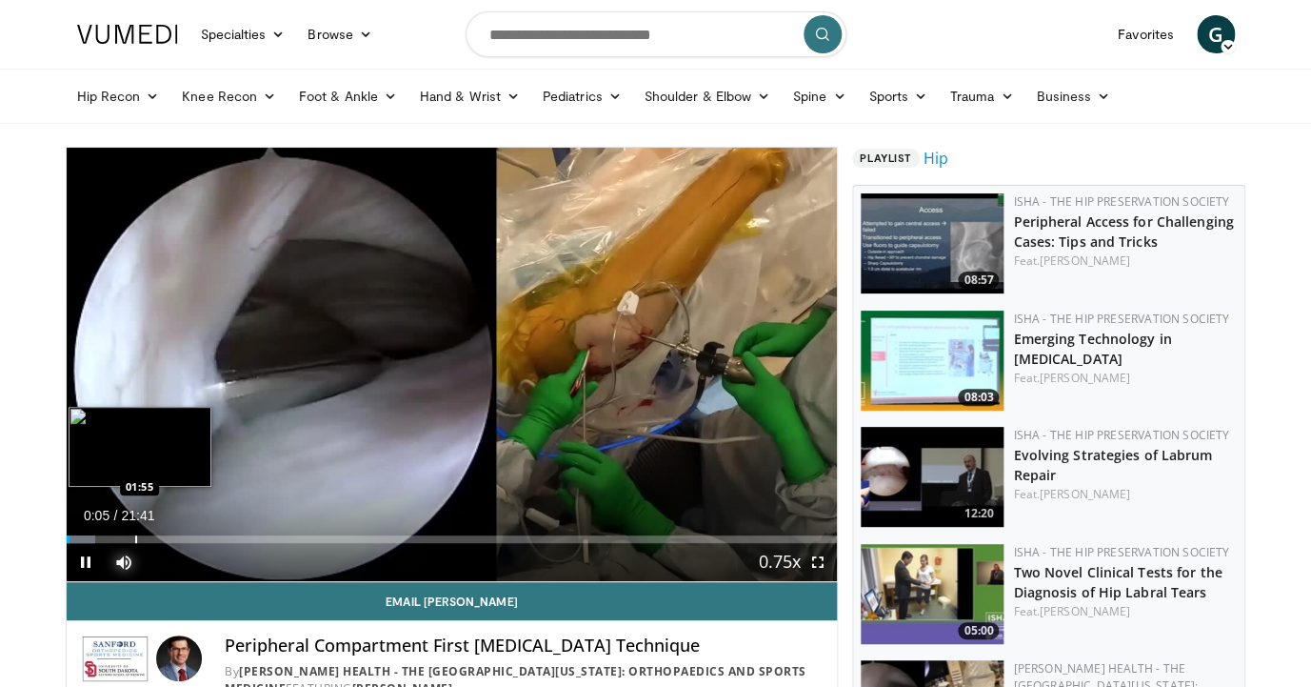
click at [134, 536] on div "Loaded : 3.81% 00:05 01:55" at bounding box center [452, 539] width 771 height 8
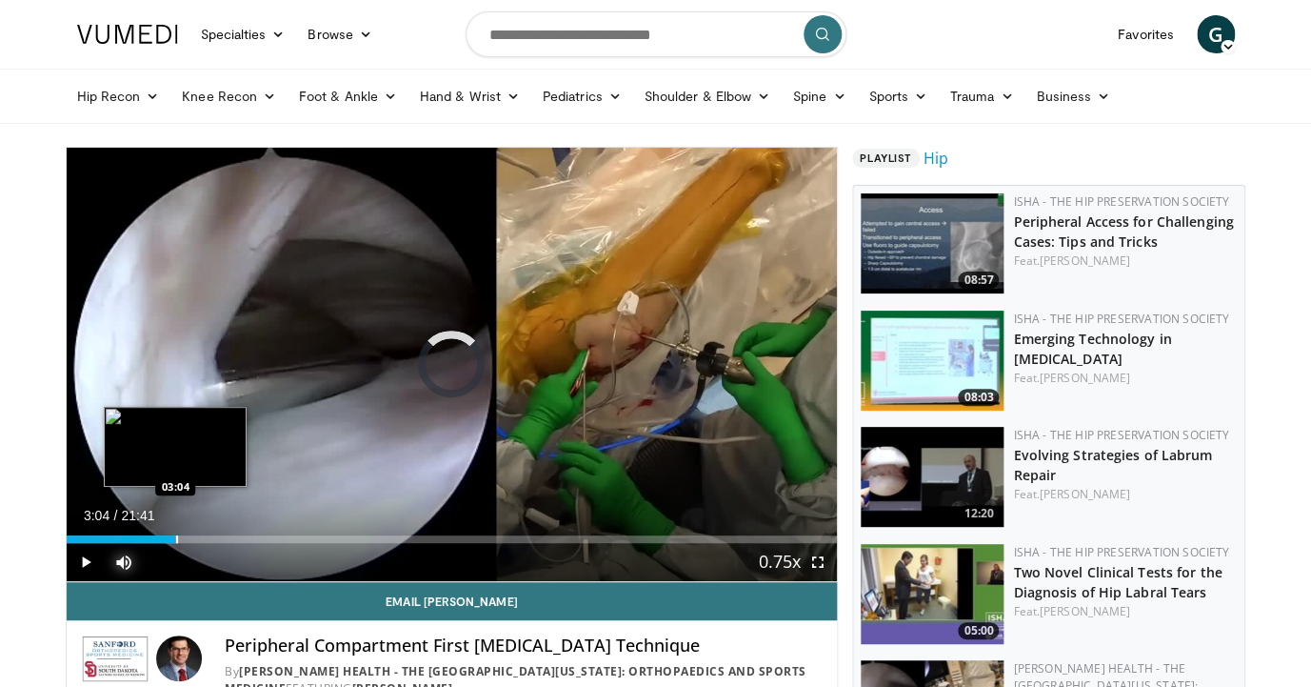
click at [175, 538] on div "Loaded : 14.48% 03:04 03:04" at bounding box center [452, 539] width 771 height 8
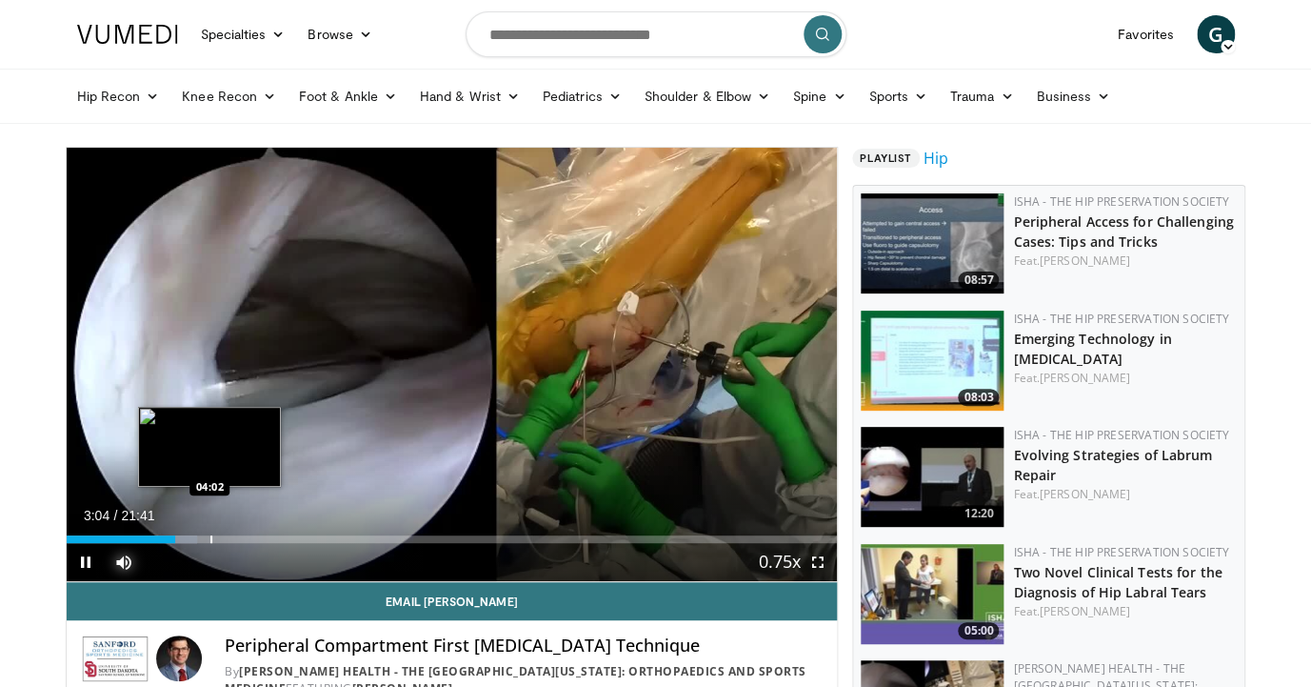
click at [210, 541] on div "Loaded : 16.93% 03:04 04:02" at bounding box center [452, 539] width 771 height 8
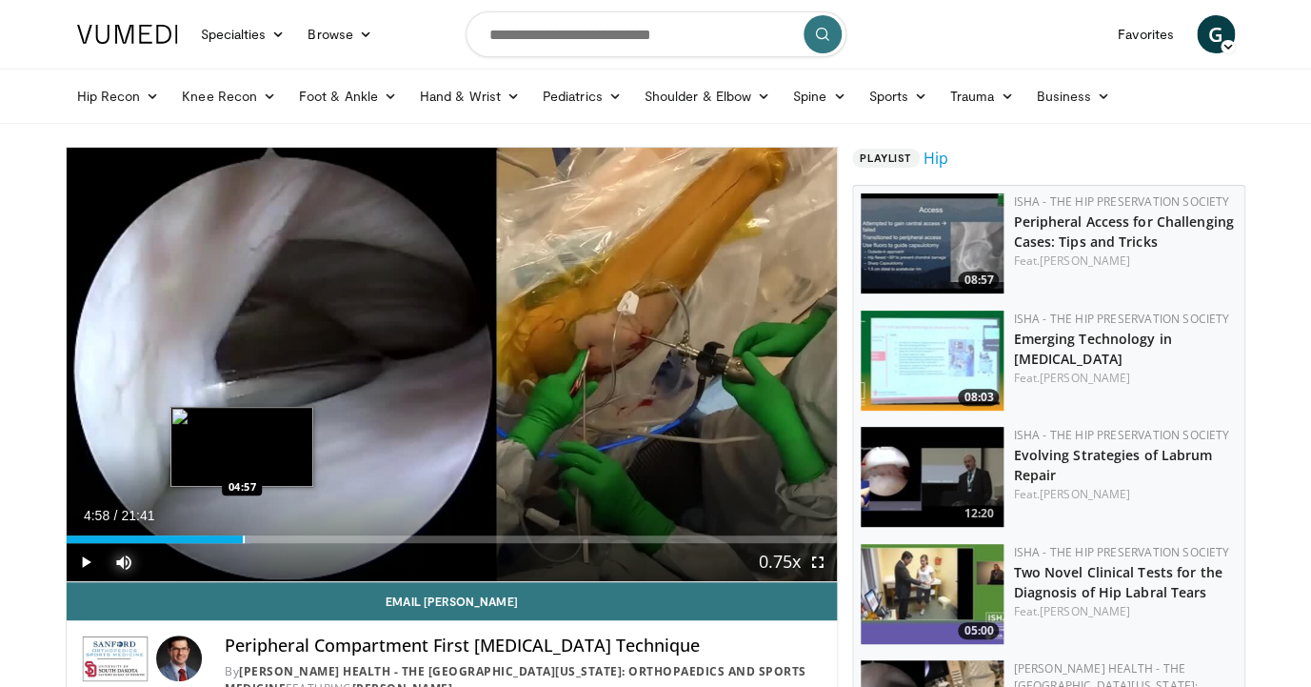
click at [243, 540] on div "Progress Bar" at bounding box center [244, 539] width 2 height 8
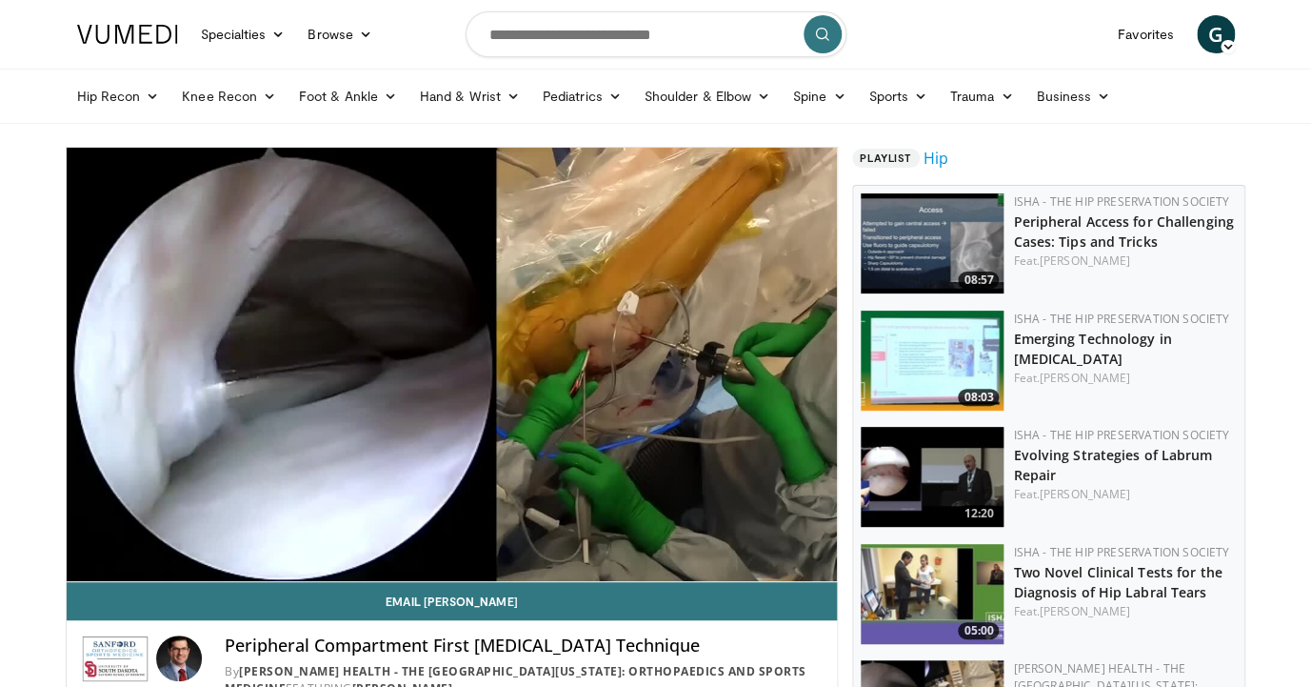
click at [88, 559] on div "10 seconds Tap to unmute" at bounding box center [452, 364] width 771 height 433
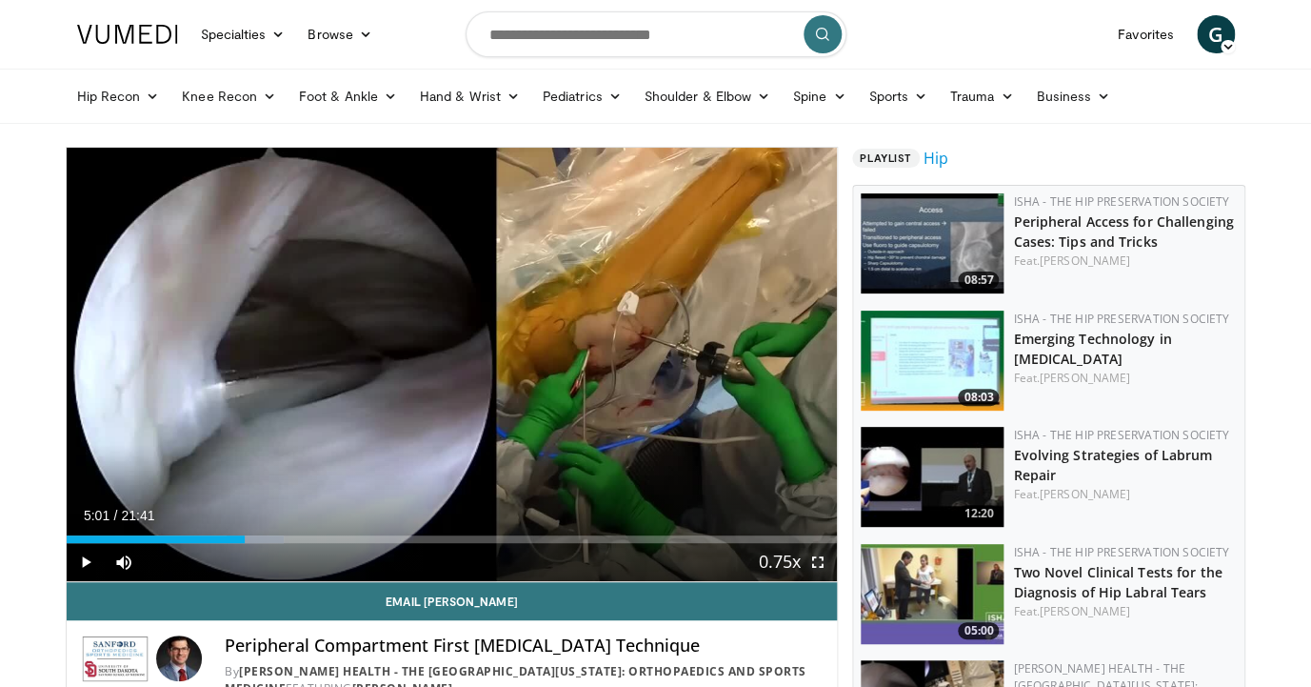
click at [824, 554] on span "Video Player" at bounding box center [818, 562] width 38 height 38
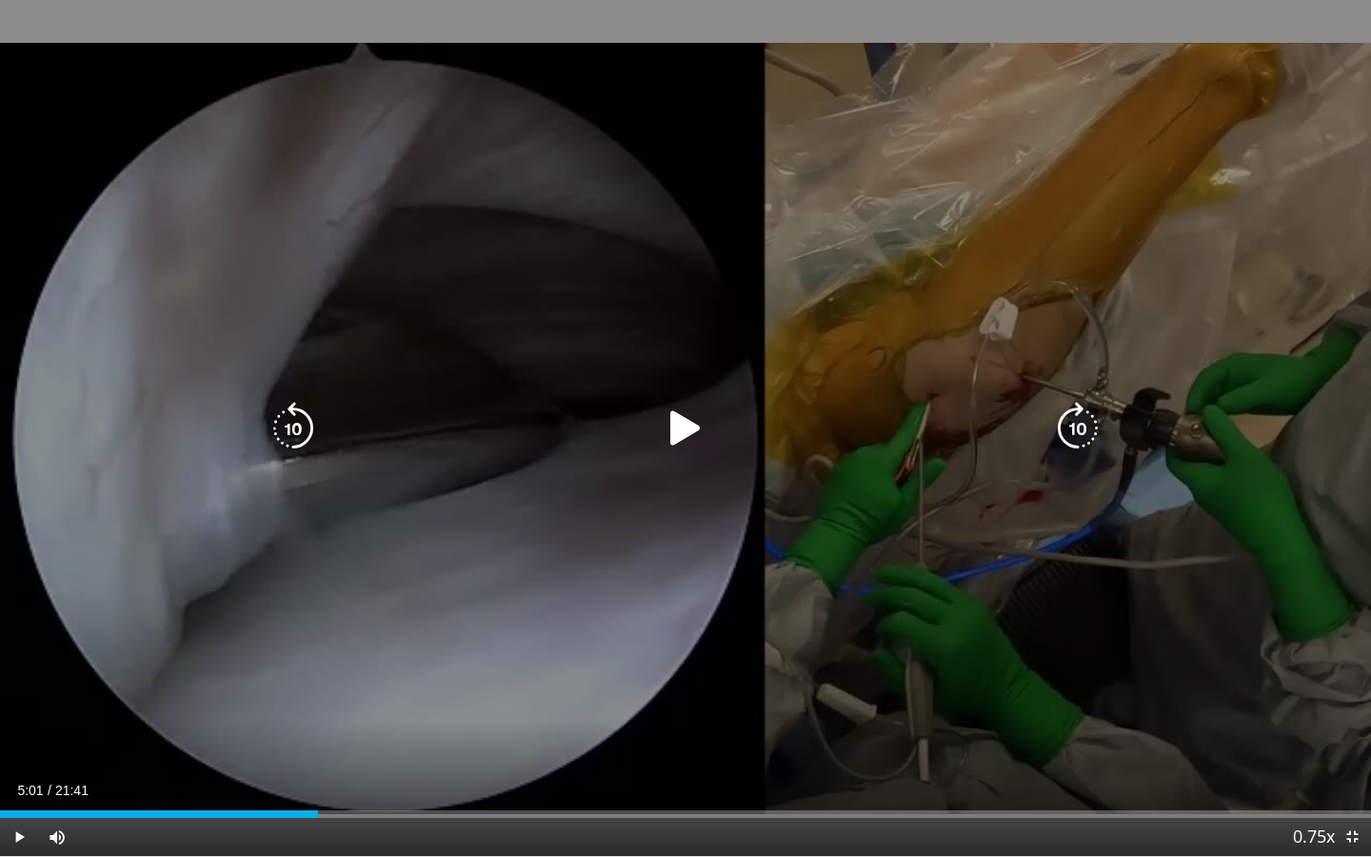
click at [689, 431] on icon "Video Player" at bounding box center [685, 428] width 53 height 53
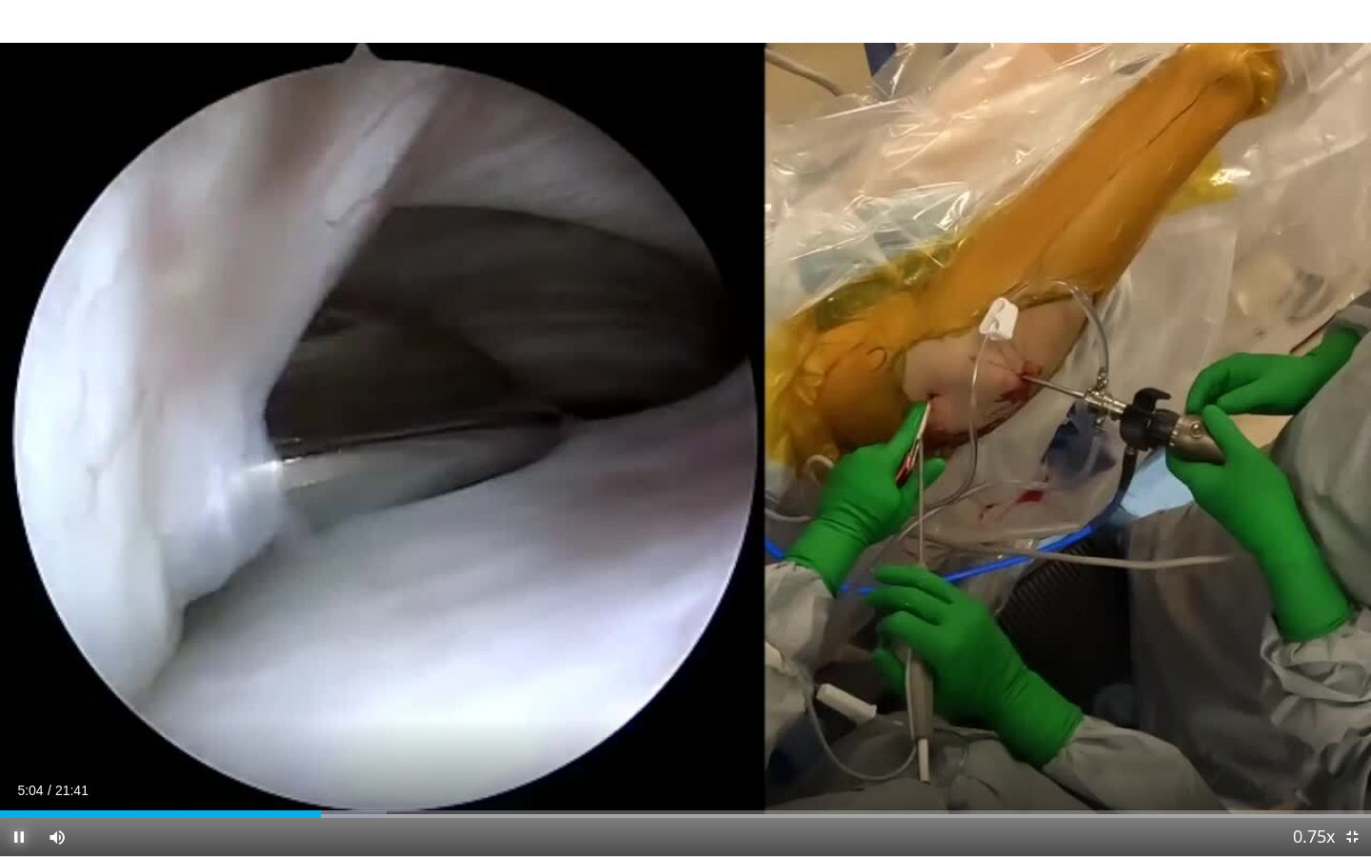
click at [18, 686] on span "Video Player" at bounding box center [19, 837] width 38 height 38
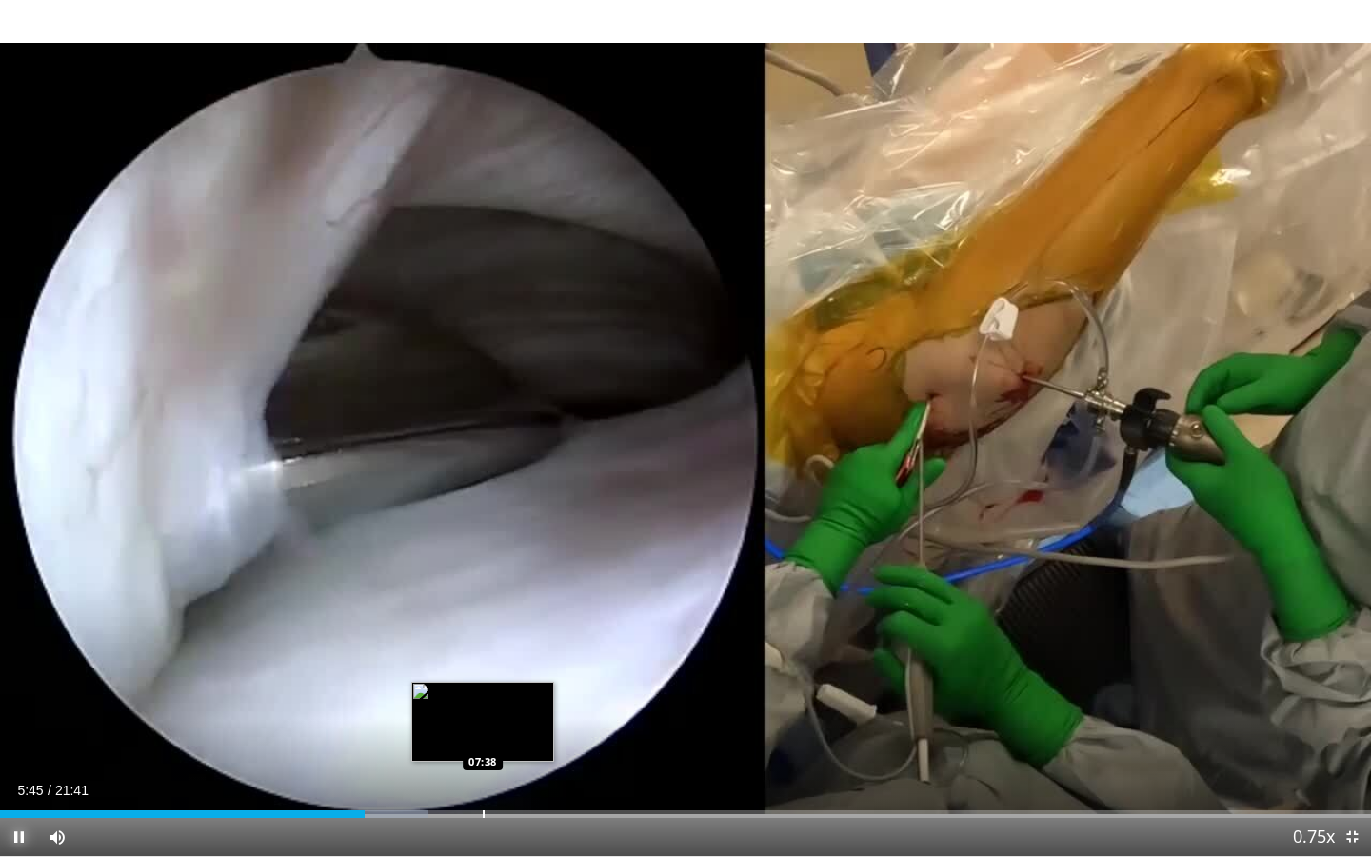
click at [483, 686] on div "Loaded : 31.25% 05:45 07:38" at bounding box center [685, 814] width 1371 height 8
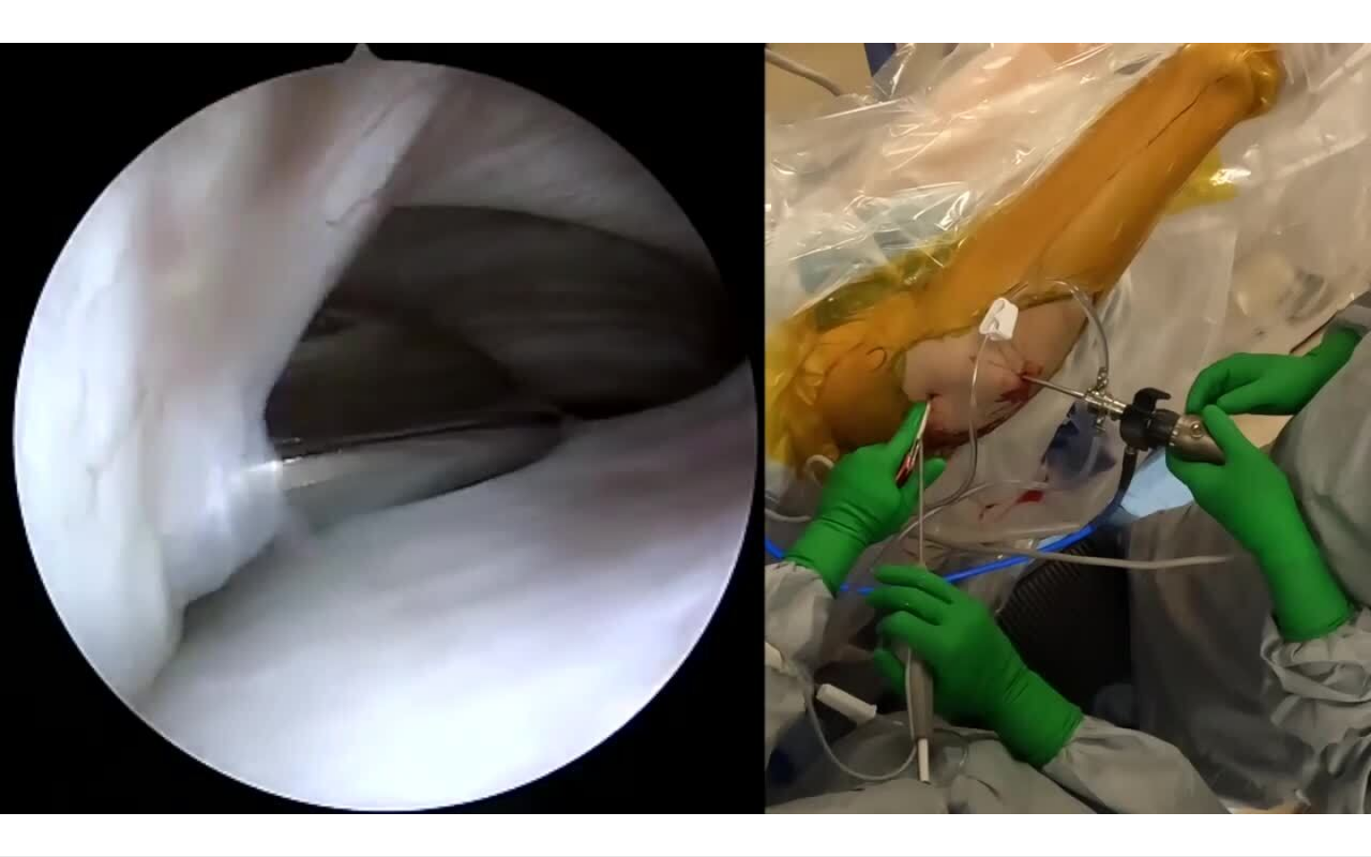
click at [23, 686] on video-js "**********" at bounding box center [685, 428] width 1371 height 857
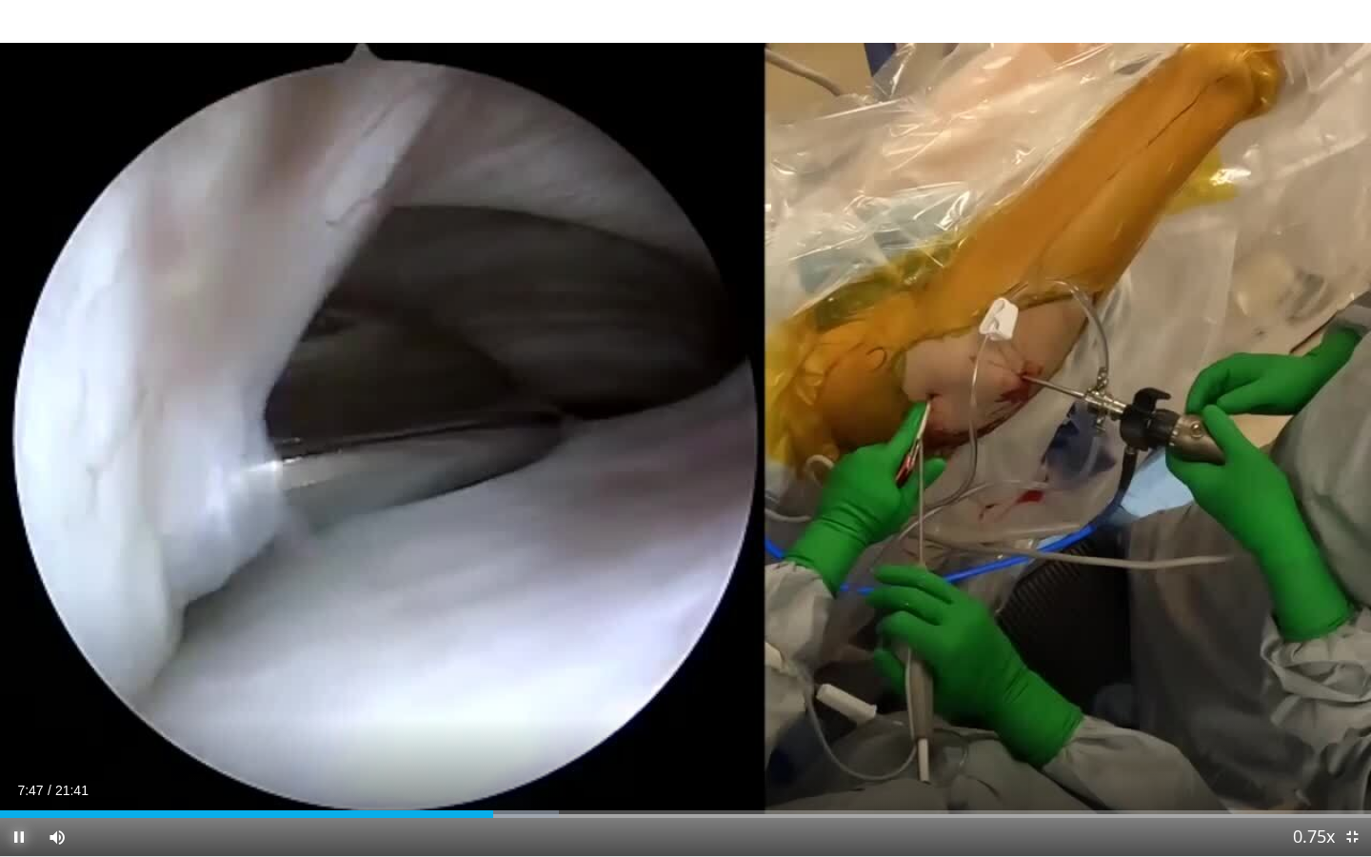
click at [24, 686] on span "Video Player" at bounding box center [19, 837] width 38 height 38
click at [20, 686] on span "Video Player" at bounding box center [19, 837] width 38 height 38
click at [22, 686] on video-js "**********" at bounding box center [685, 428] width 1371 height 857
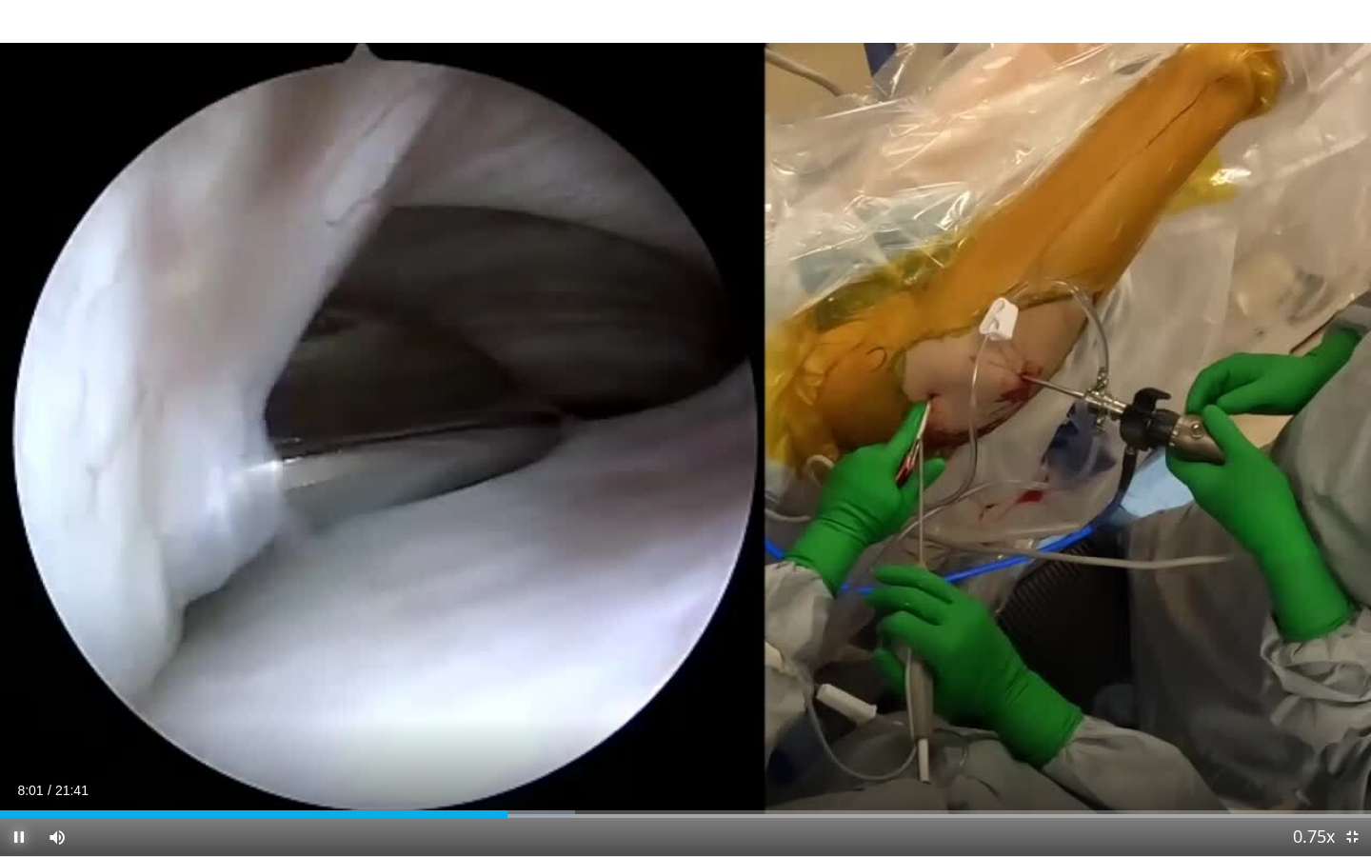
click at [24, 686] on span "Video Player" at bounding box center [19, 837] width 38 height 38
click at [14, 686] on span "Video Player" at bounding box center [19, 837] width 38 height 38
click at [20, 686] on span "Video Player" at bounding box center [19, 837] width 38 height 38
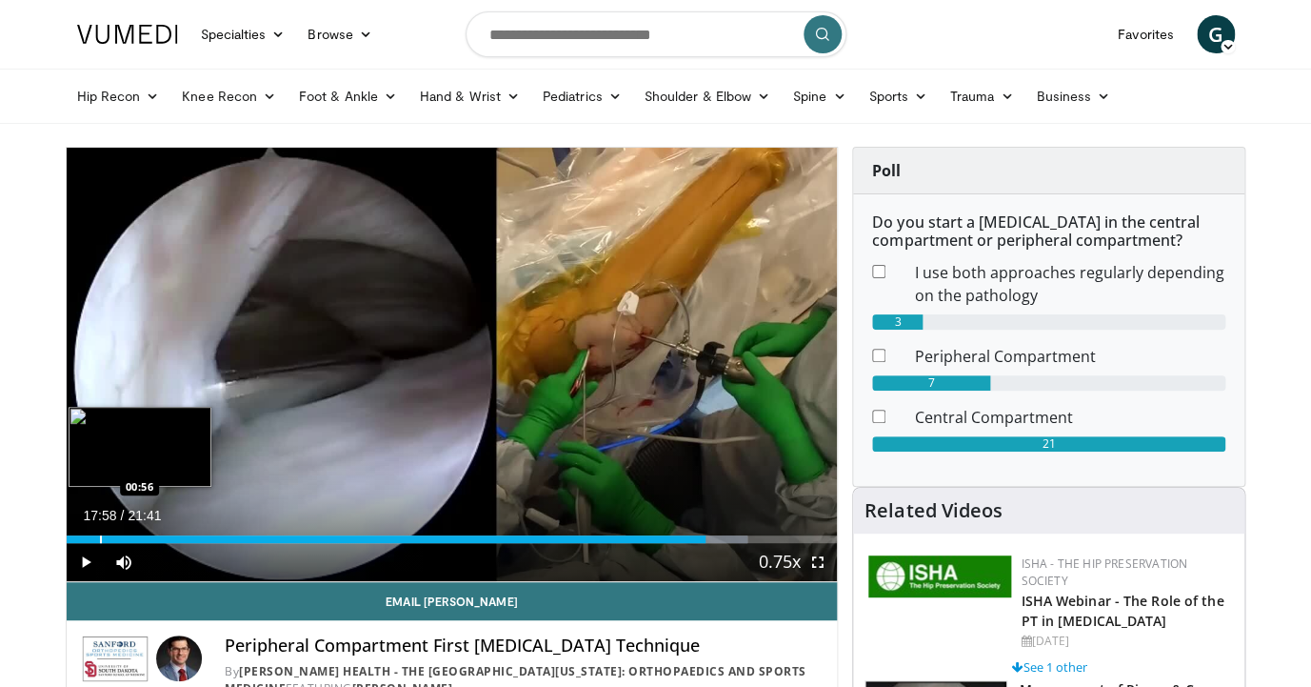
click at [99, 535] on div "17:58" at bounding box center [386, 539] width 639 height 8
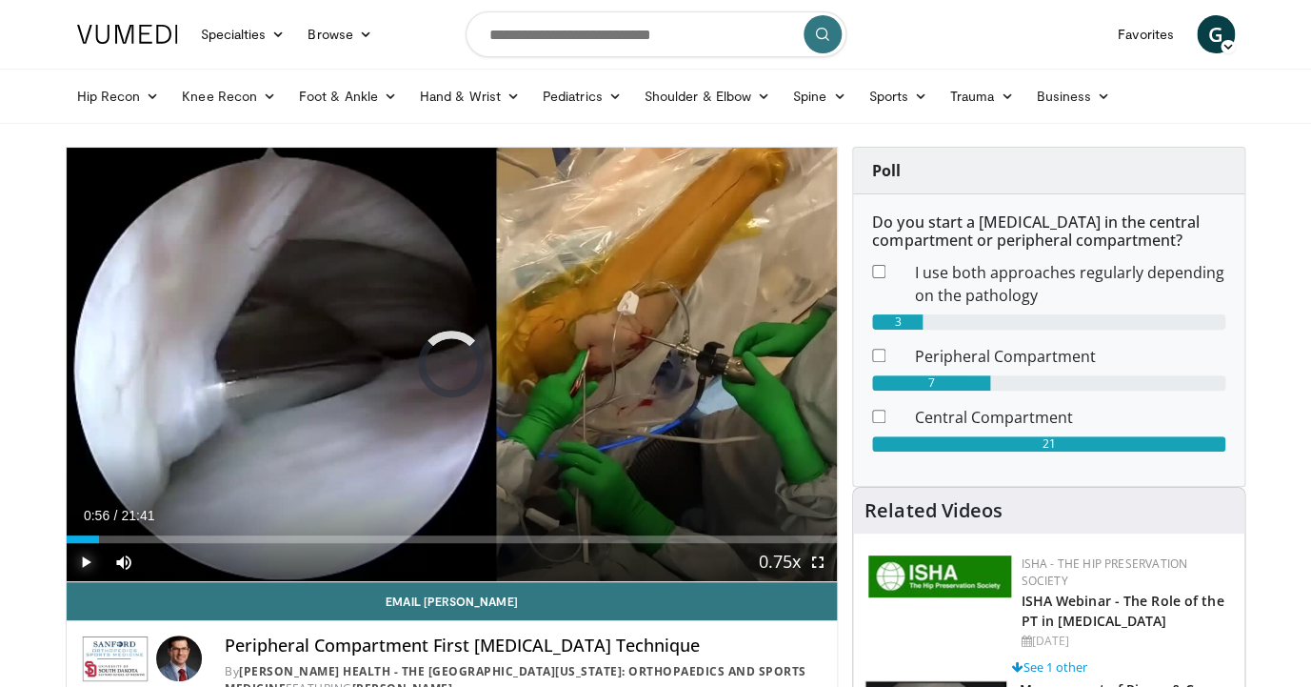
click at [84, 562] on span "Video Player" at bounding box center [86, 562] width 38 height 38
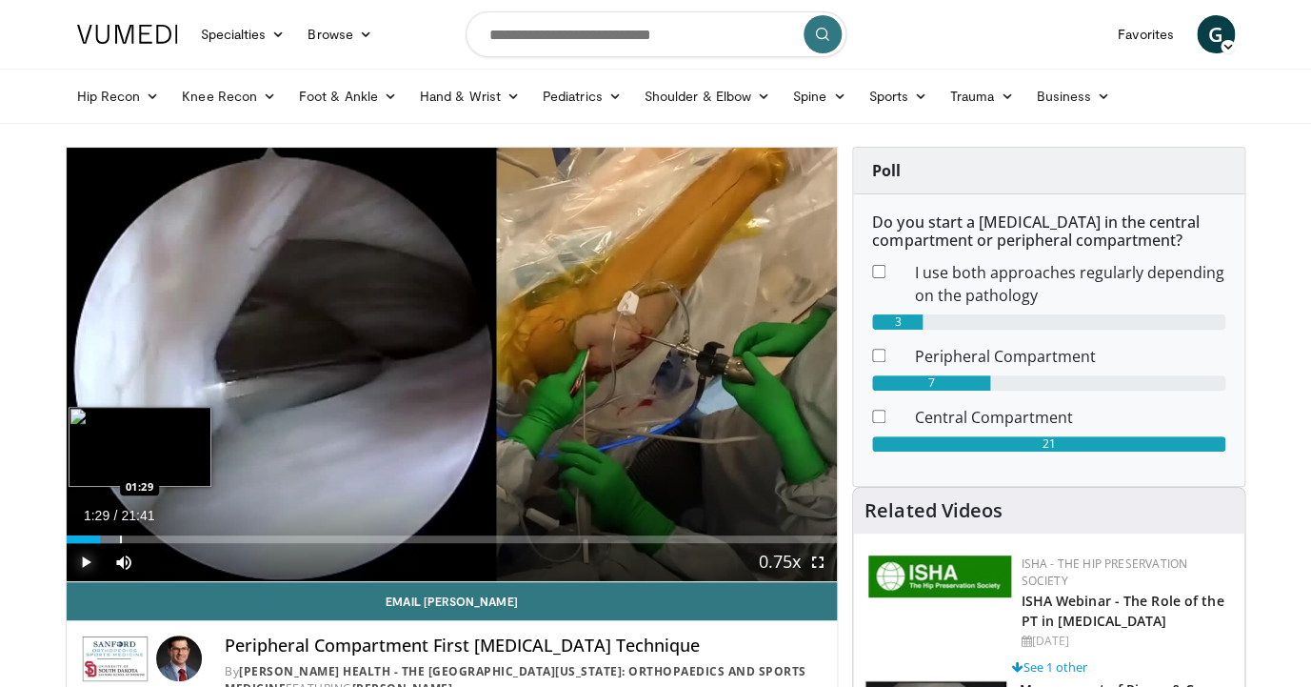
click at [120, 531] on div "Loaded : 6.92% 00:57 01:29" at bounding box center [452, 534] width 771 height 18
click at [141, 540] on div "Progress Bar" at bounding box center [142, 539] width 2 height 8
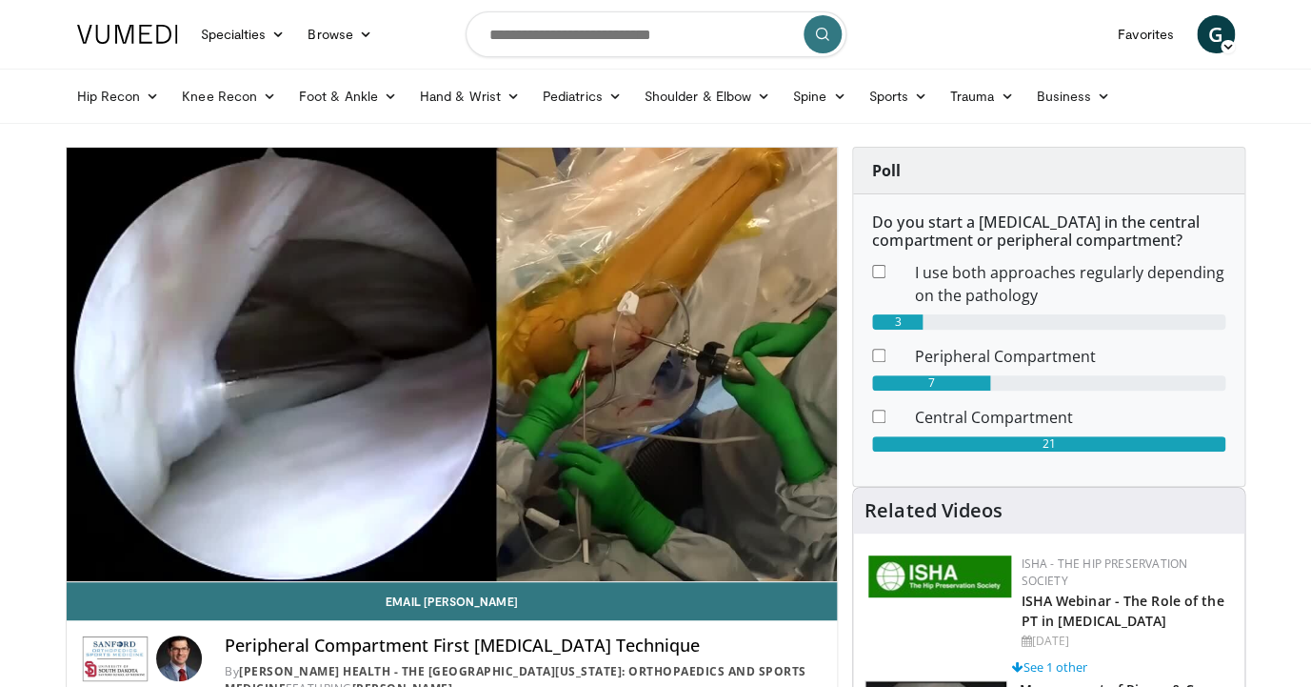
click at [241, 540] on div "10 seconds Tap to unmute" at bounding box center [452, 364] width 771 height 433
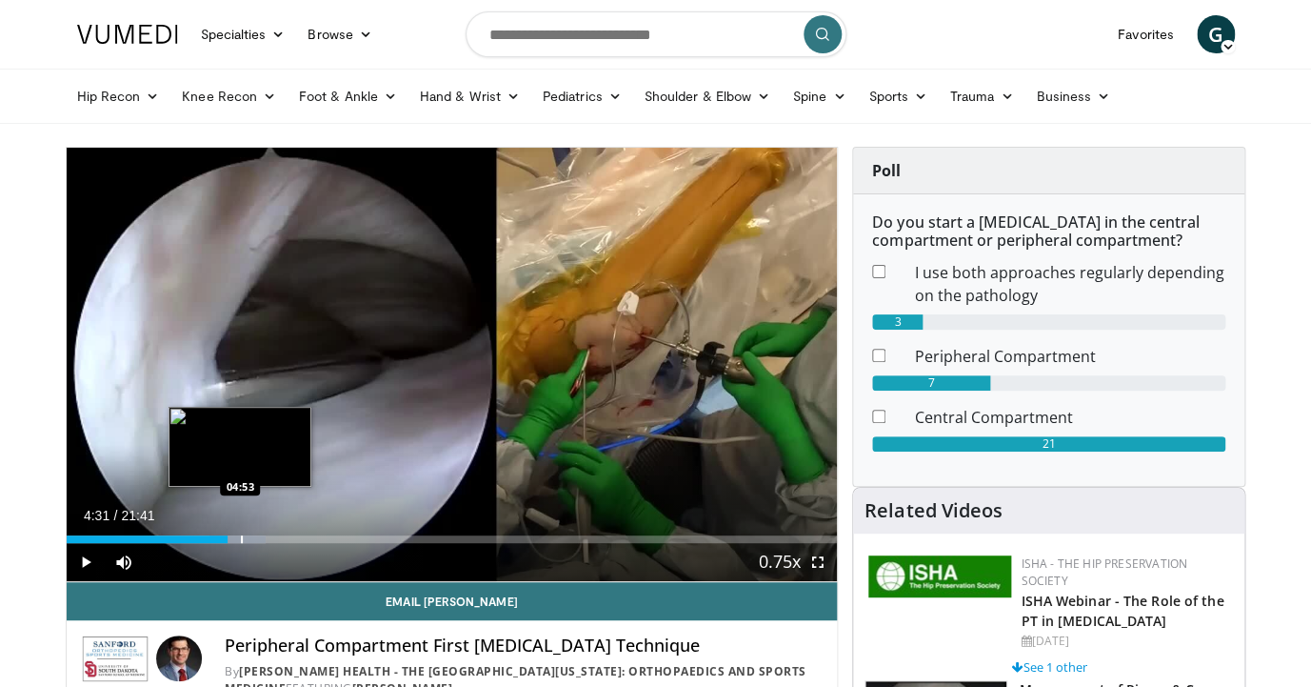
click at [241, 540] on div "Progress Bar" at bounding box center [242, 539] width 2 height 8
click at [252, 540] on div "Progress Bar" at bounding box center [253, 539] width 2 height 8
click at [242, 537] on div "Progress Bar" at bounding box center [243, 539] width 2 height 8
click at [251, 537] on div "Progress Bar" at bounding box center [252, 539] width 2 height 8
click at [237, 538] on div "05:11" at bounding box center [159, 539] width 185 height 8
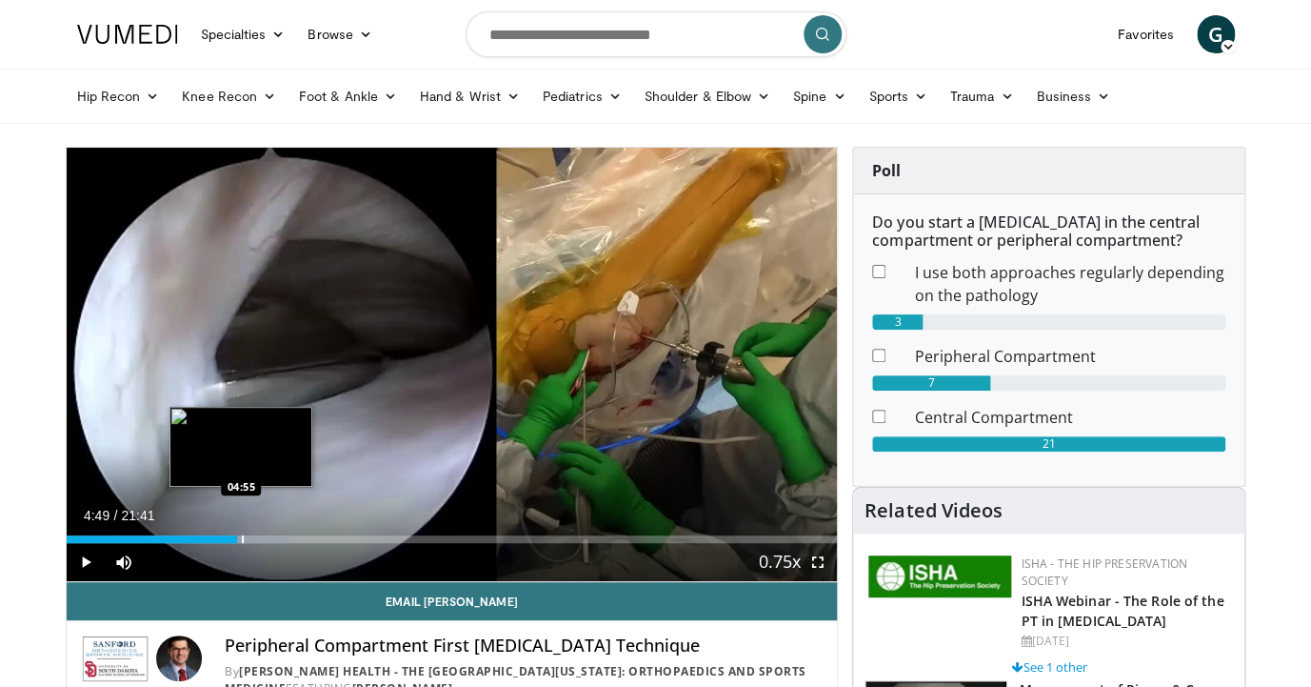
click at [242, 538] on div "Progress Bar" at bounding box center [243, 539] width 2 height 8
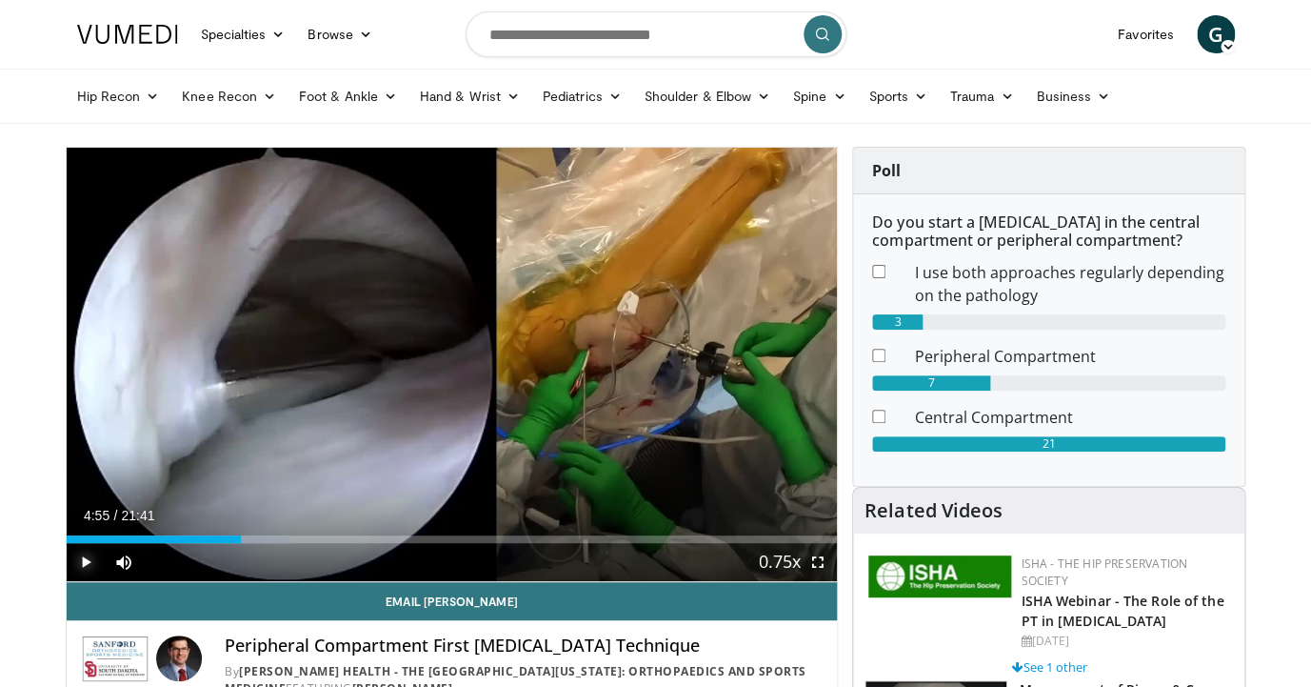
click at [80, 561] on span "Video Player" at bounding box center [86, 562] width 38 height 38
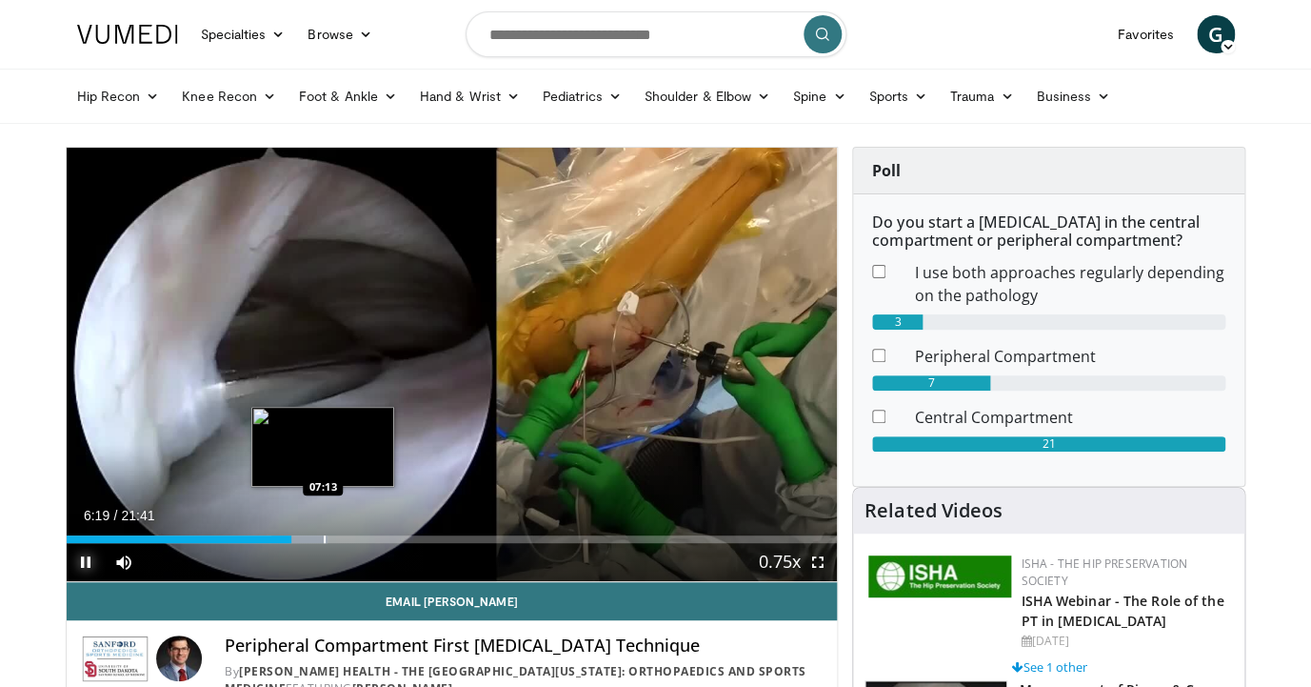
click at [322, 539] on div "Loaded : 33.85% 06:19 07:13" at bounding box center [452, 539] width 771 height 8
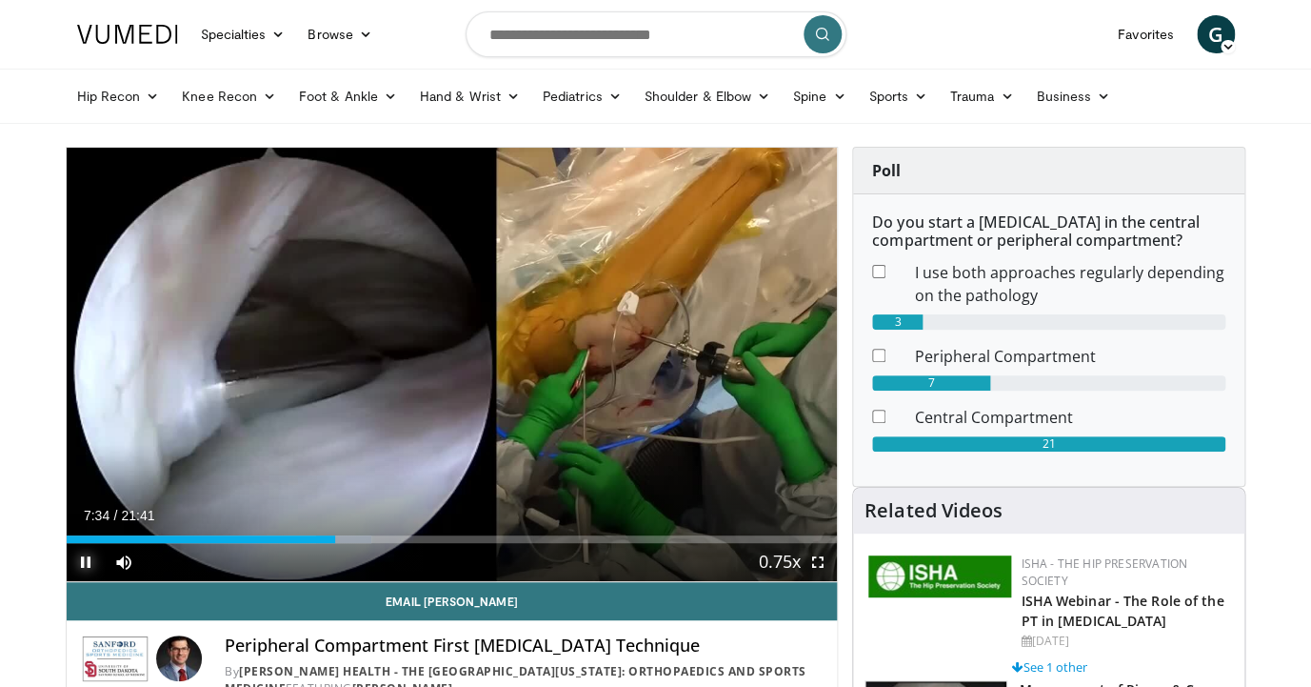
click at [83, 568] on span "Video Player" at bounding box center [86, 562] width 38 height 38
click at [83, 566] on span "Video Player" at bounding box center [86, 562] width 38 height 38
